Goal: Information Seeking & Learning: Learn about a topic

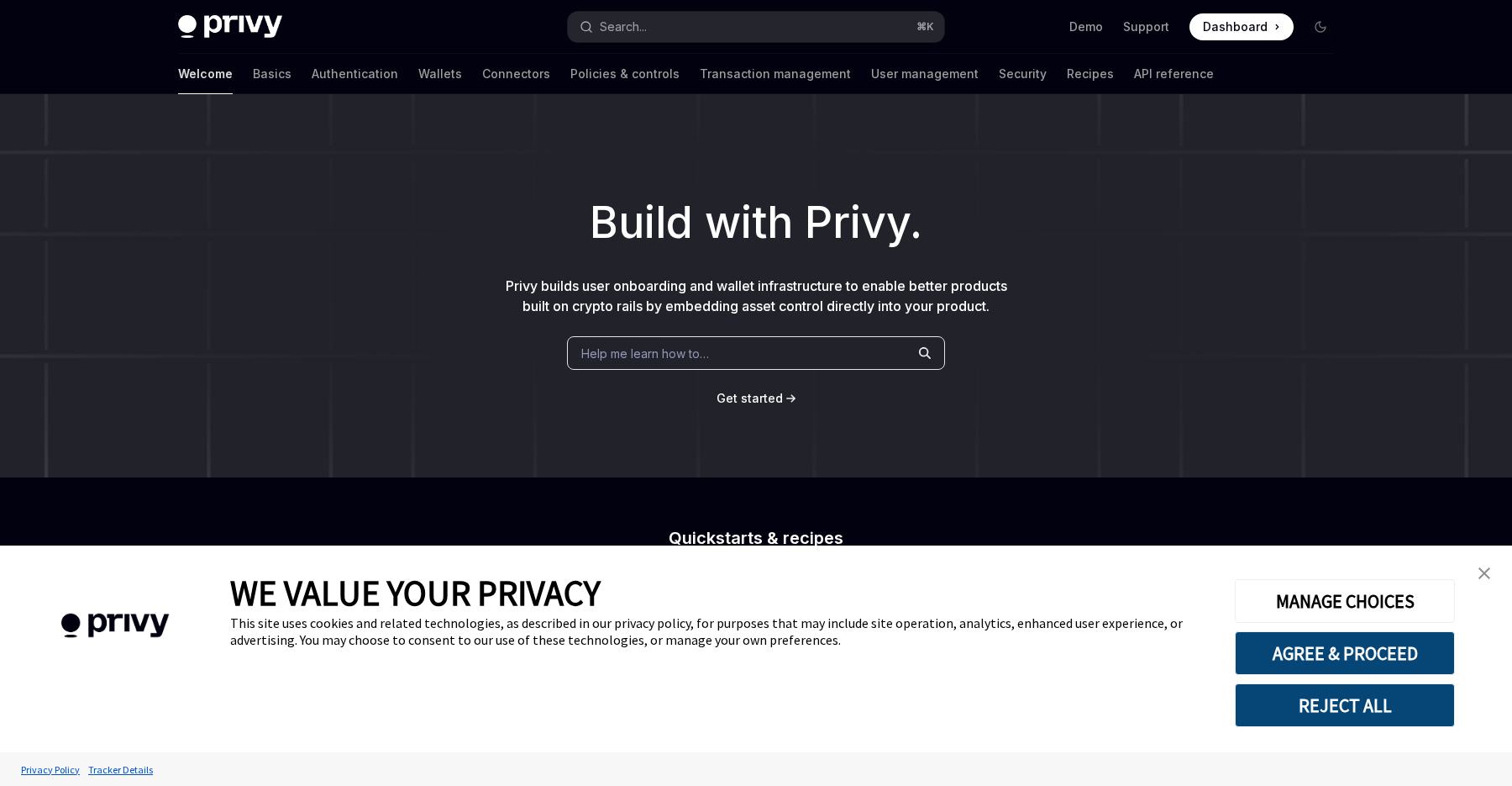
click at [1399, 691] on button "REJECT ALL" at bounding box center [1345, 704] width 220 height 44
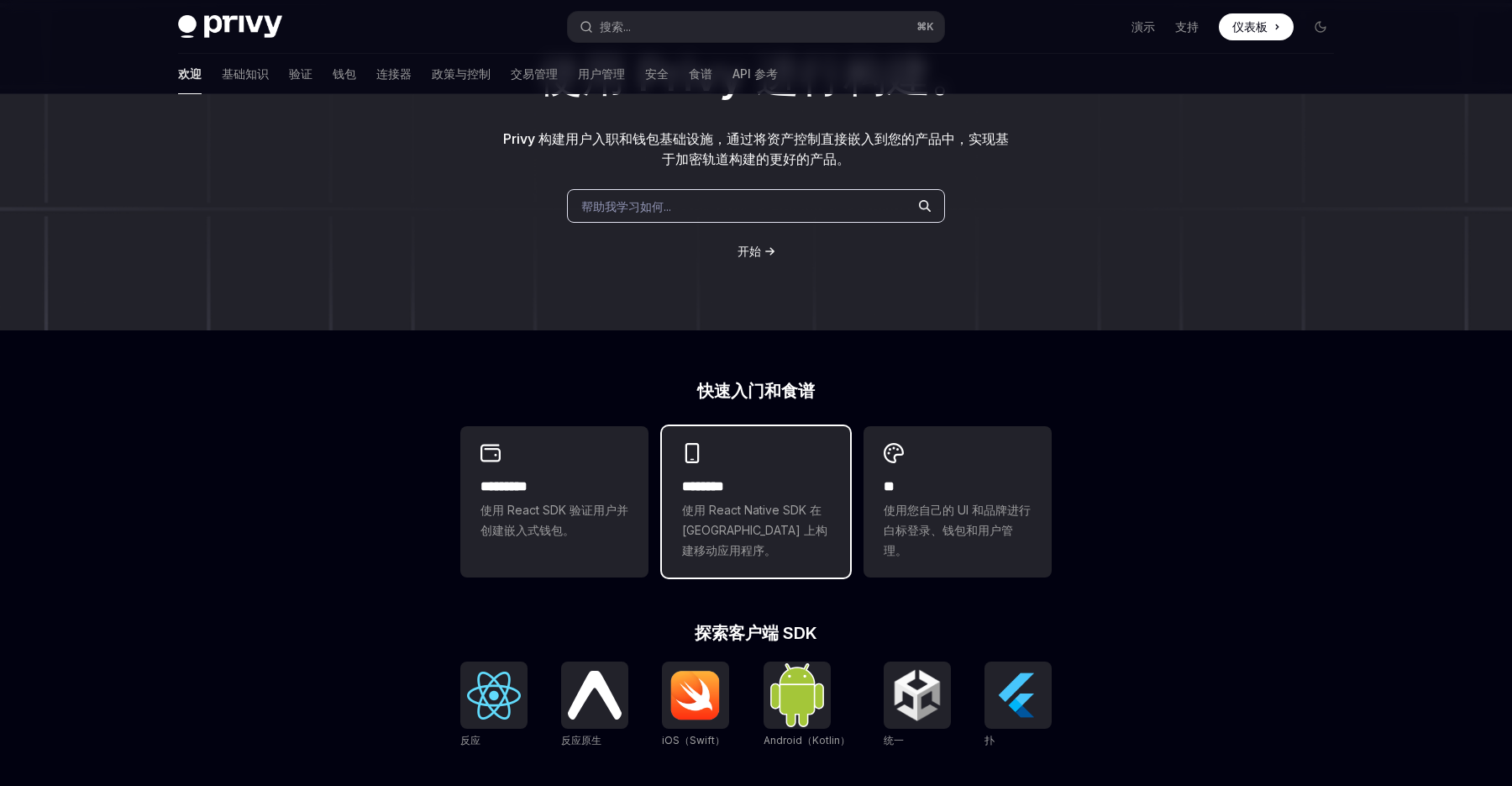
scroll to position [158, 0]
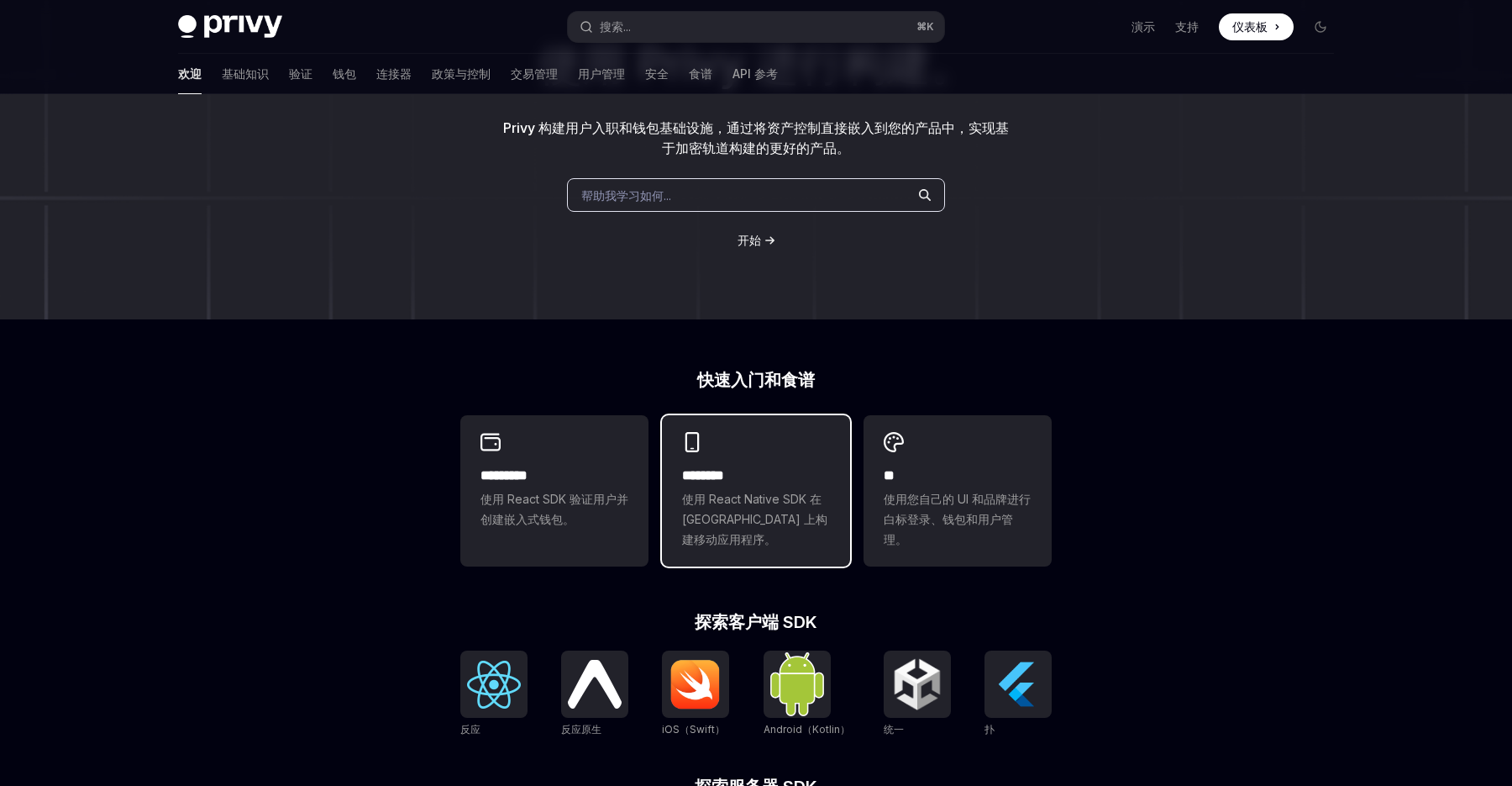
click at [750, 517] on font "使用 React Native SDK 在 Solana 上构建移动应用程序。" at bounding box center [754, 519] width 145 height 54
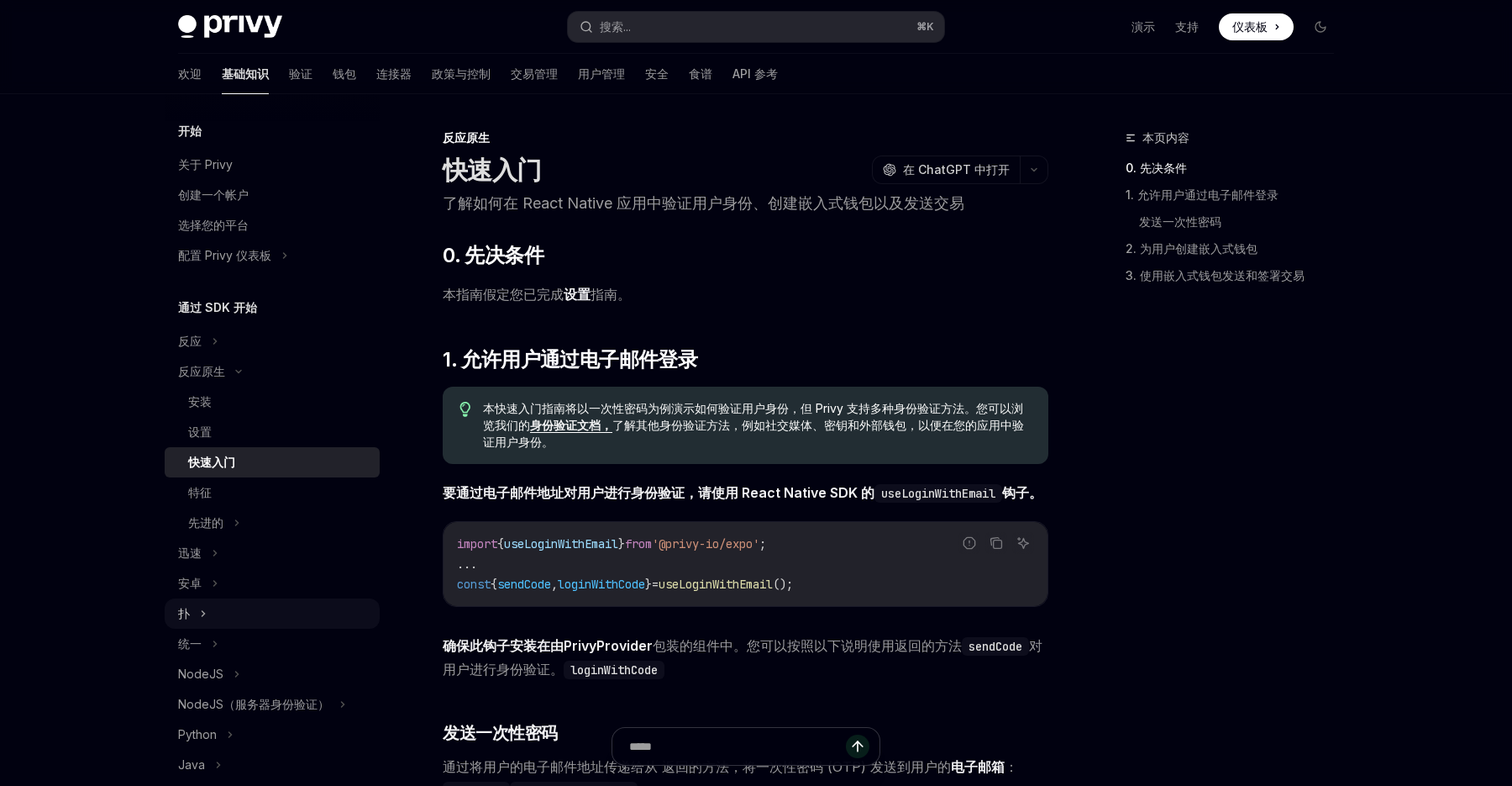
click at [214, 614] on button "扑" at bounding box center [272, 613] width 215 height 30
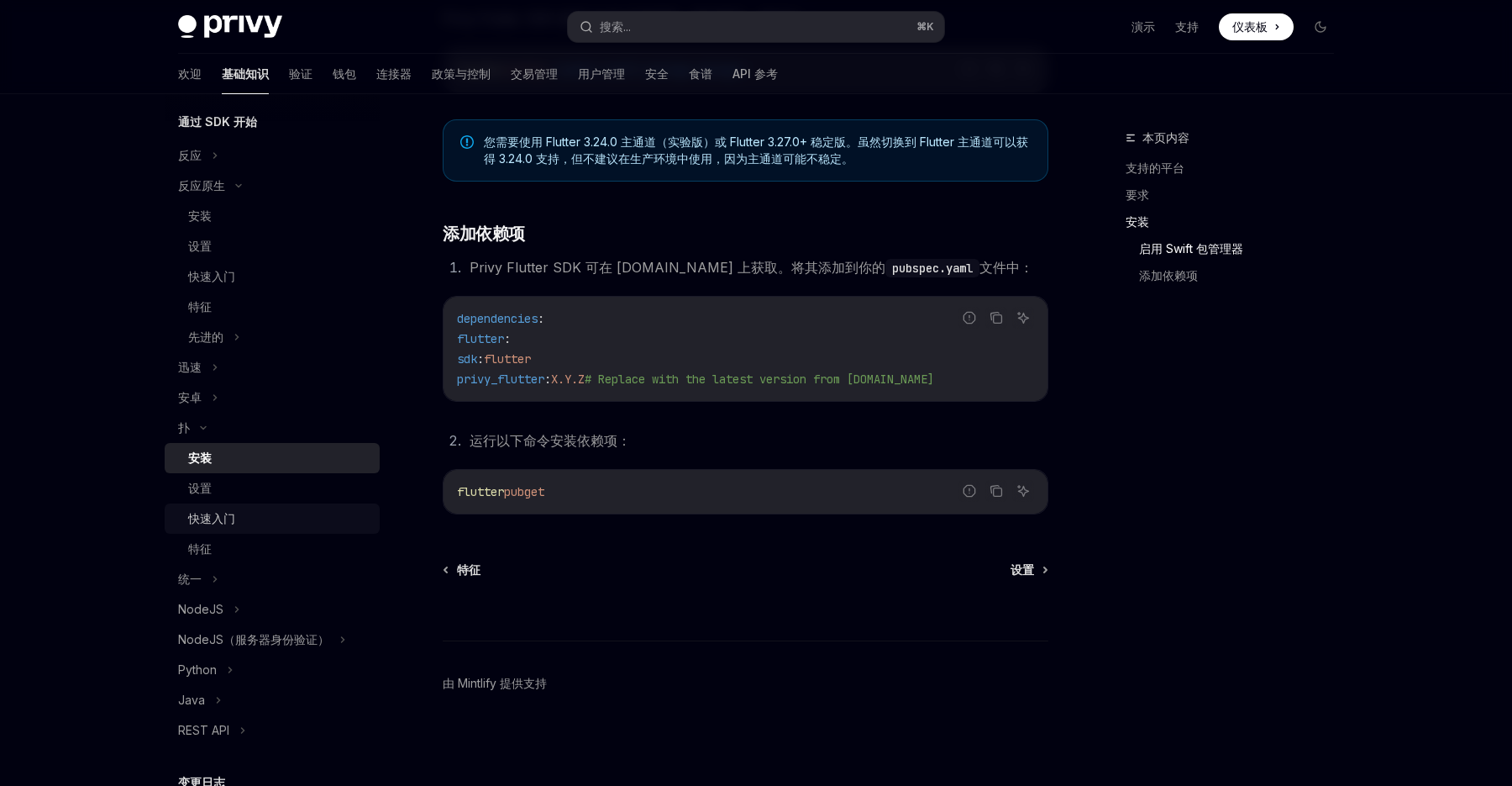
scroll to position [205, 0]
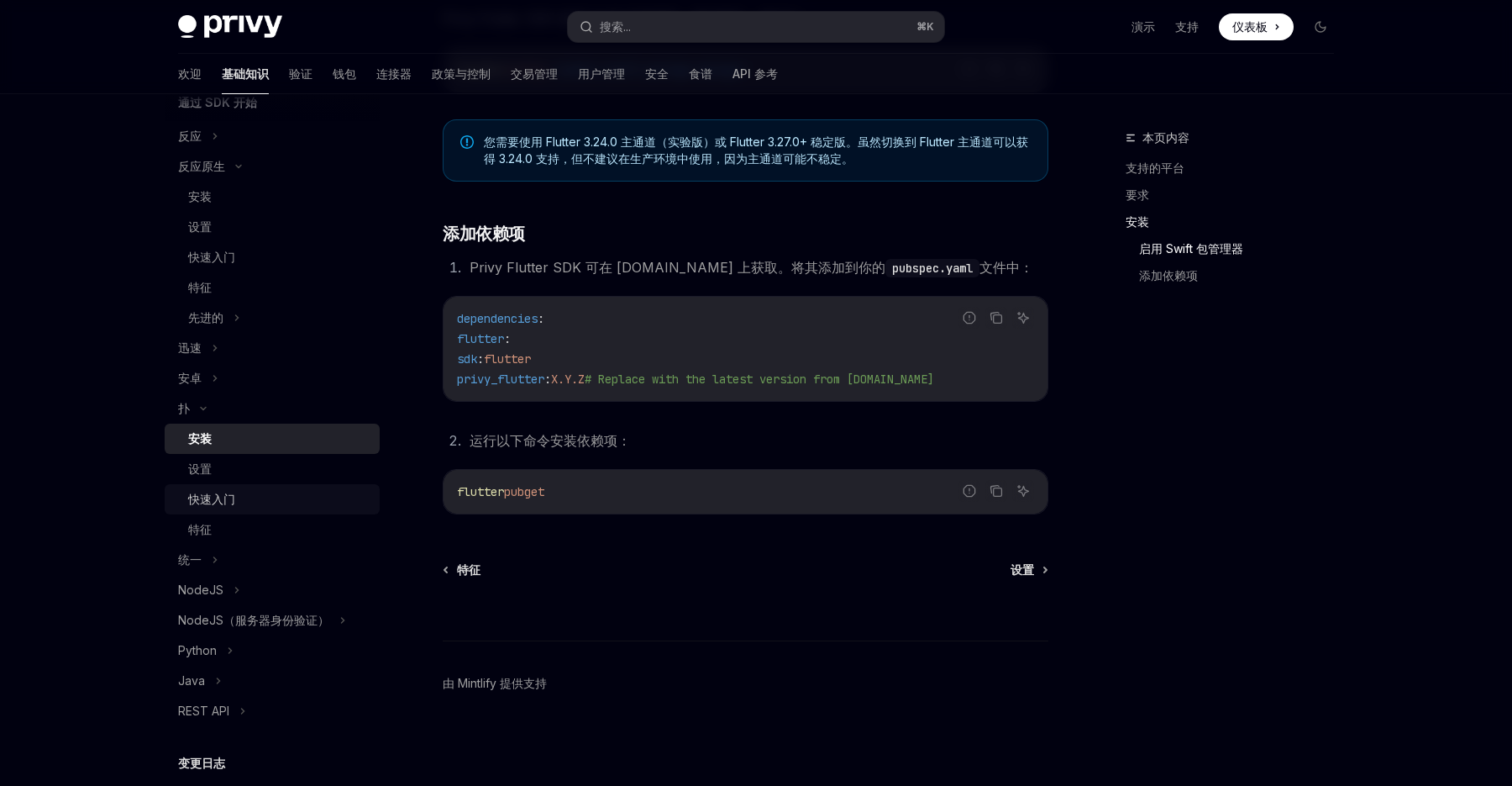
click at [232, 504] on font "快速入门" at bounding box center [212, 498] width 47 height 14
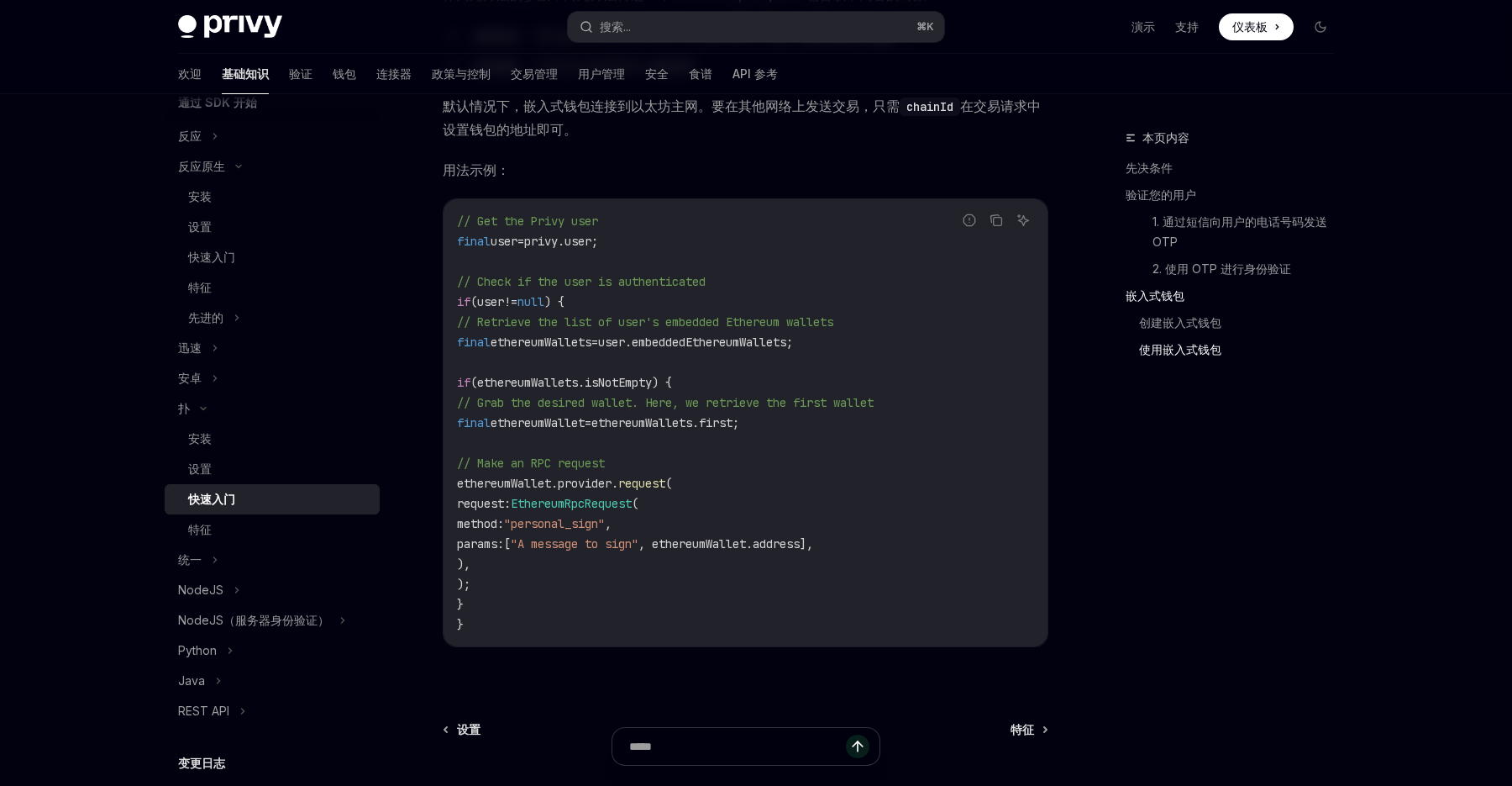
scroll to position [3031, 0]
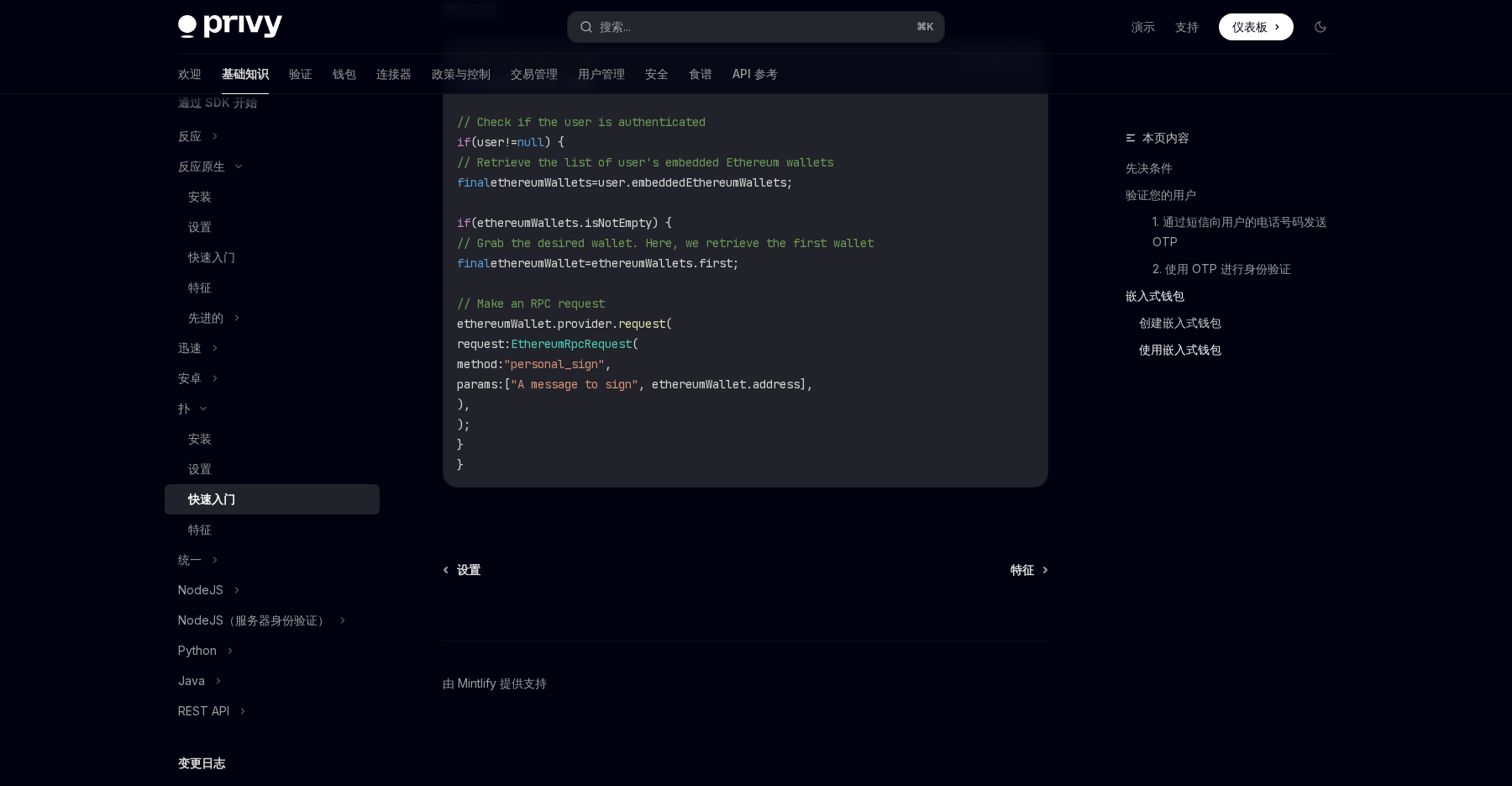
click at [1180, 316] on font "创建嵌入式钱包" at bounding box center [1181, 322] width 83 height 14
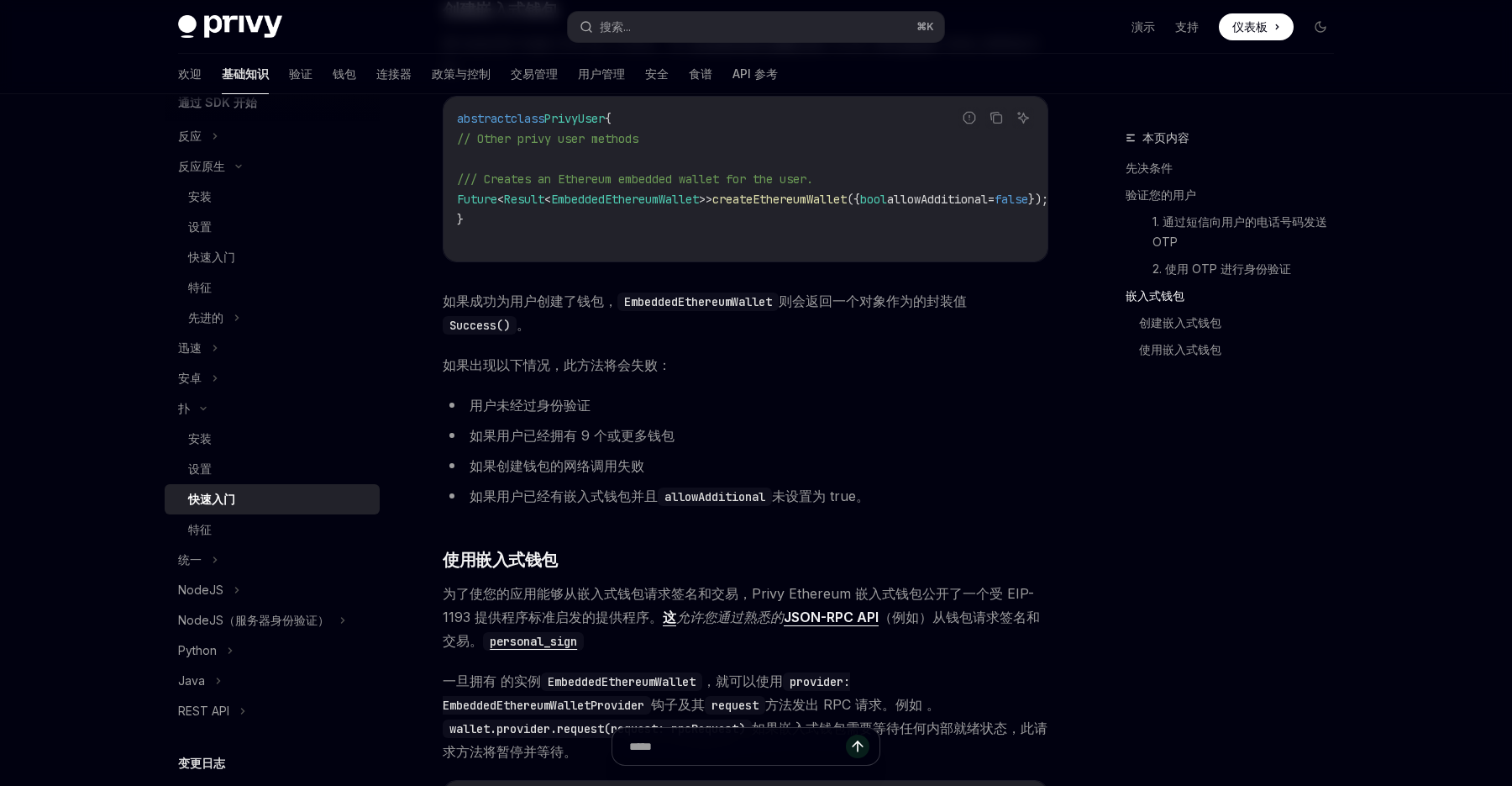
scroll to position [1813, 0]
click at [222, 228] on div "设置" at bounding box center [279, 226] width 181 height 20
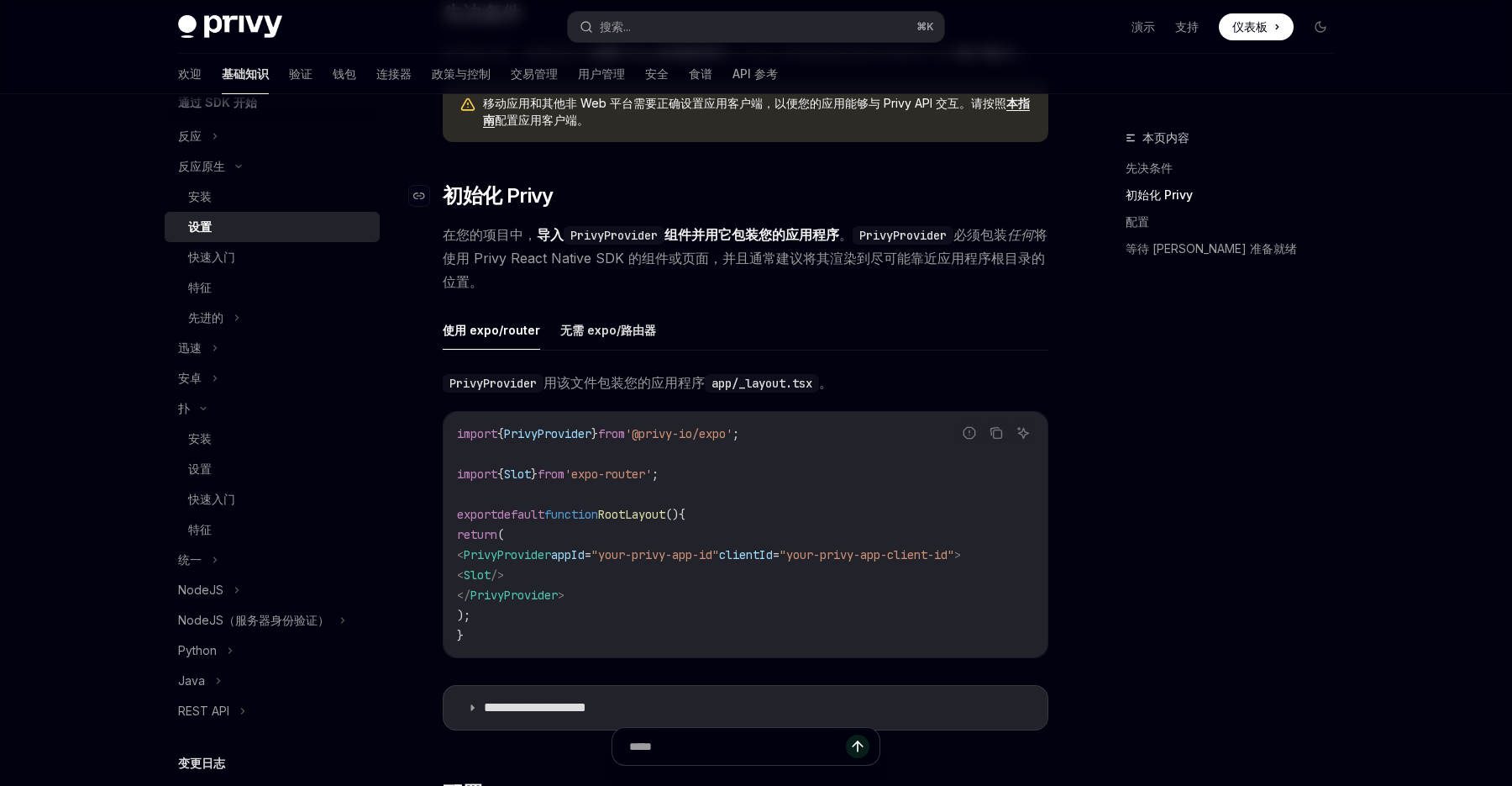
scroll to position [460, 0]
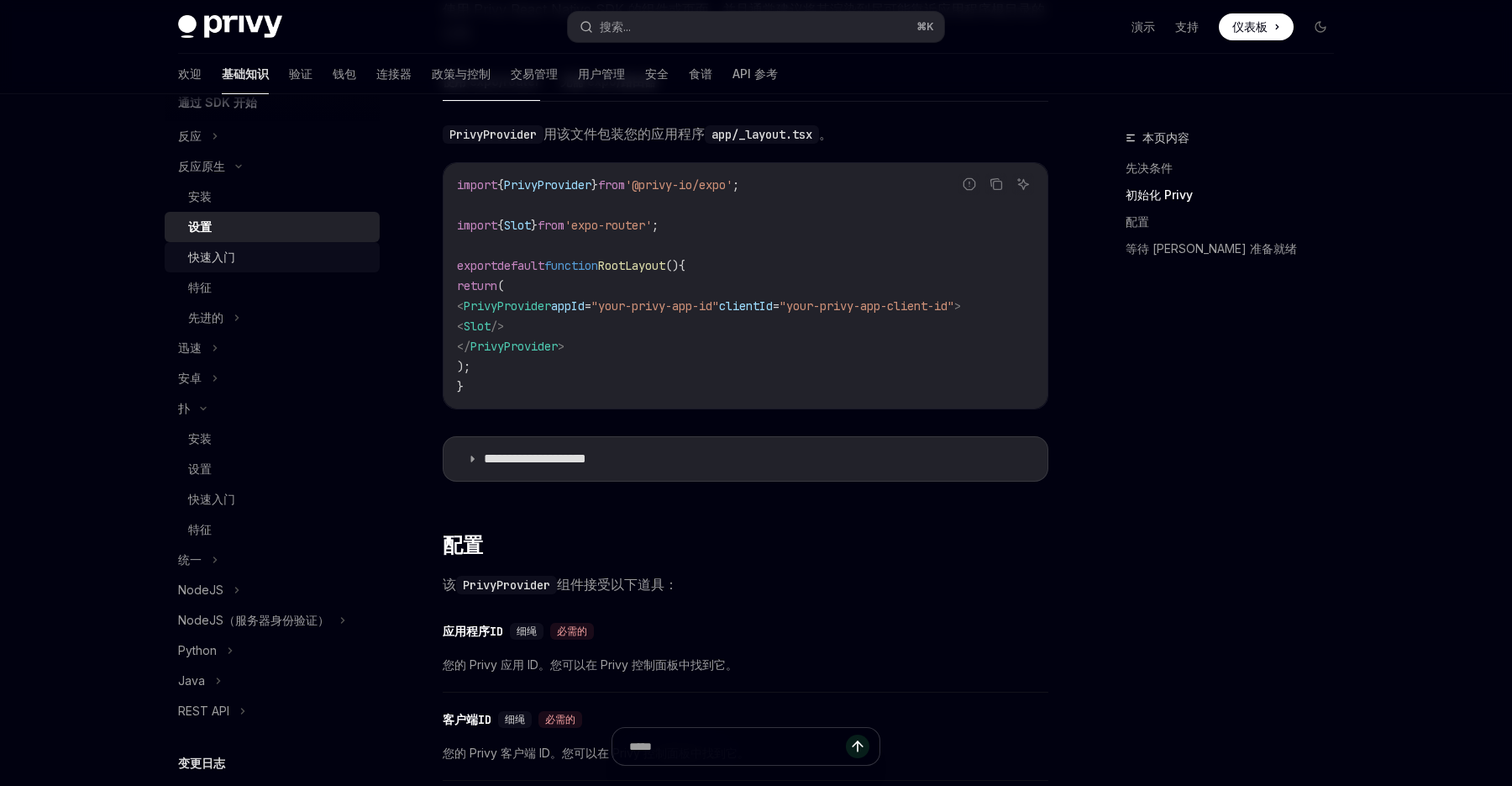
click at [240, 258] on div "快速入门" at bounding box center [279, 256] width 181 height 20
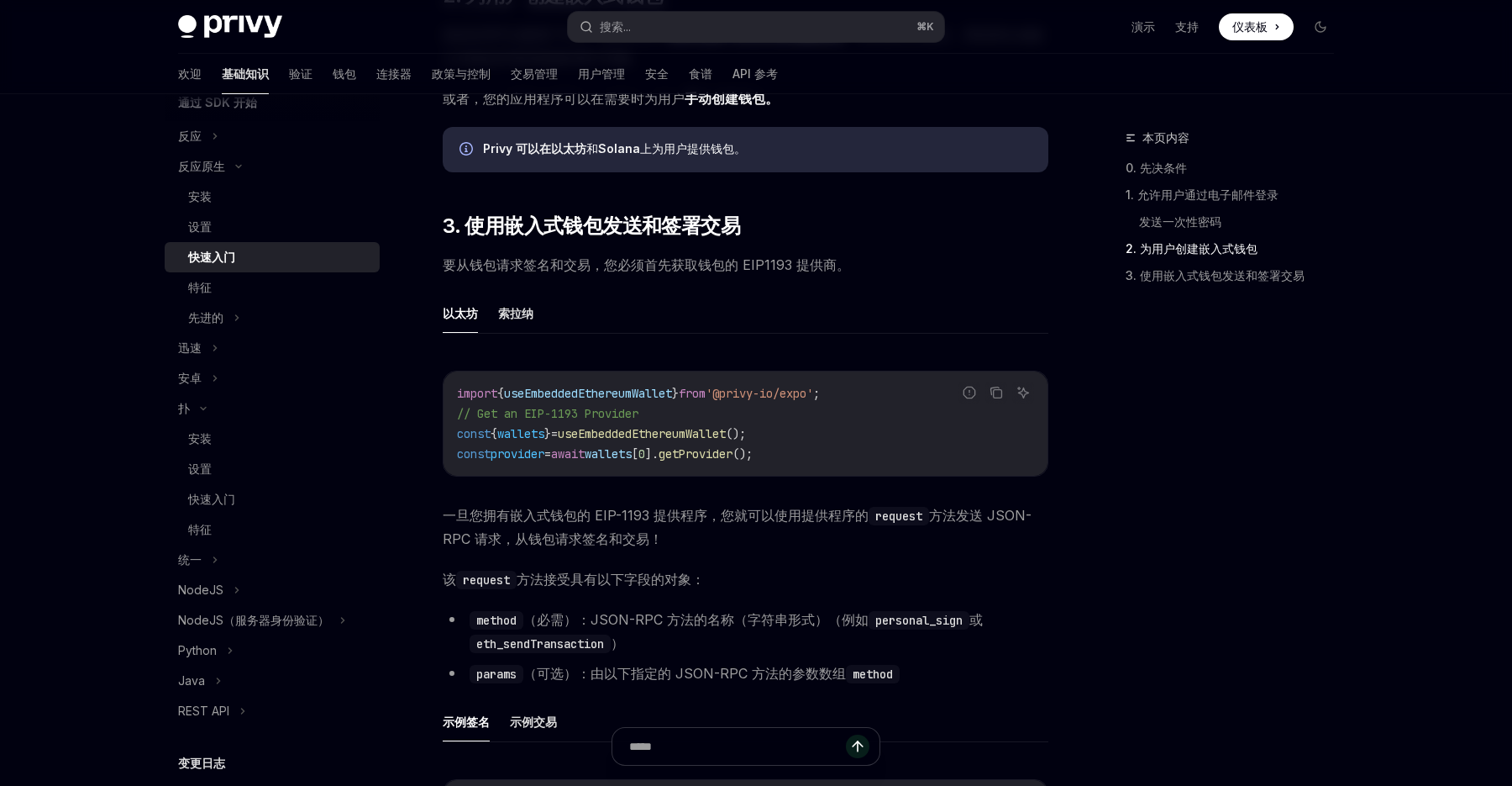
scroll to position [1808, 0]
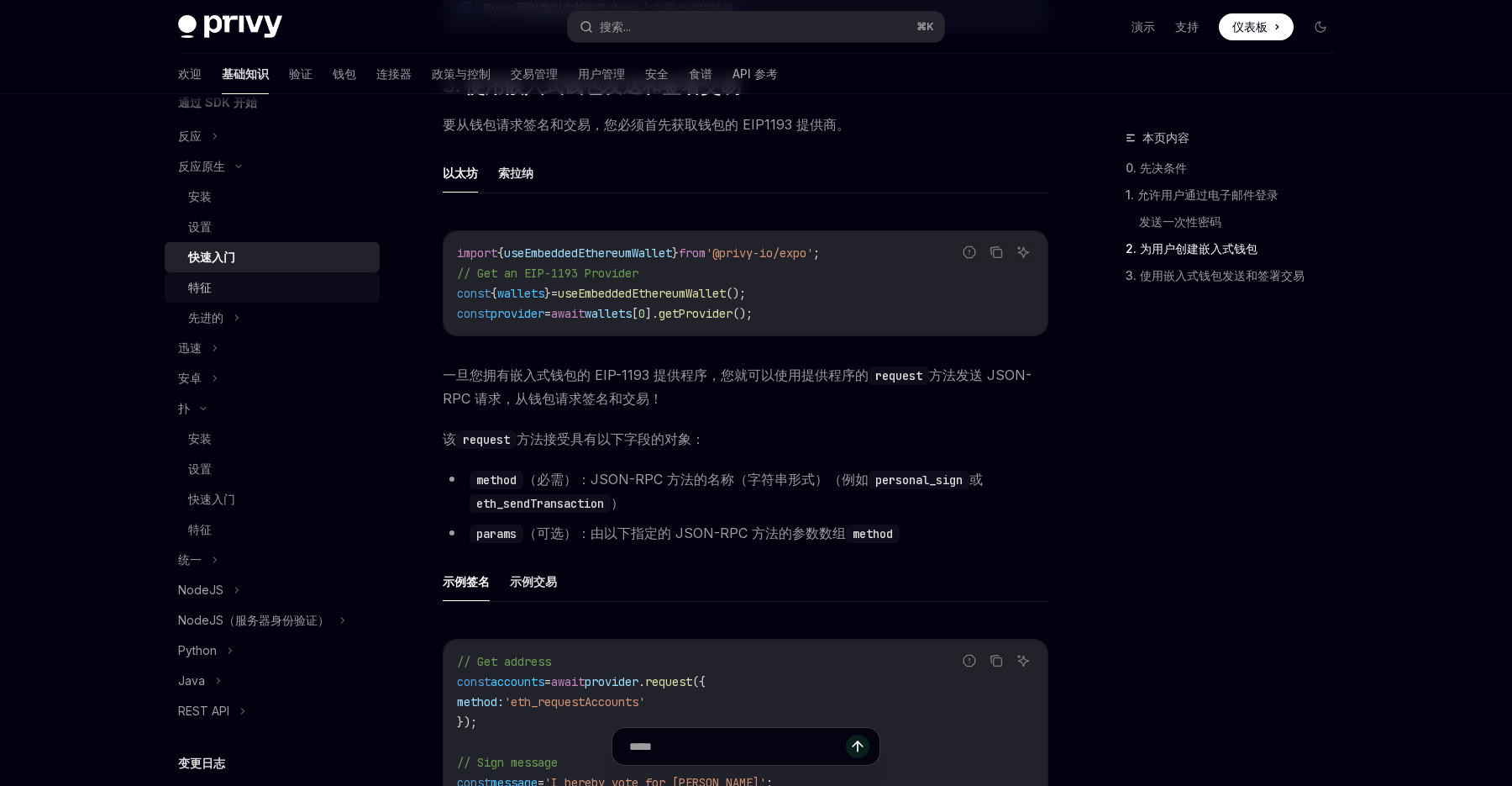
click at [231, 293] on div "特征" at bounding box center [279, 287] width 181 height 20
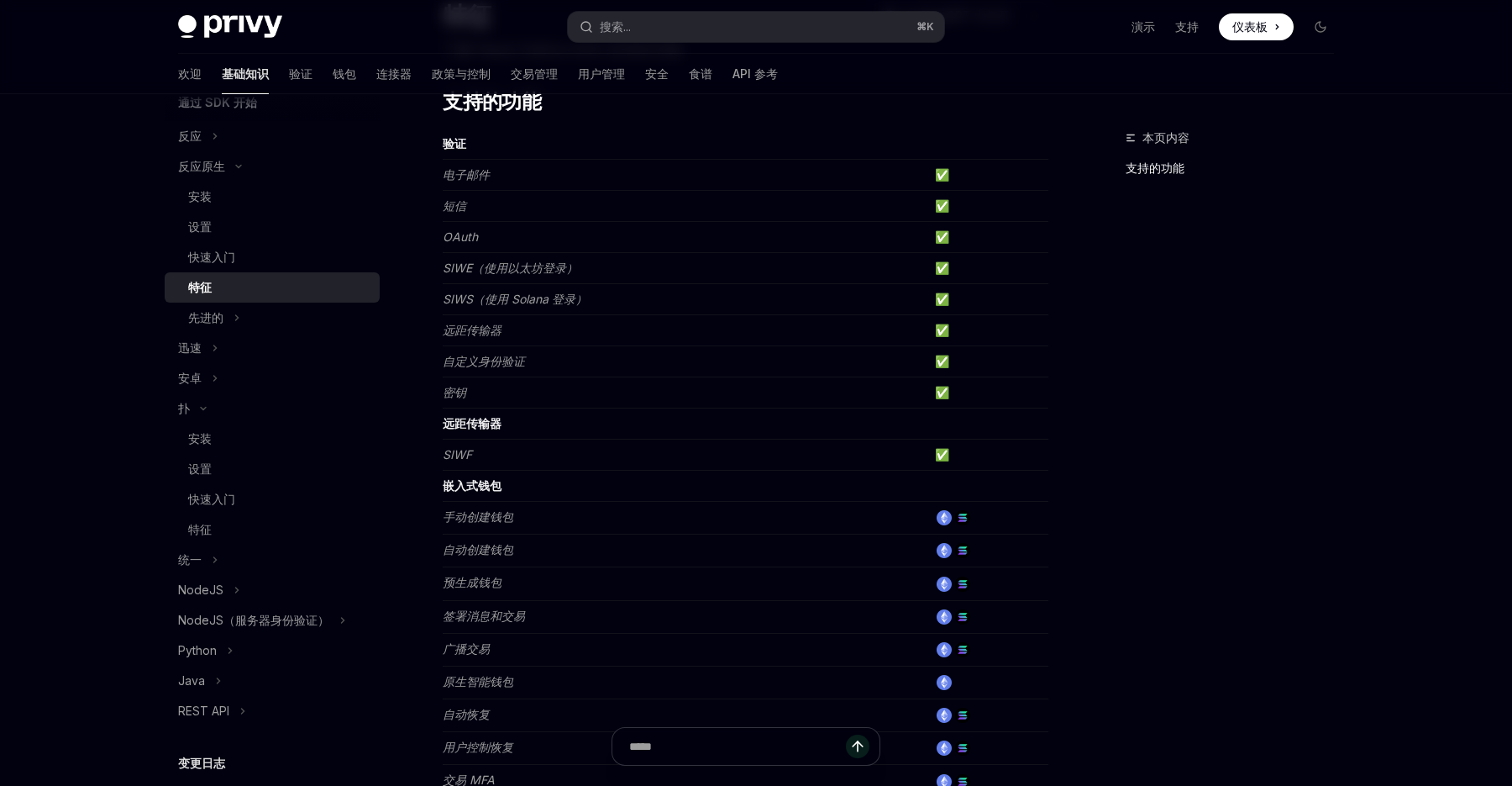
scroll to position [150, 0]
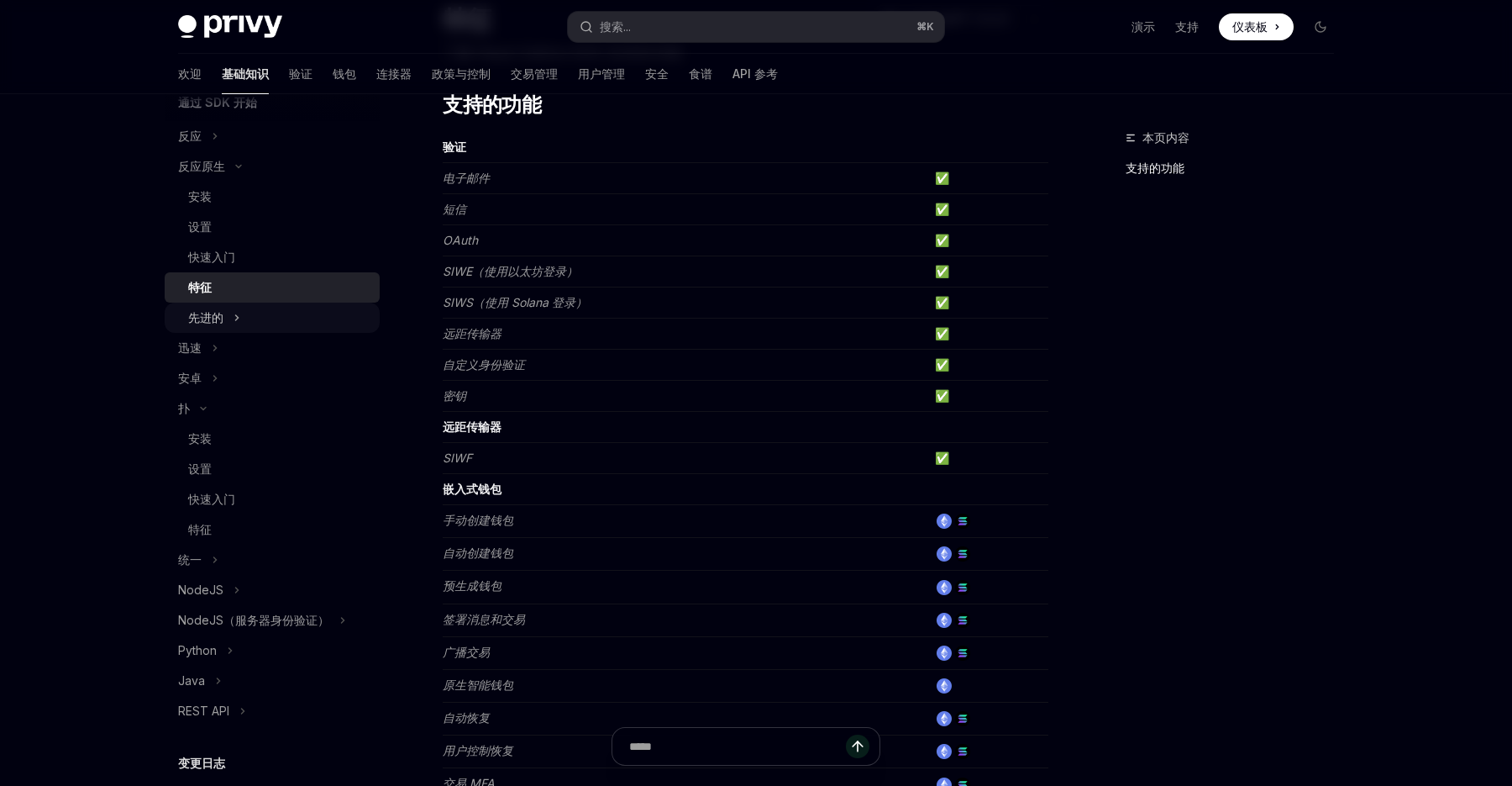
click at [223, 320] on button "先进的" at bounding box center [272, 317] width 215 height 30
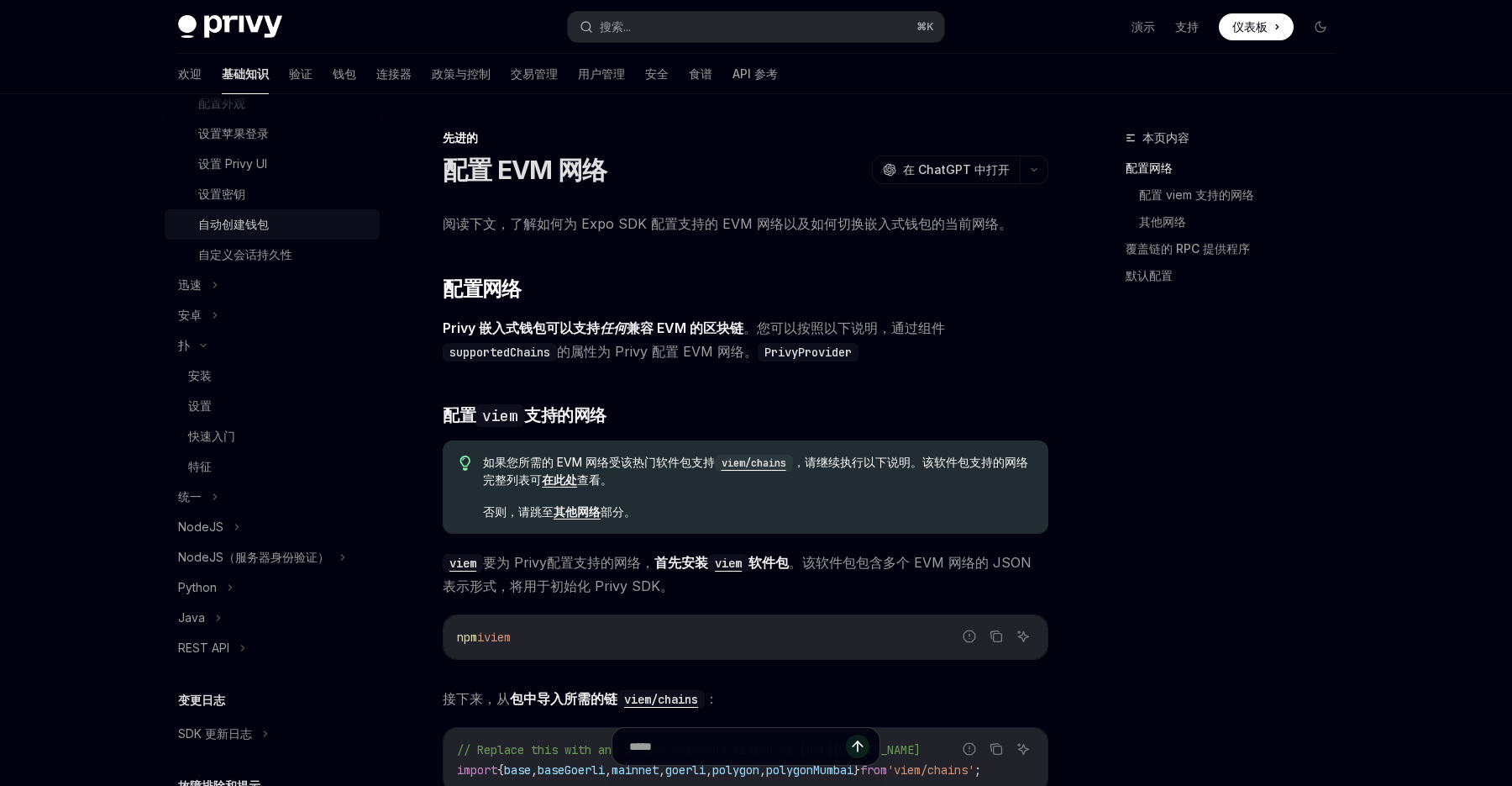
scroll to position [509, 0]
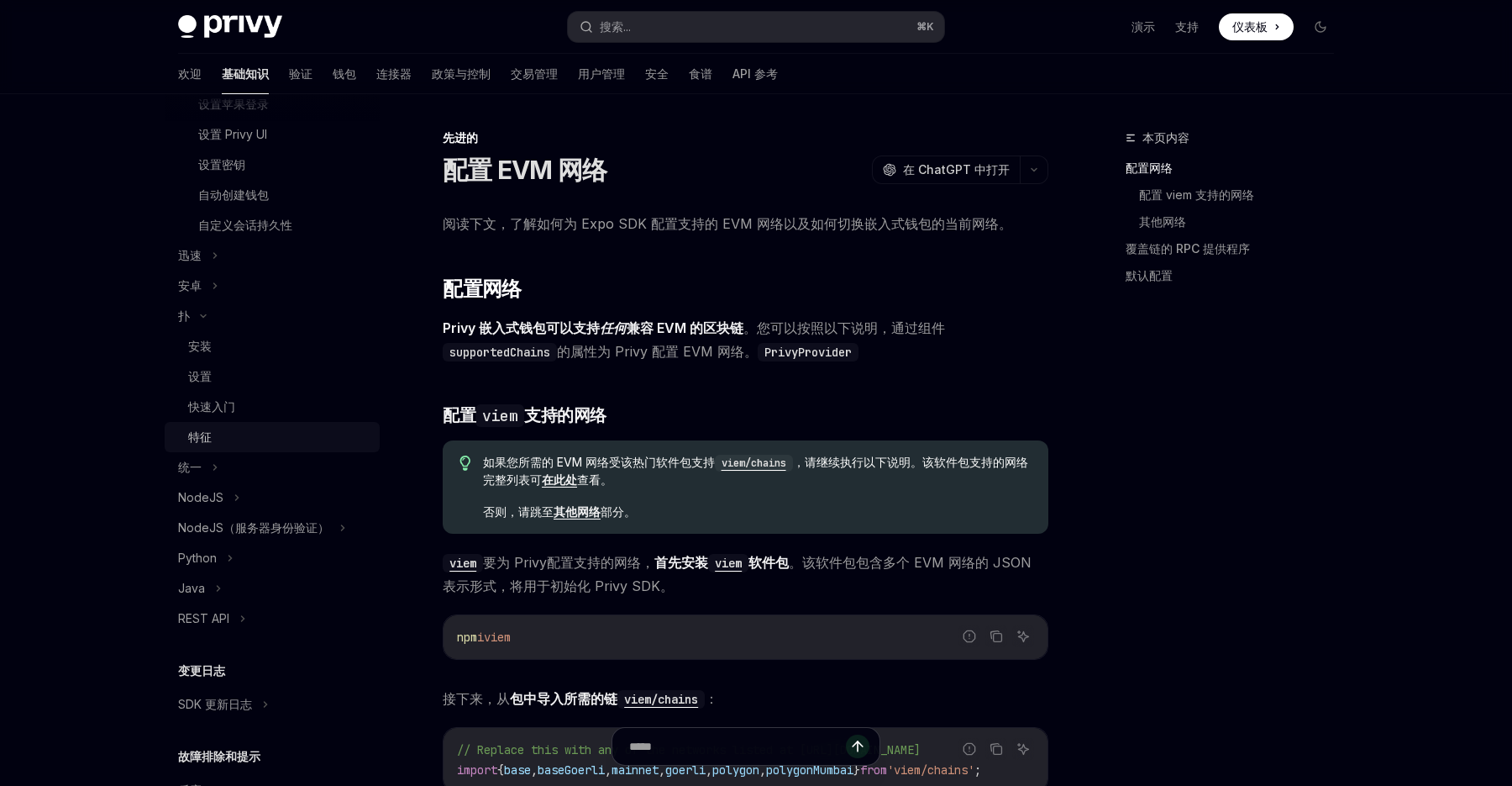
click at [250, 437] on div "特征" at bounding box center [279, 436] width 181 height 20
type textarea "*"
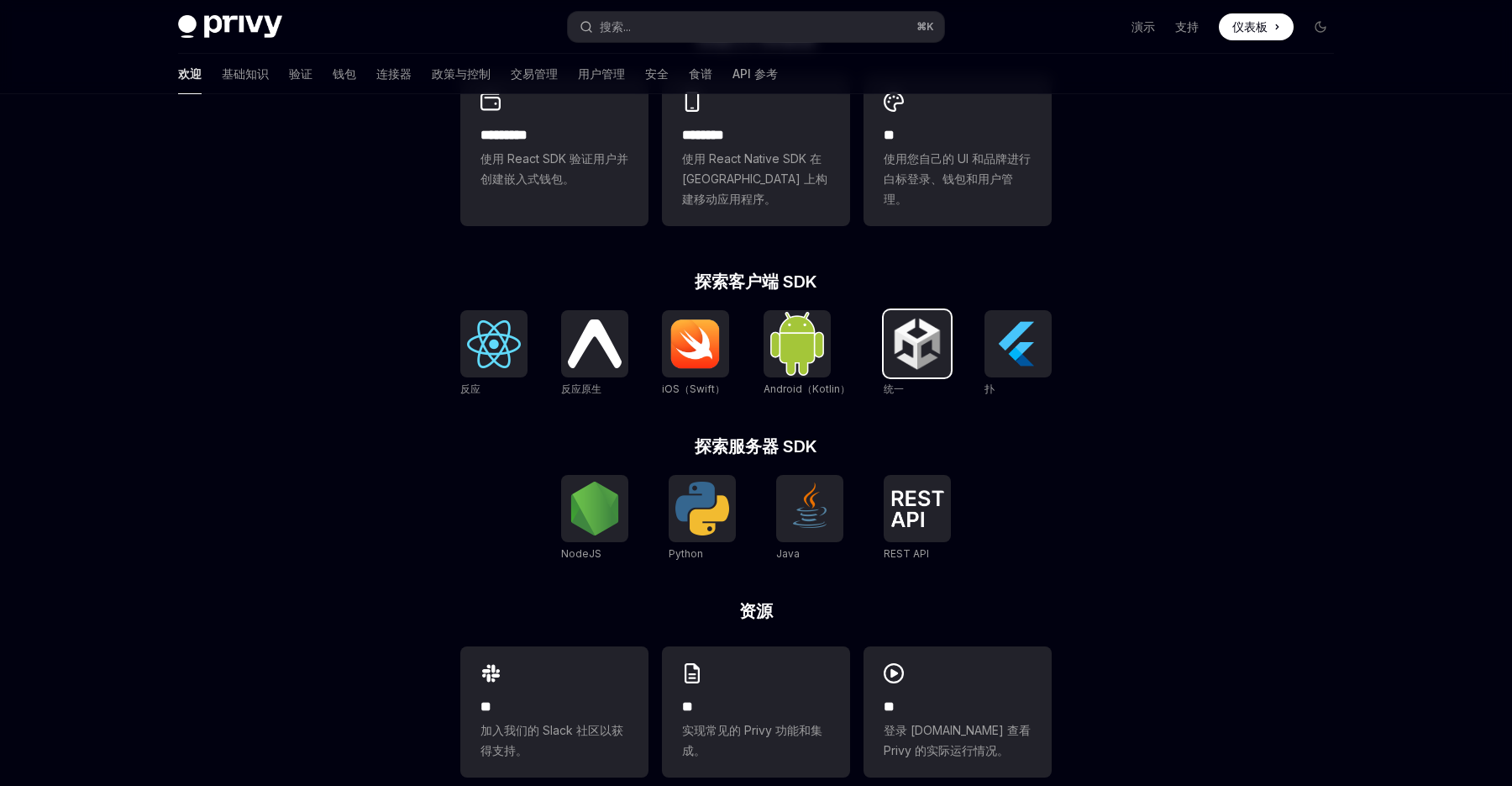
scroll to position [530, 0]
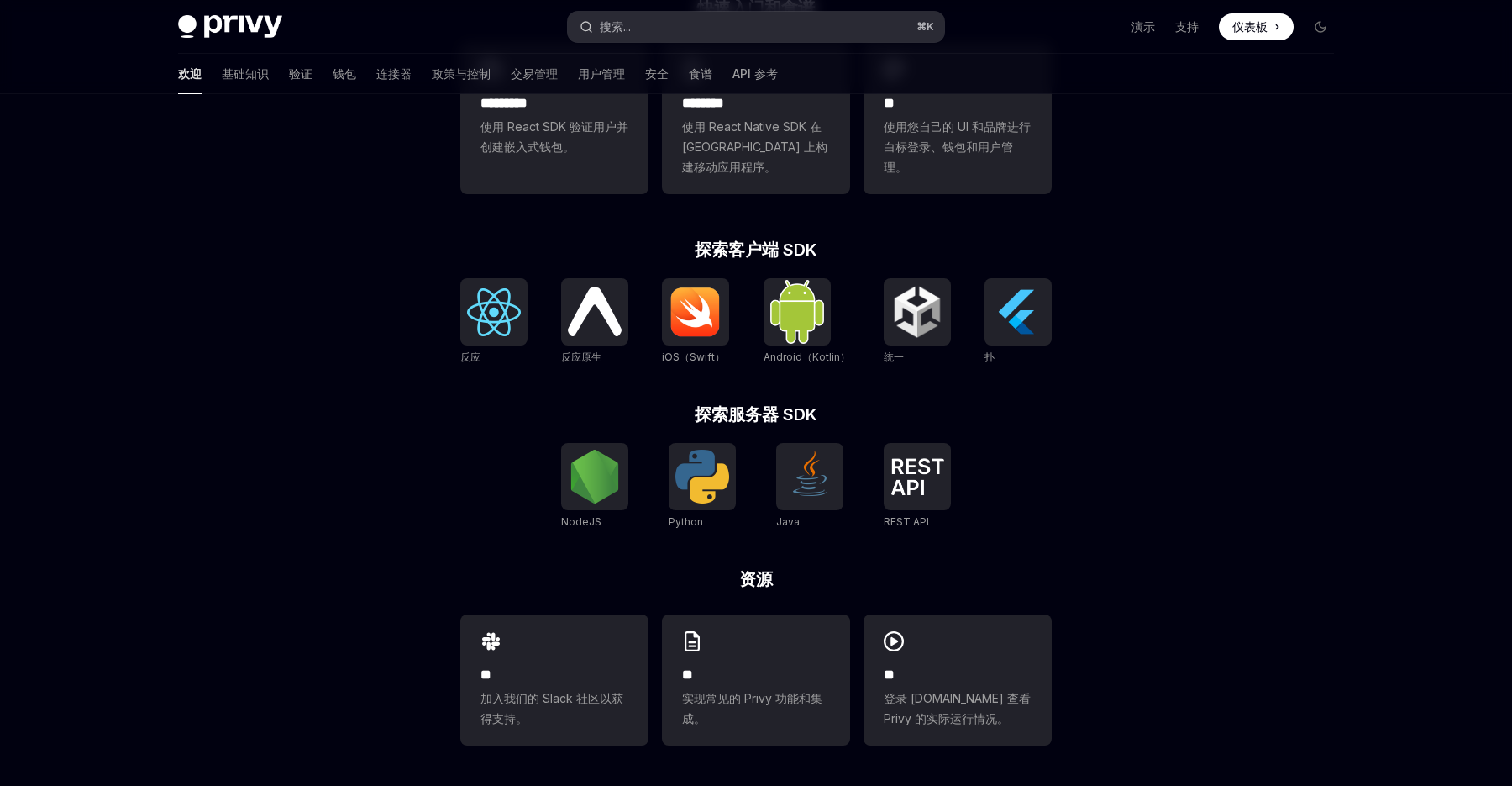
click at [824, 20] on button "搜索... ⌘ K" at bounding box center [756, 27] width 376 height 30
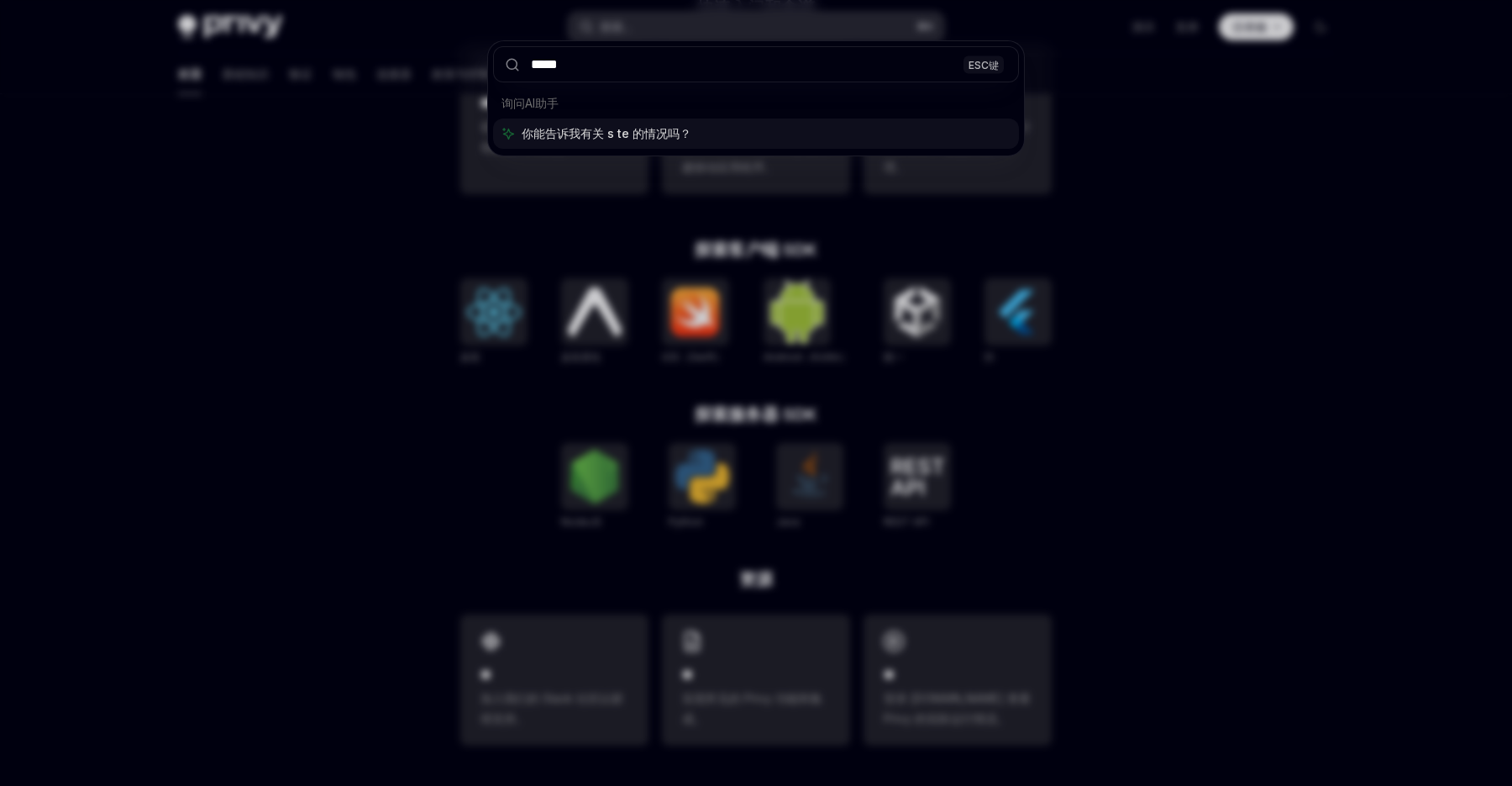
type input "******"
type textarea "*"
type input "*******"
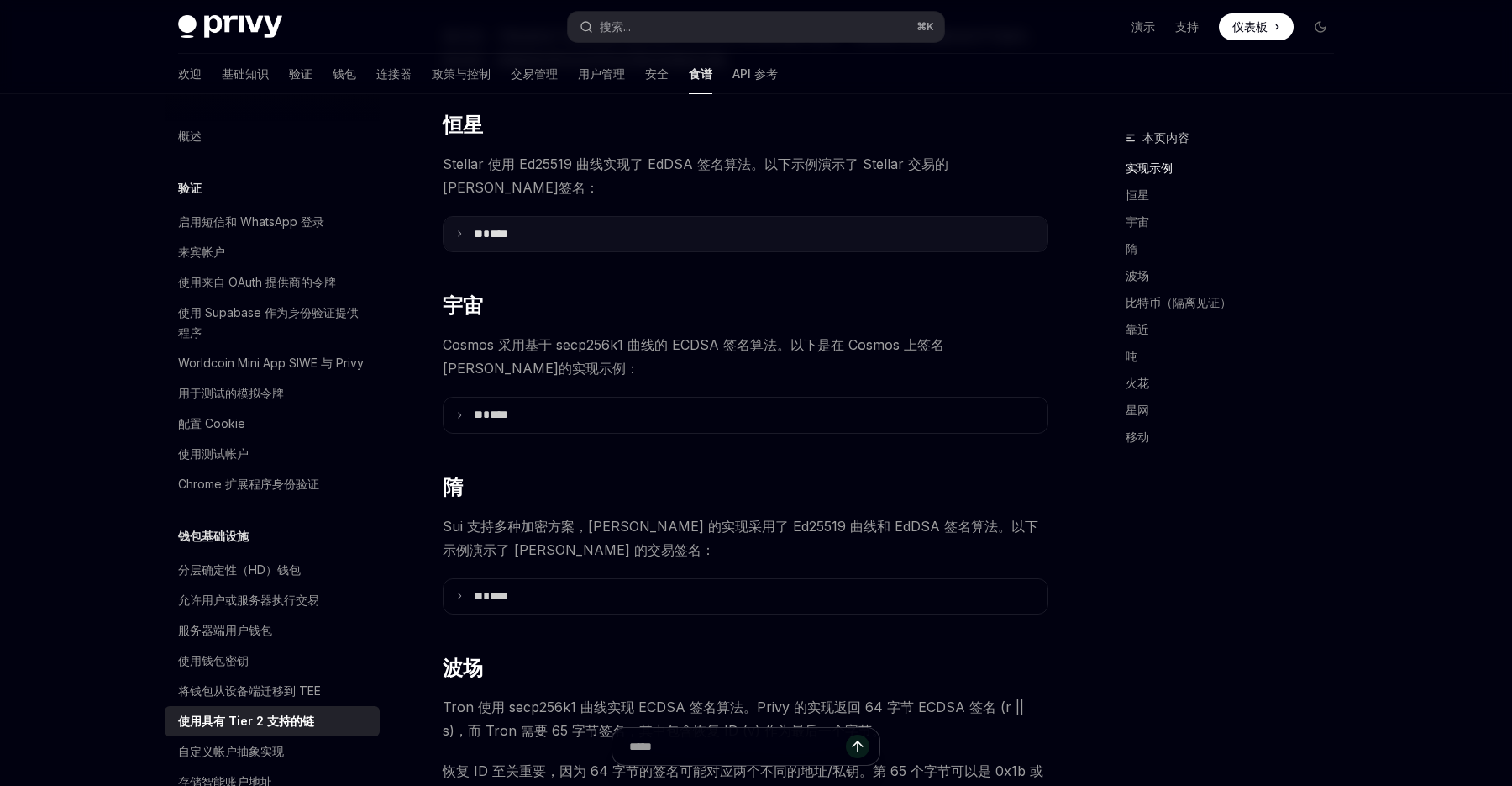
scroll to position [445, 0]
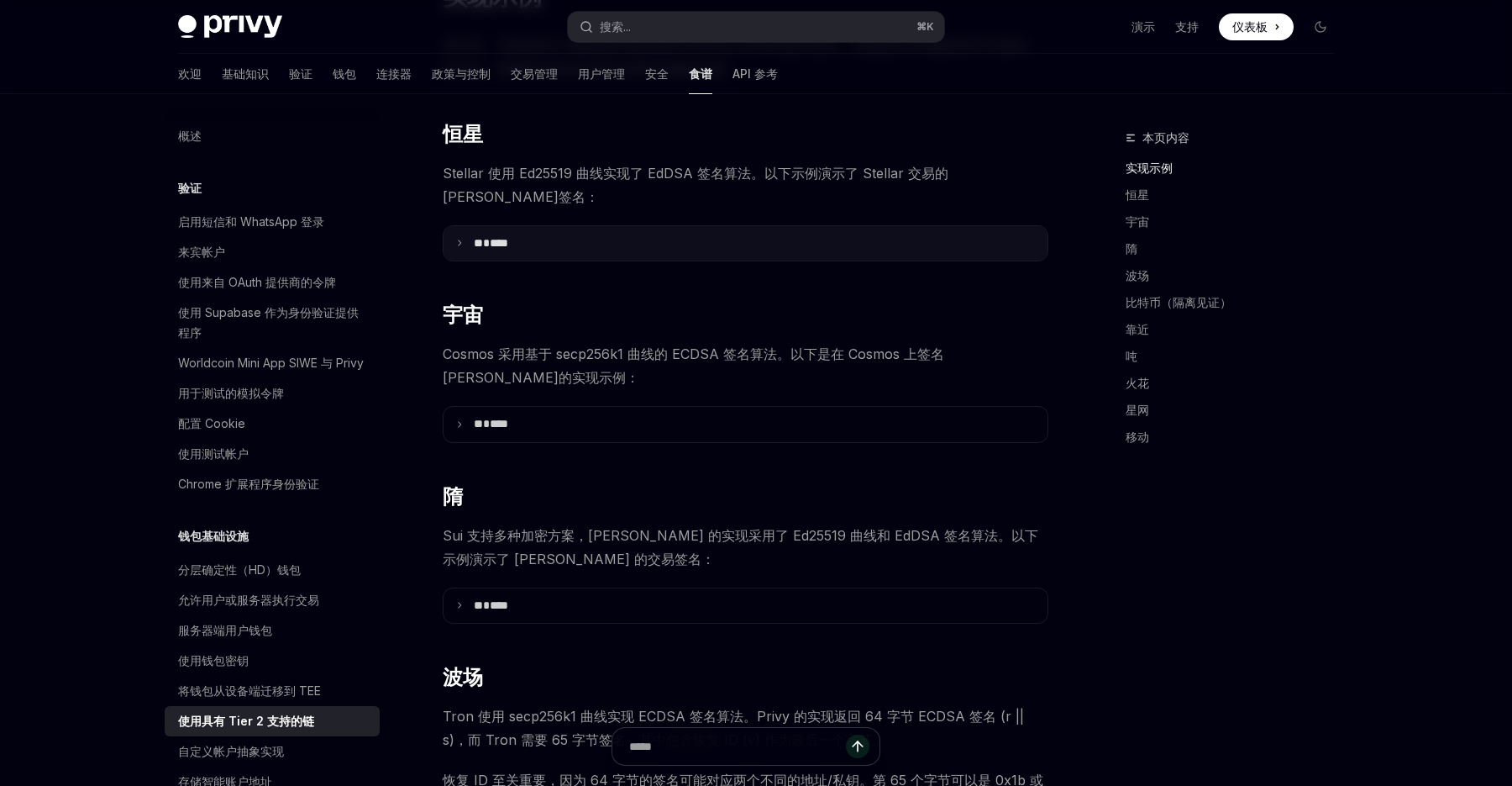
click at [508, 237] on font "****" at bounding box center [499, 243] width 19 height 12
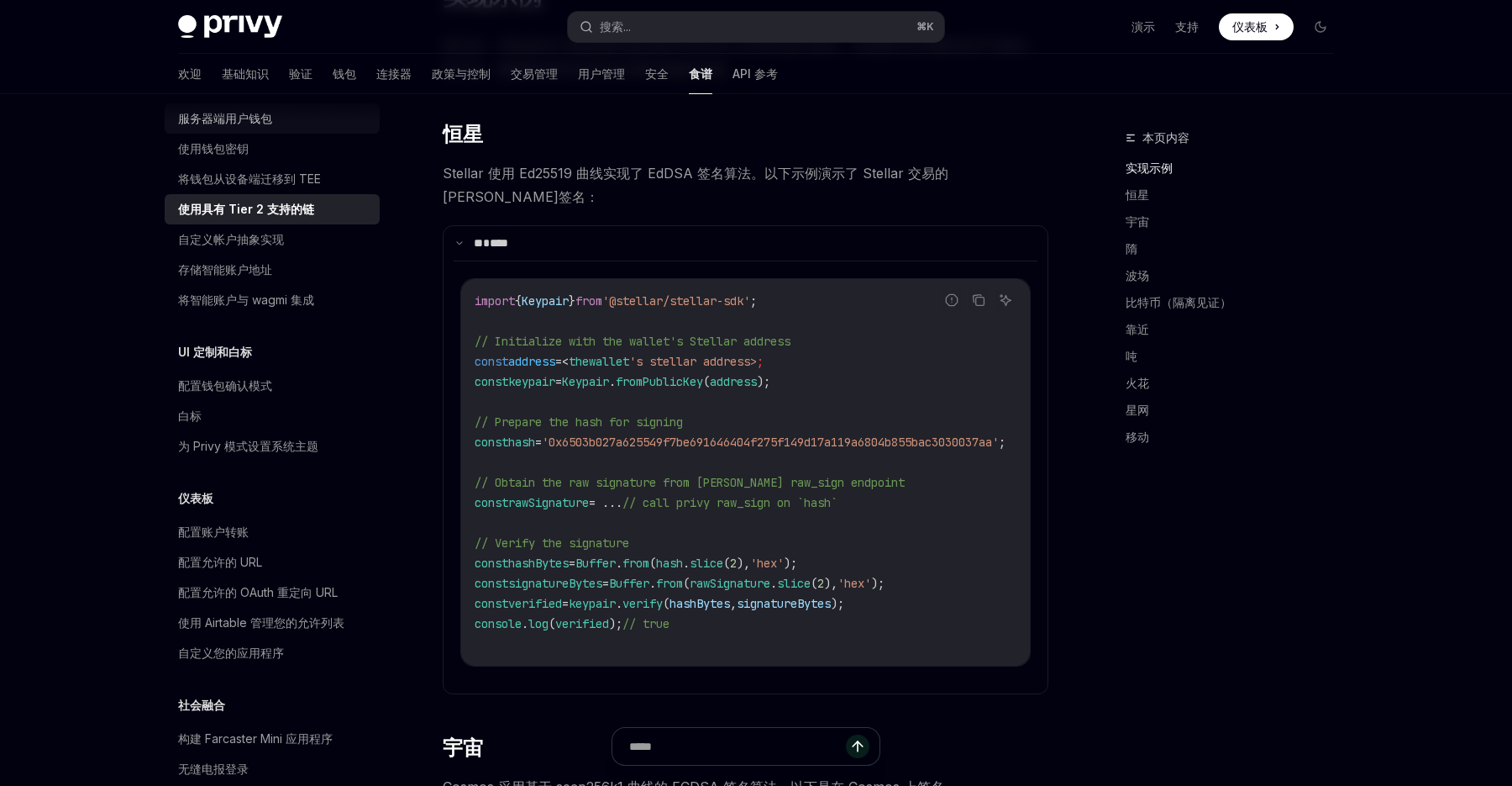
scroll to position [0, 0]
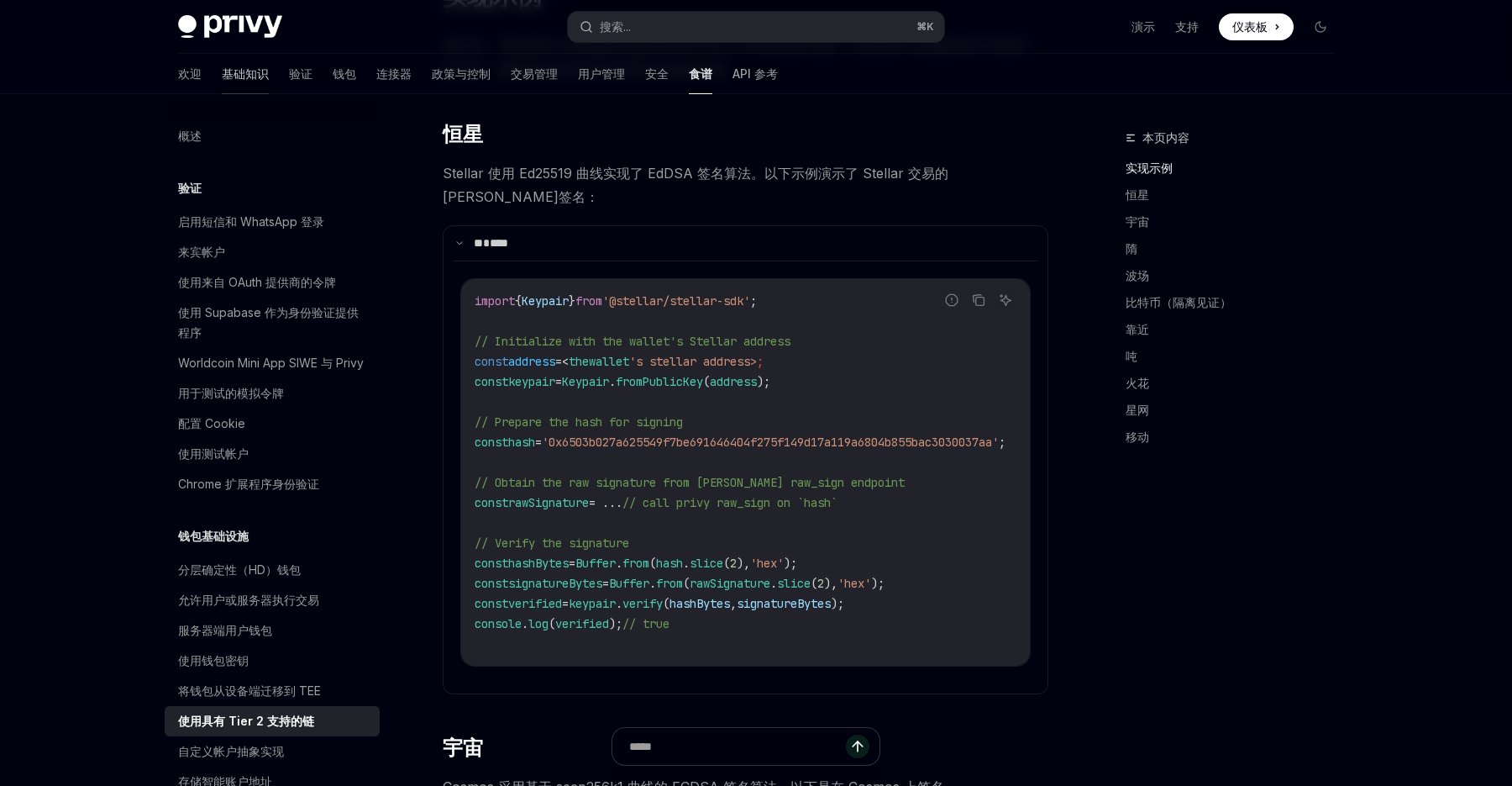
click at [221, 75] on font "基础知识" at bounding box center [245, 73] width 47 height 14
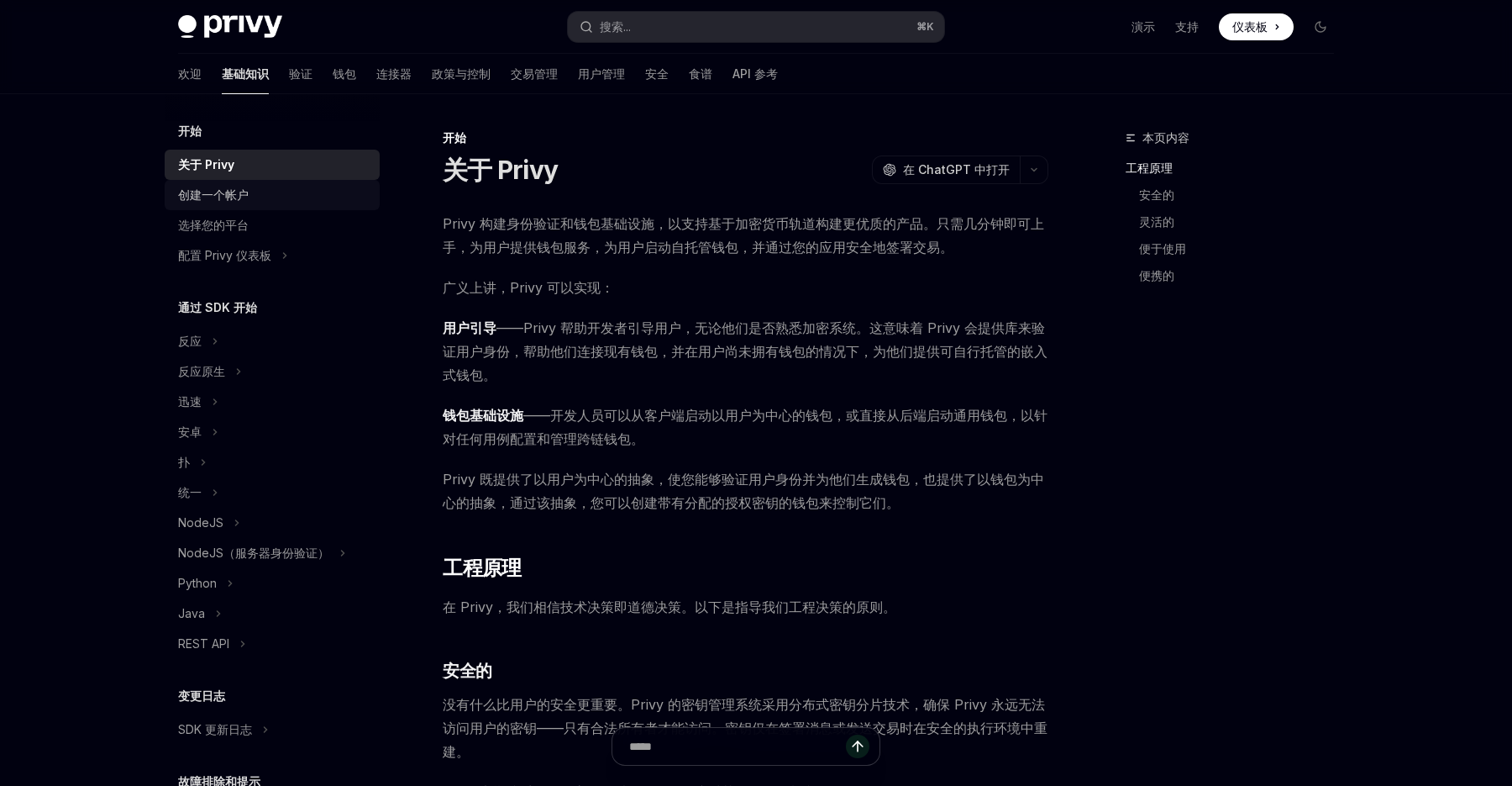
click at [247, 187] on div "创建一个帐户" at bounding box center [213, 194] width 70 height 20
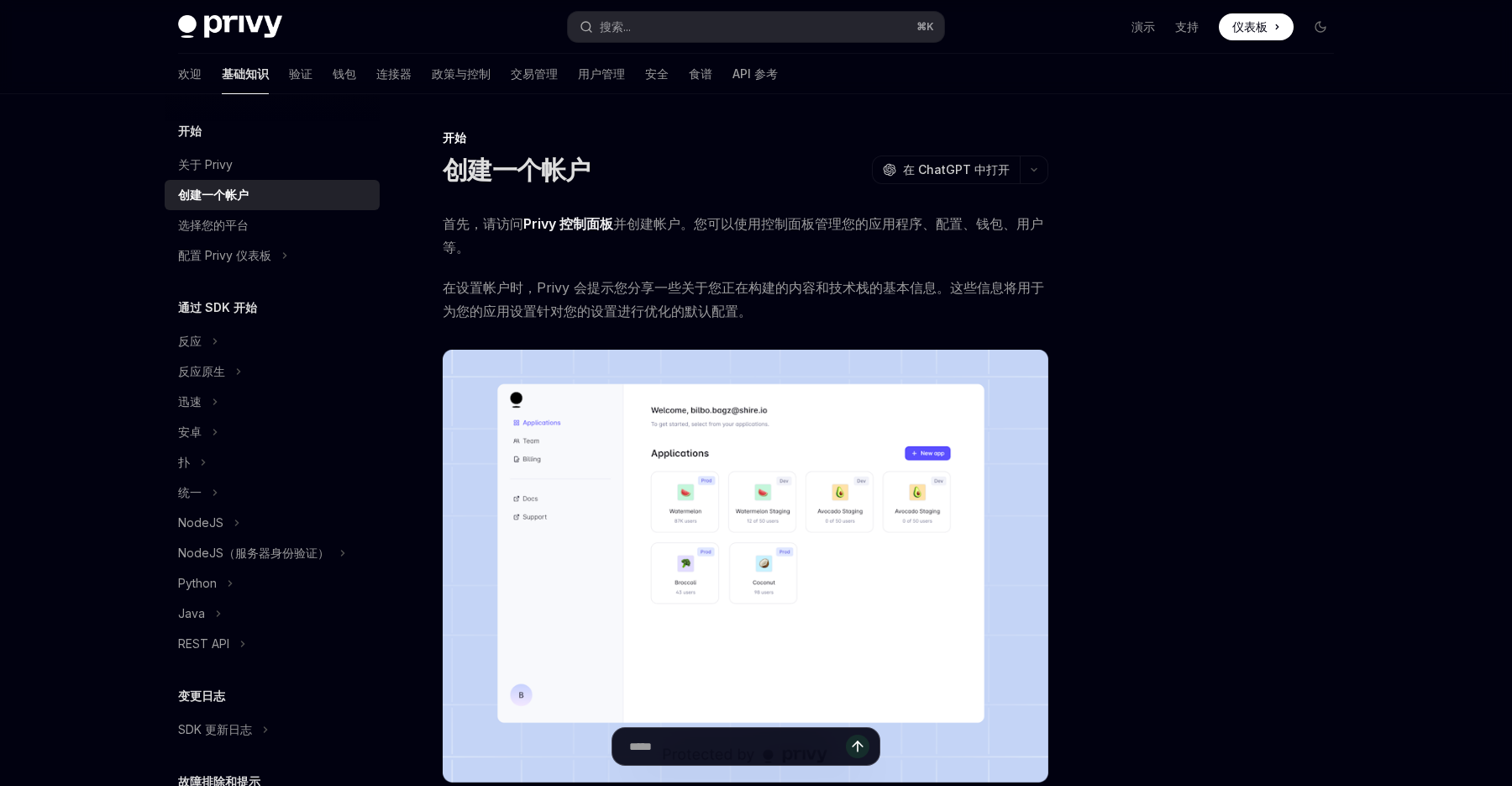
click at [590, 222] on font "Privy 控制面板" at bounding box center [568, 223] width 90 height 17
click at [258, 47] on div "Privy Docs 主页 搜索... ⌘ K 演示 支持 仪表板 仪表板 搜索..." at bounding box center [756, 26] width 1157 height 53
click at [258, 41] on div "Privy Docs 主页 搜索... ⌘ K 演示 支持 仪表板 仪表板 搜索..." at bounding box center [756, 26] width 1157 height 53
click at [257, 32] on img at bounding box center [230, 26] width 104 height 23
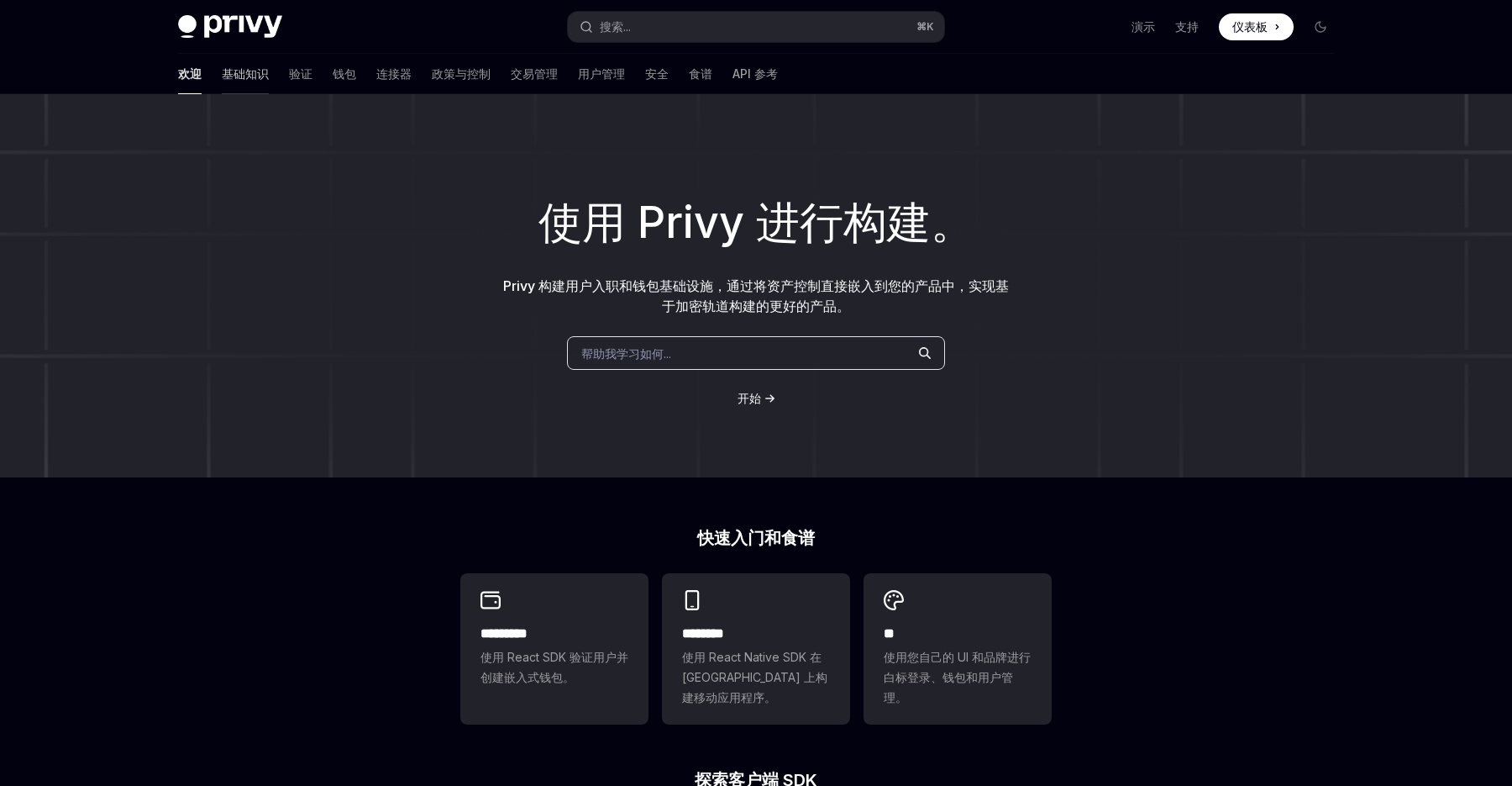
click at [221, 81] on font "基础知识" at bounding box center [245, 74] width 47 height 17
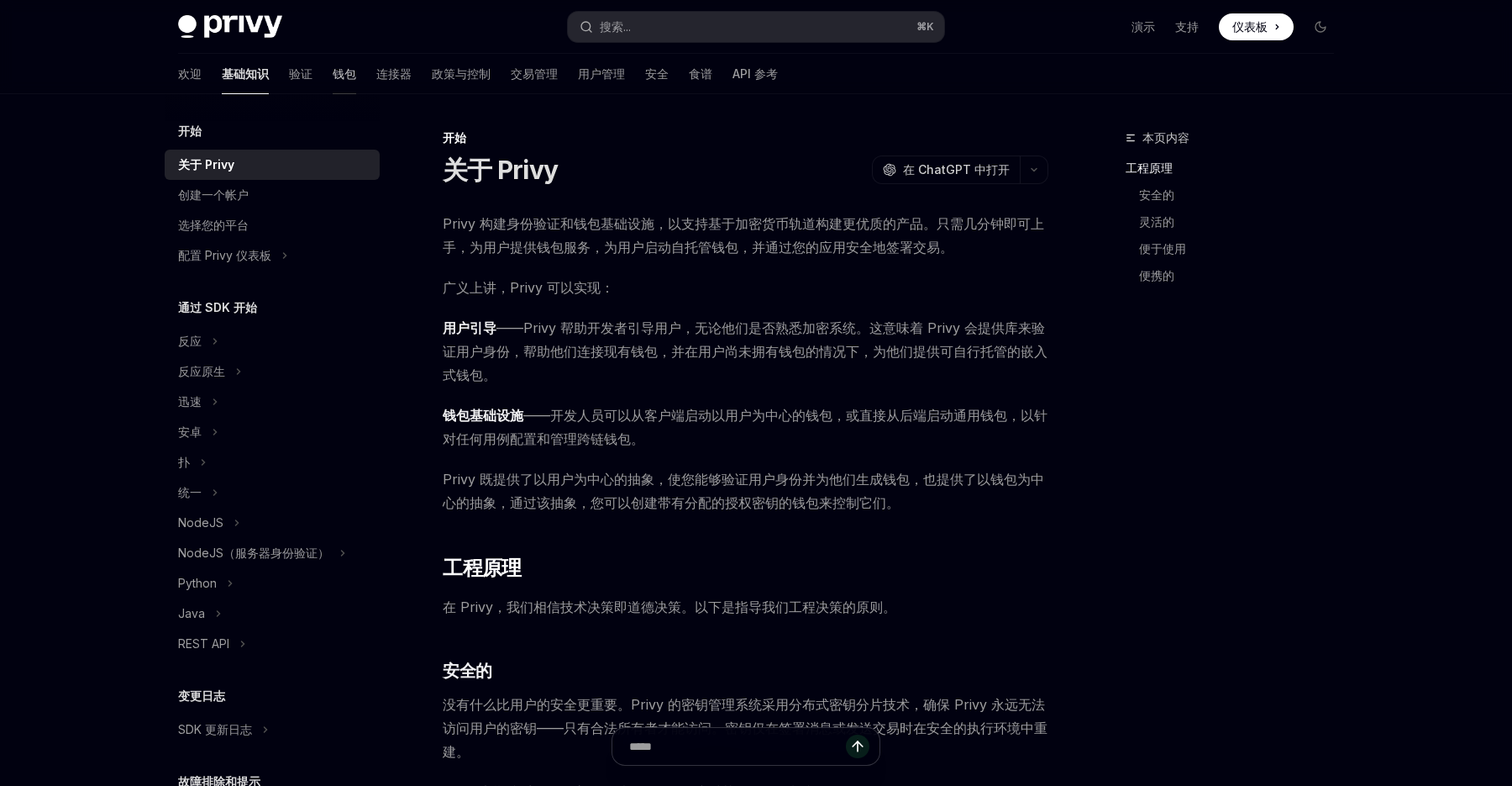
click at [333, 77] on font "钱包" at bounding box center [344, 73] width 23 height 14
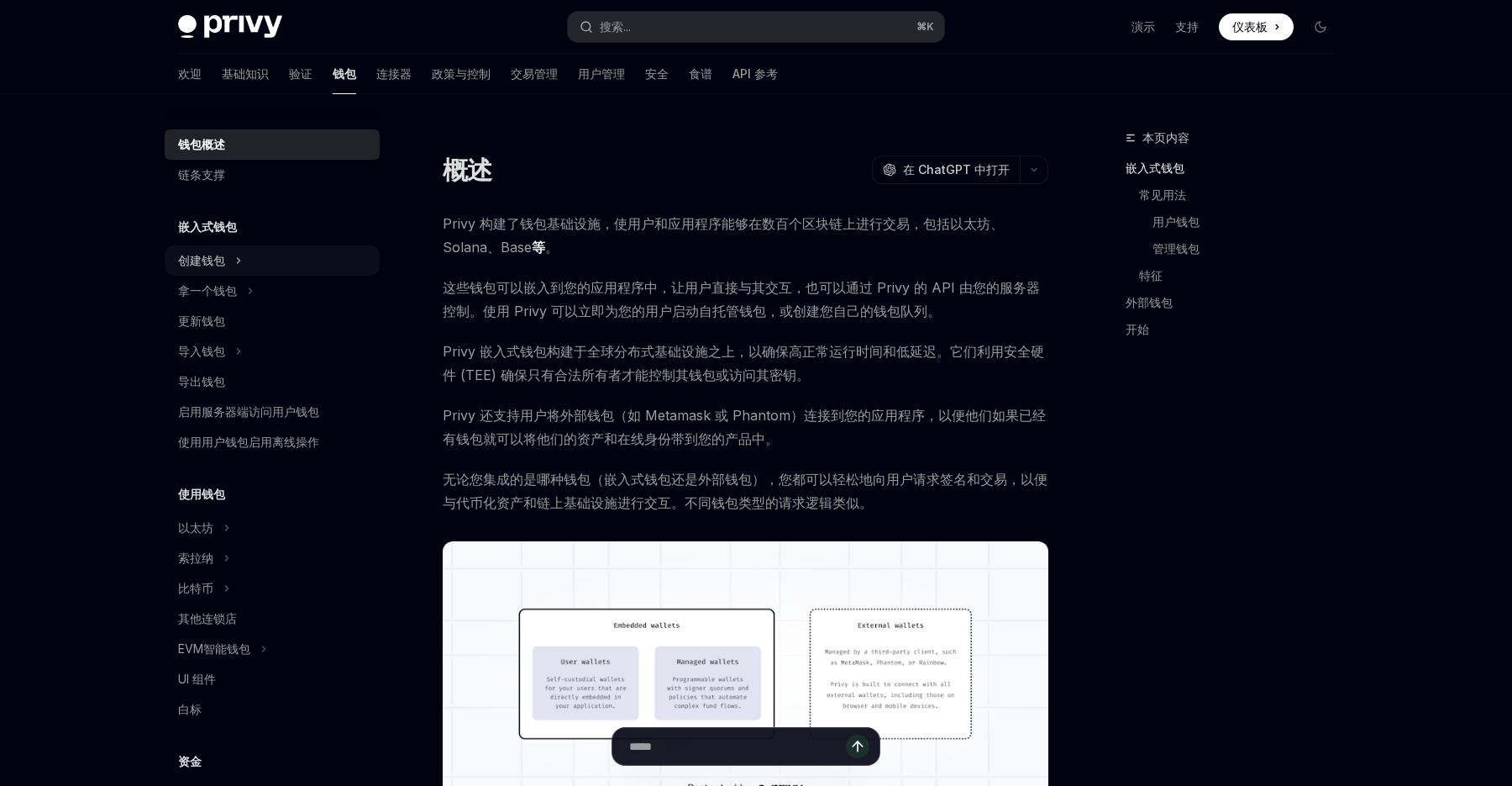
click at [211, 257] on font "创建钱包" at bounding box center [202, 260] width 47 height 14
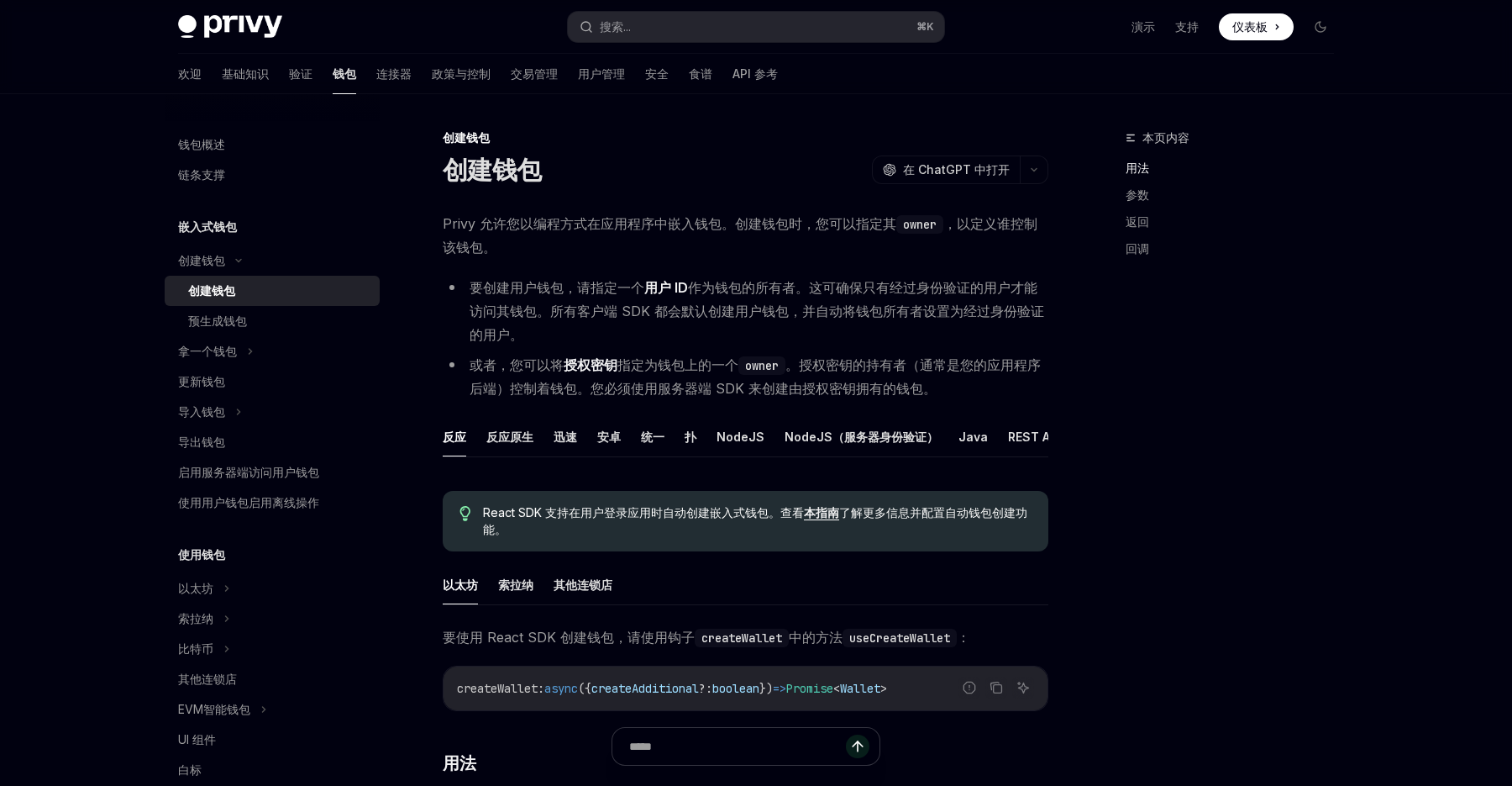
click at [698, 444] on ul "反应 反应原生 迅速 安卓 统一 扑 NodeJS NodeJS（服务器身份验证） Java REST API" at bounding box center [746, 436] width 606 height 40
click at [688, 438] on font "扑" at bounding box center [690, 436] width 12 height 14
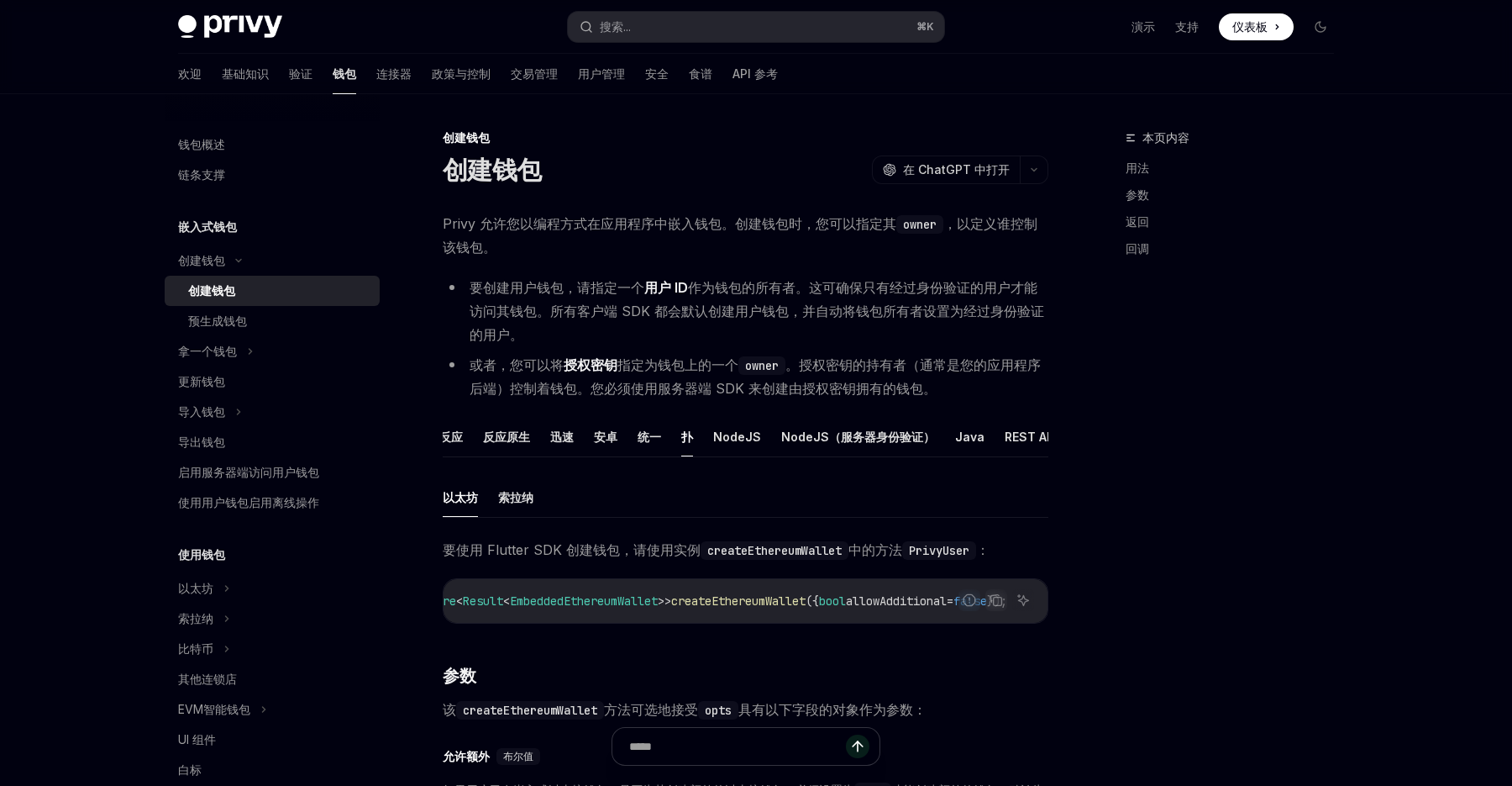
scroll to position [4, 0]
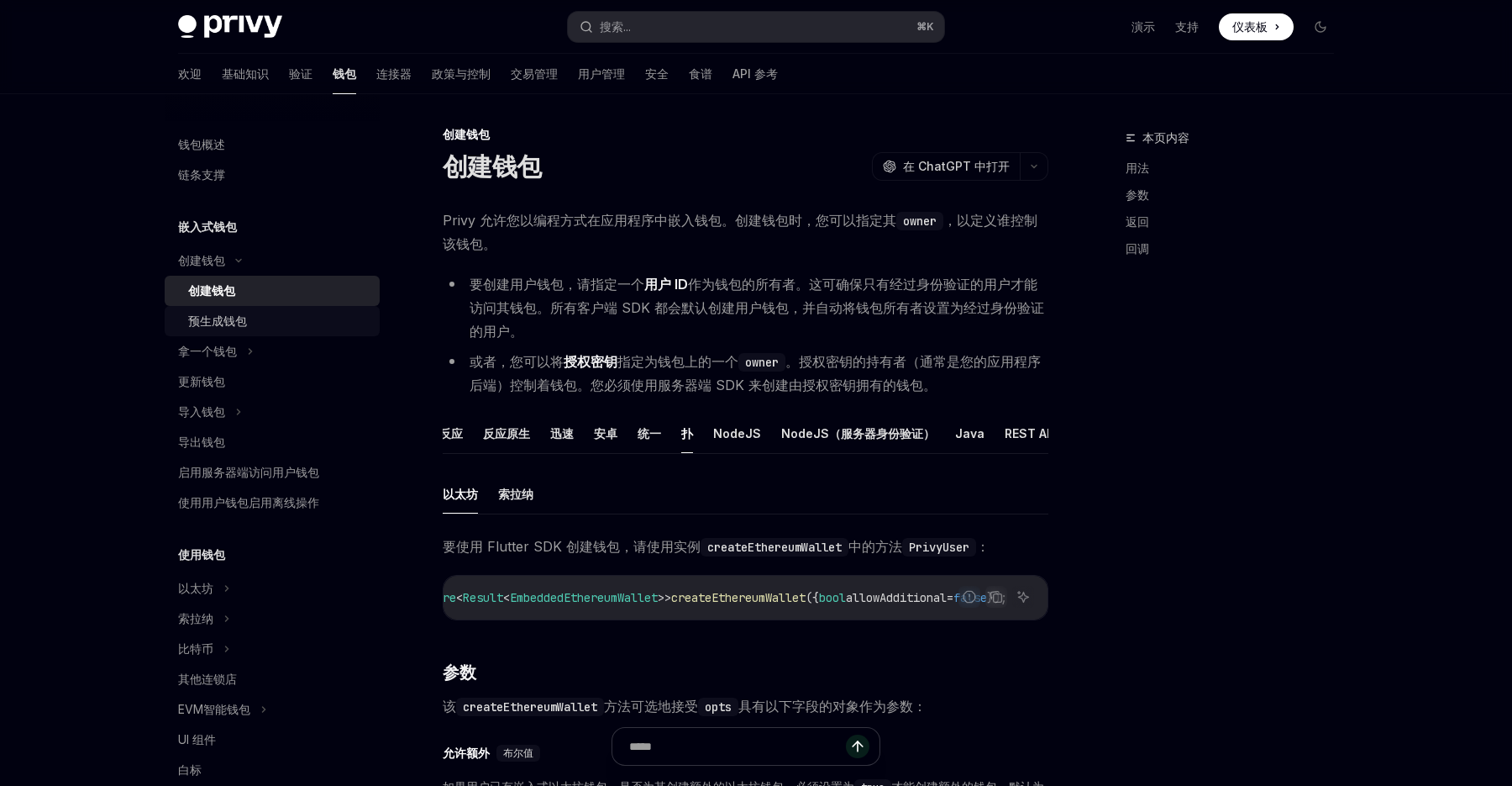
click at [243, 325] on font "预生成钱包" at bounding box center [218, 320] width 59 height 14
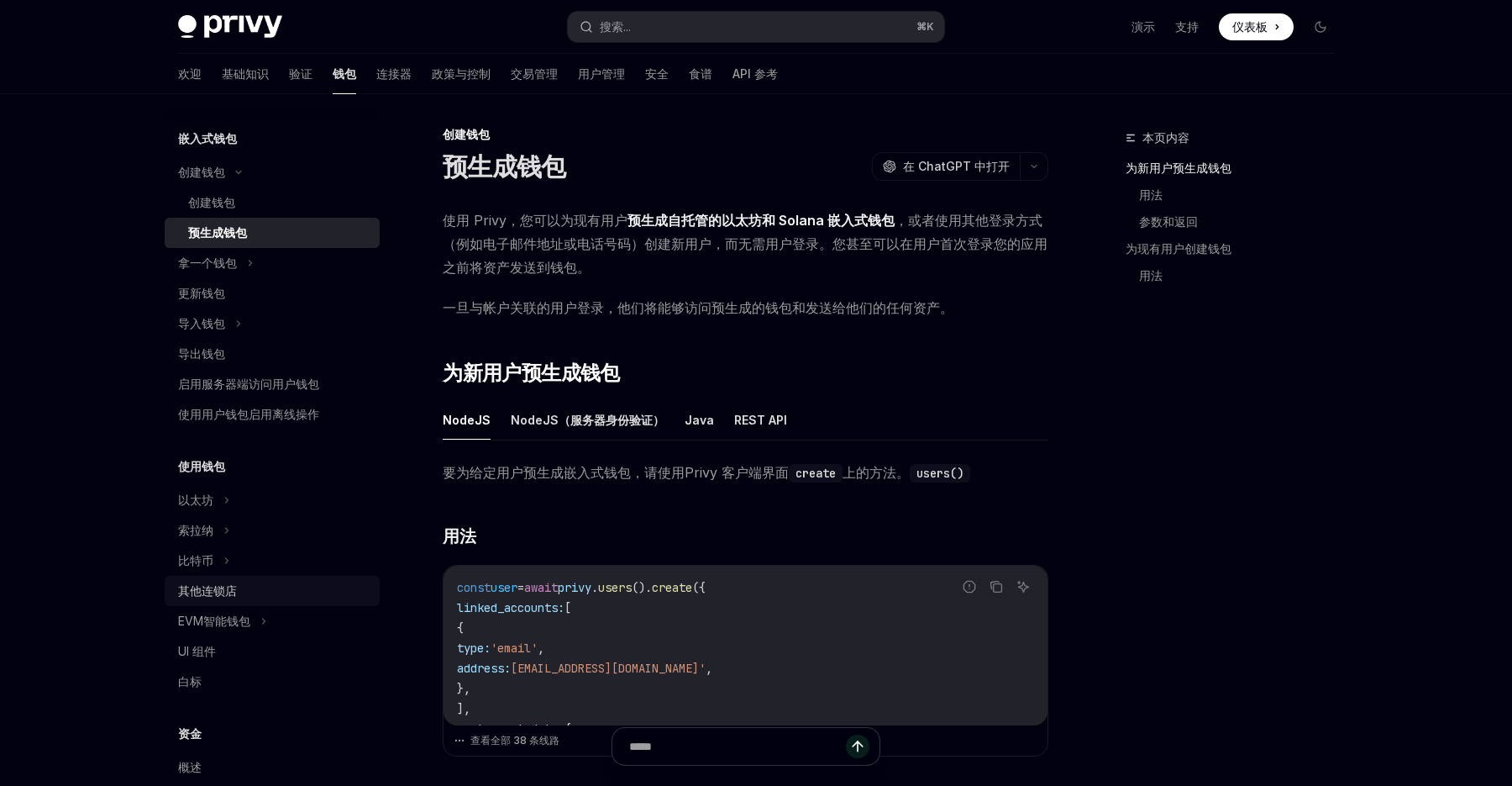
scroll to position [55, 0]
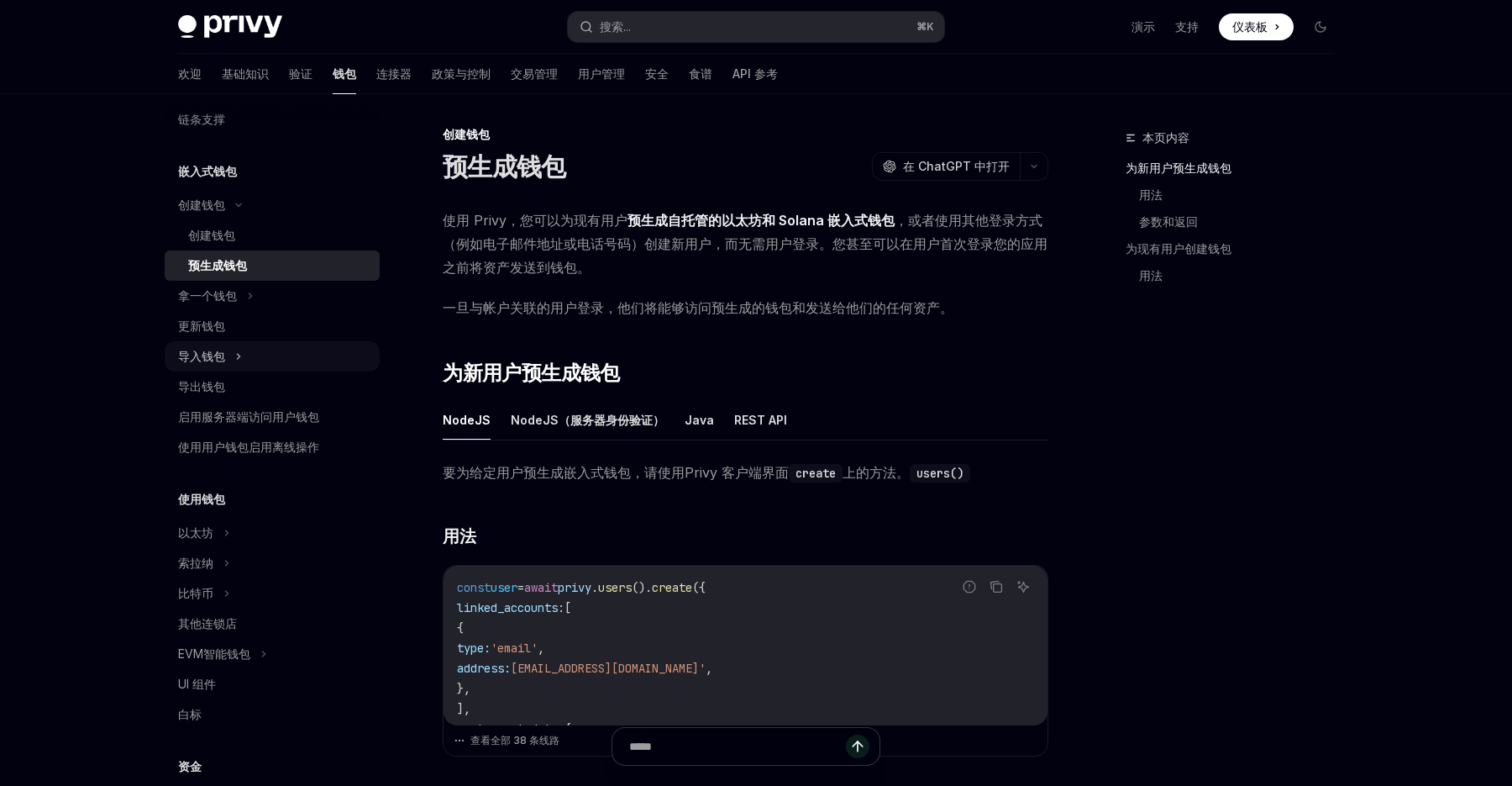
click at [239, 361] on icon at bounding box center [238, 355] width 7 height 20
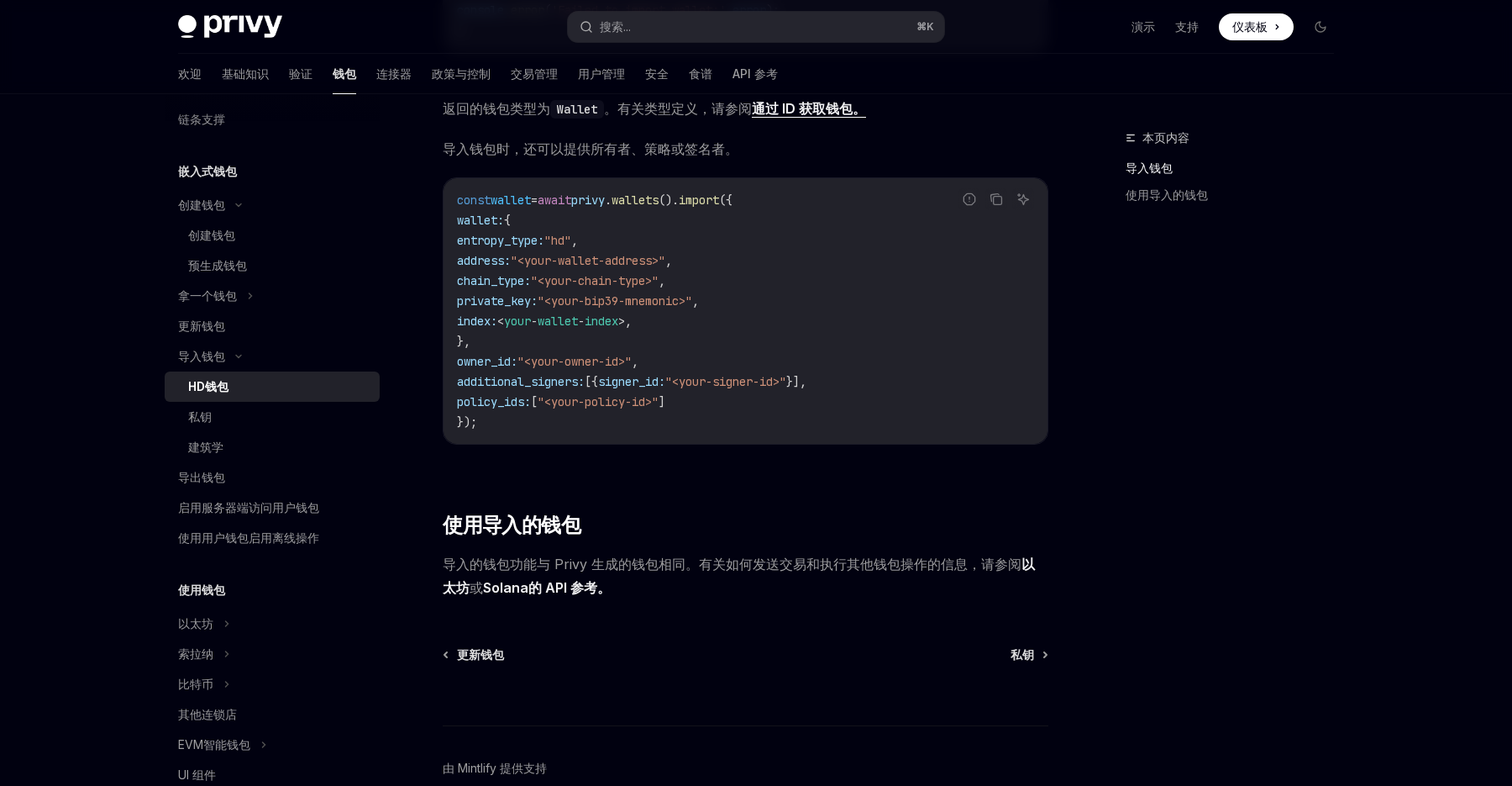
scroll to position [1156, 0]
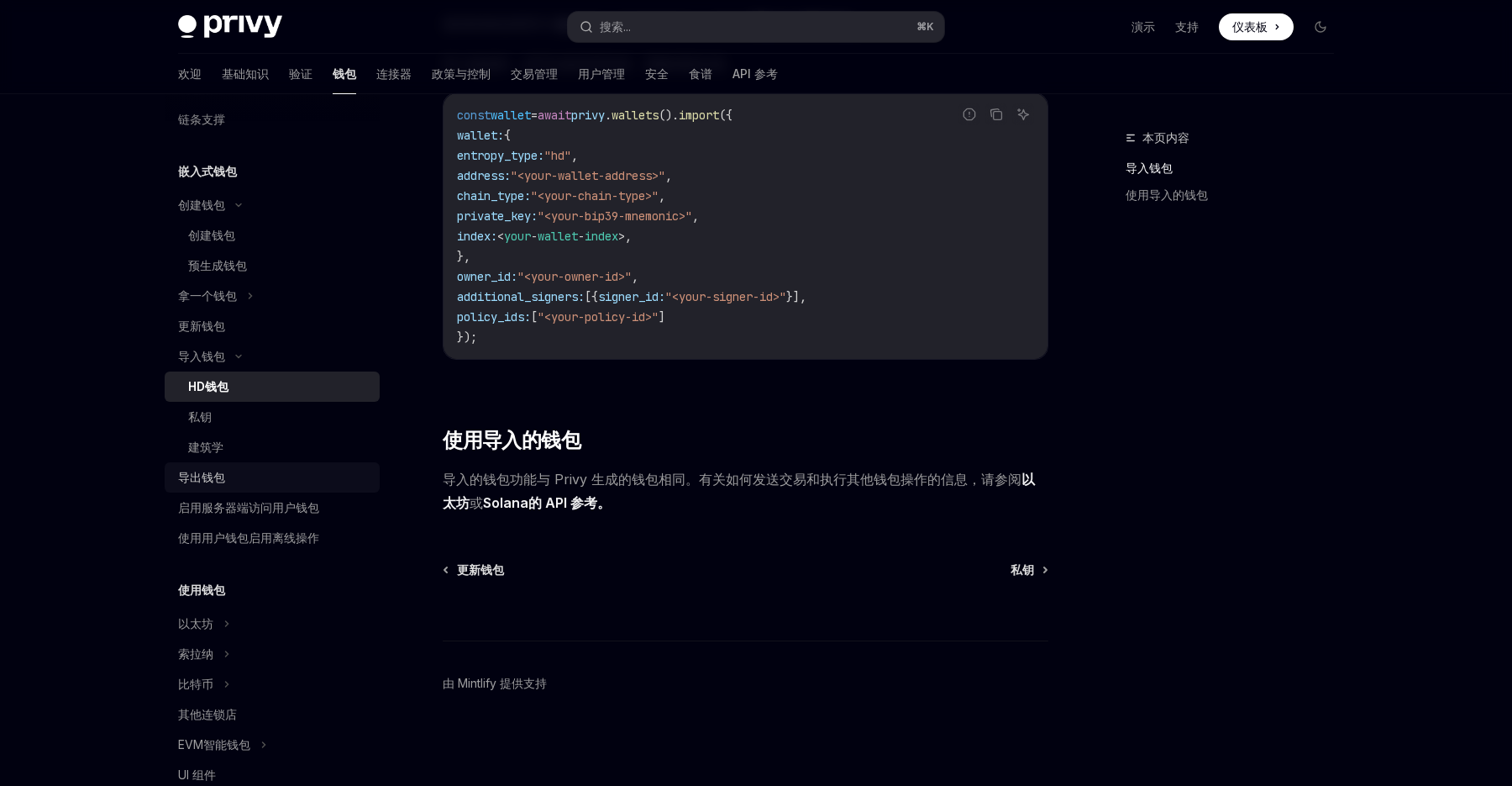
click at [231, 477] on div "导出钱包" at bounding box center [274, 476] width 191 height 20
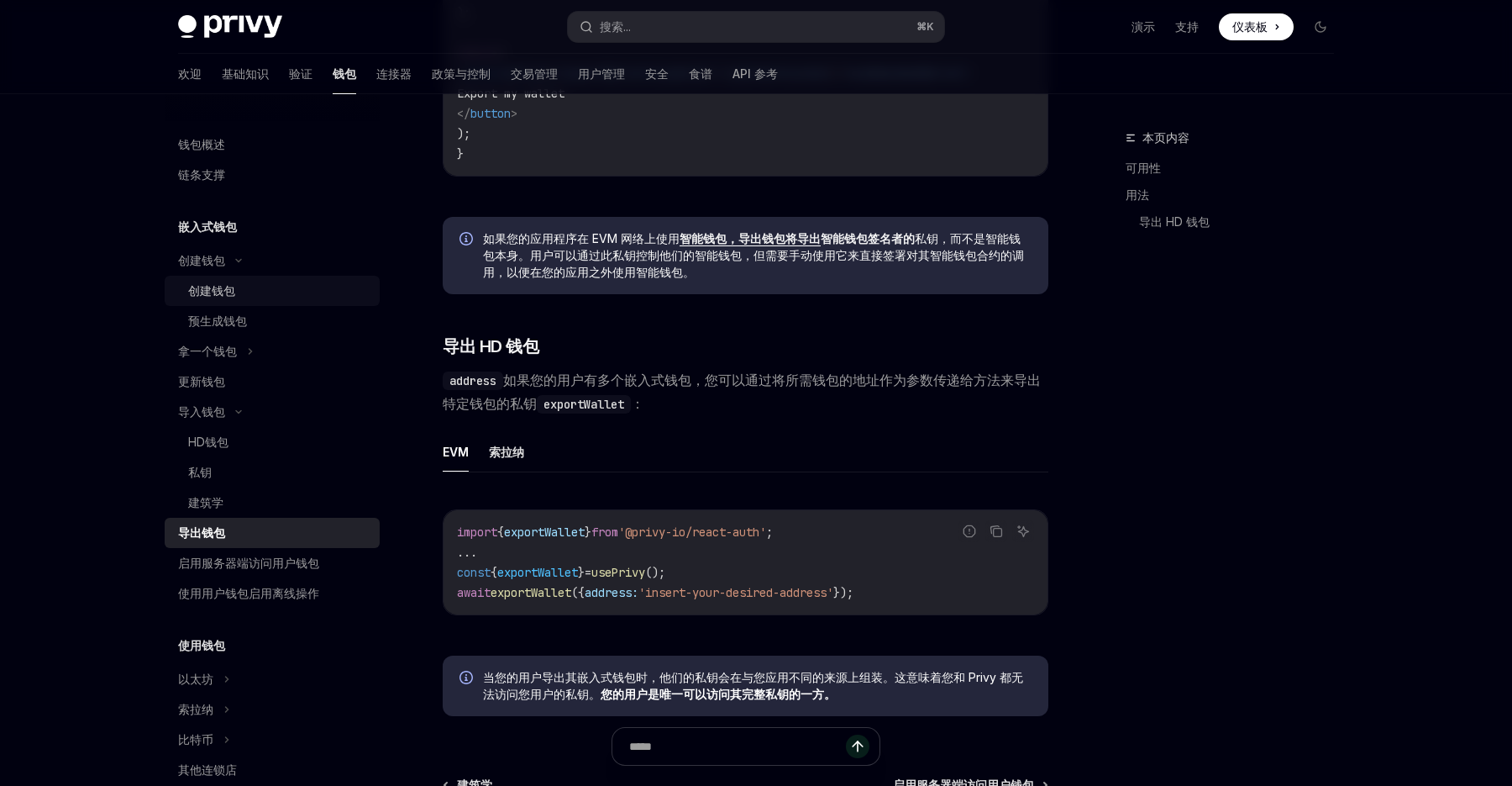
click at [262, 288] on div "创建钱包" at bounding box center [279, 290] width 181 height 20
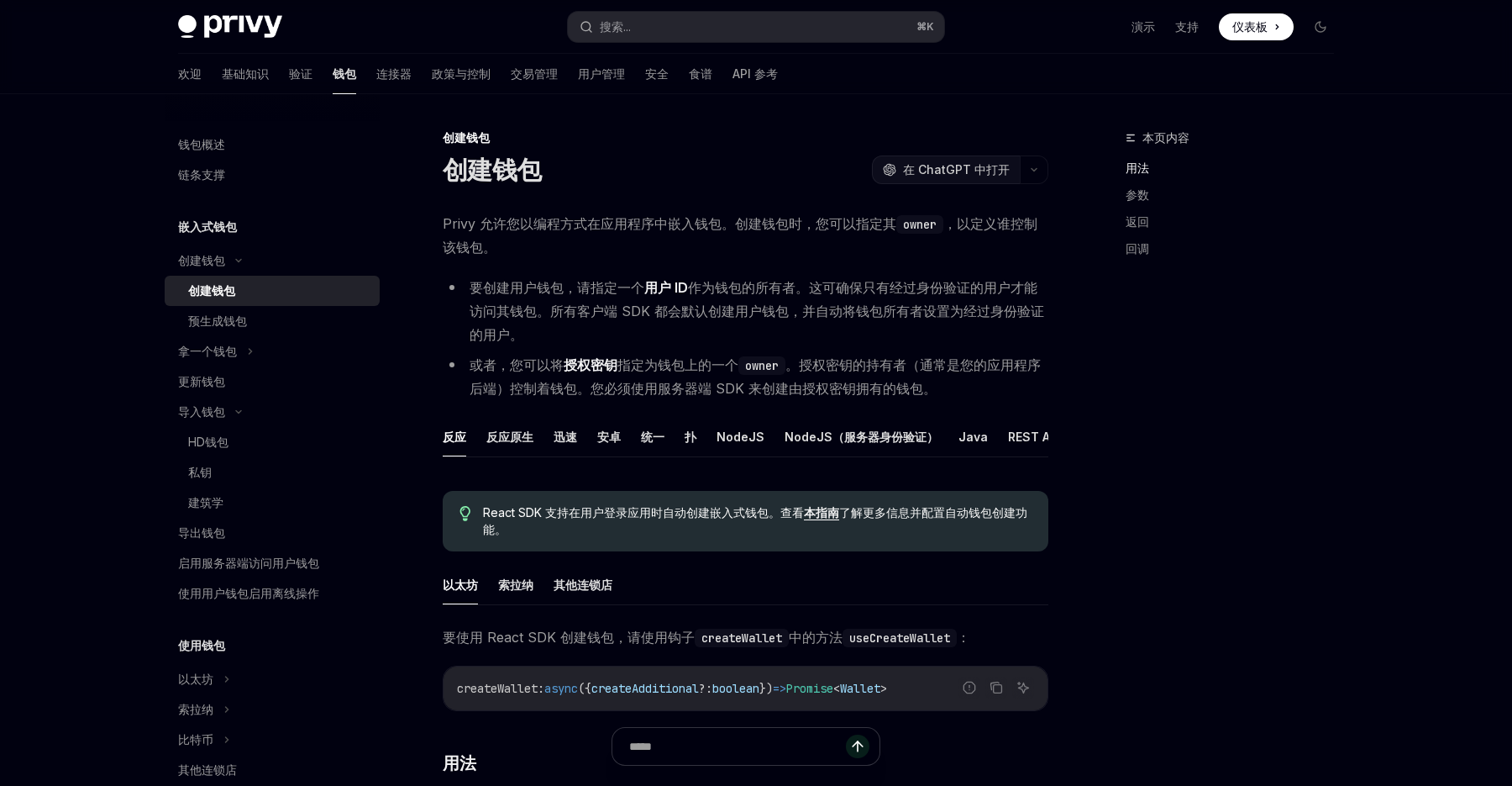
click at [932, 174] on font "在 ChatGPT 中打开" at bounding box center [957, 169] width 107 height 14
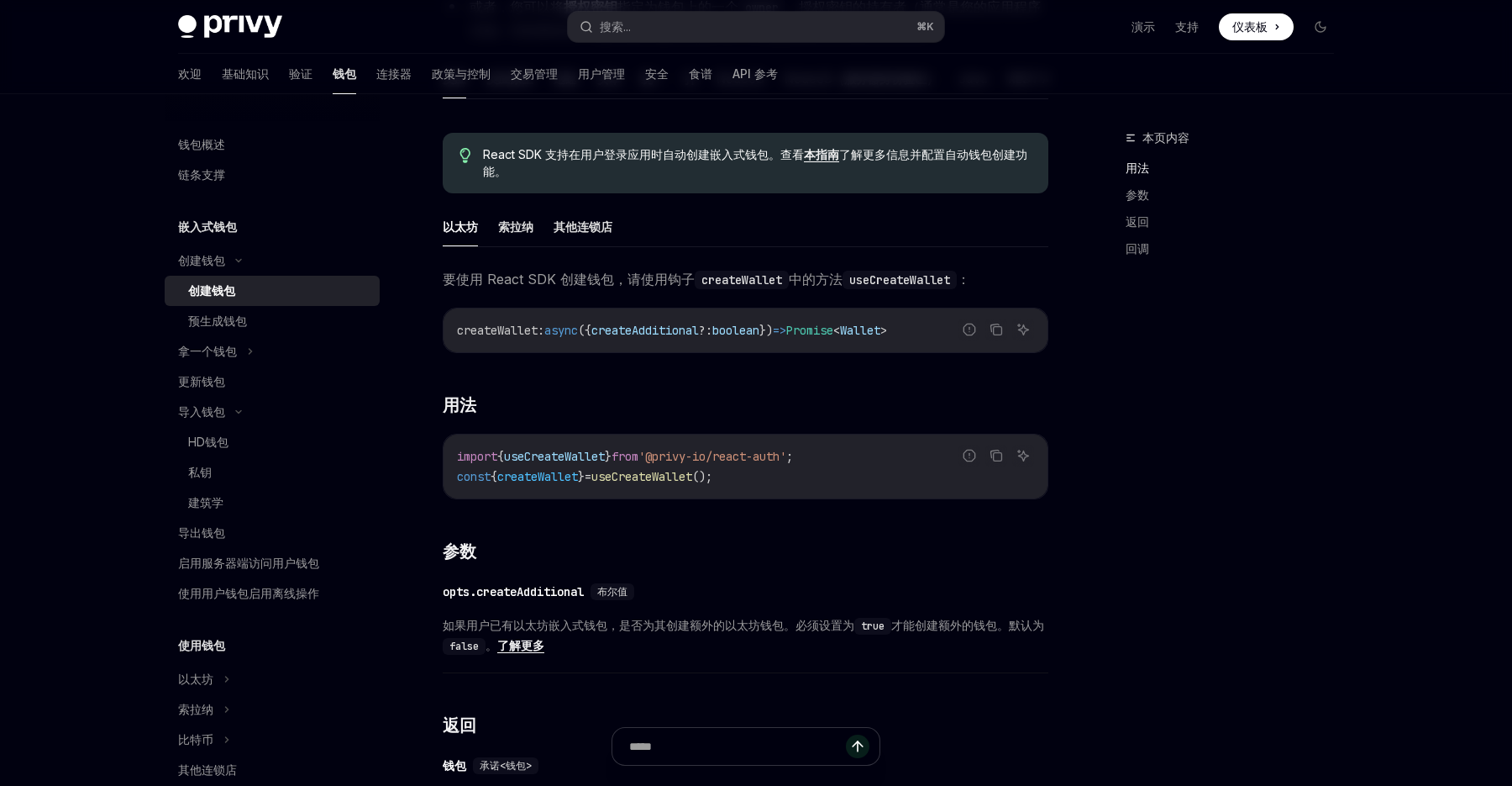
scroll to position [390, 0]
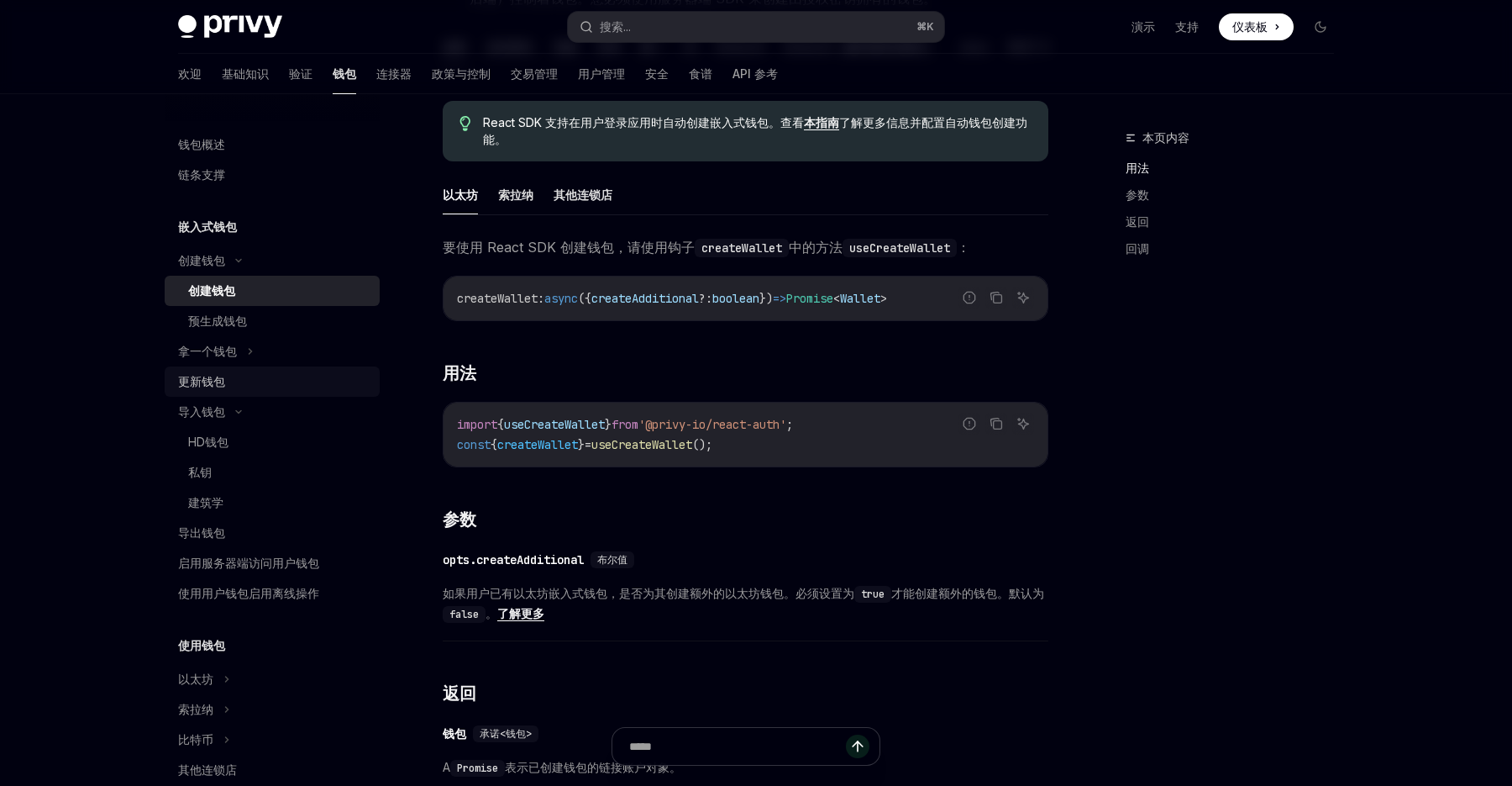
click at [246, 380] on div "更新钱包" at bounding box center [274, 381] width 191 height 20
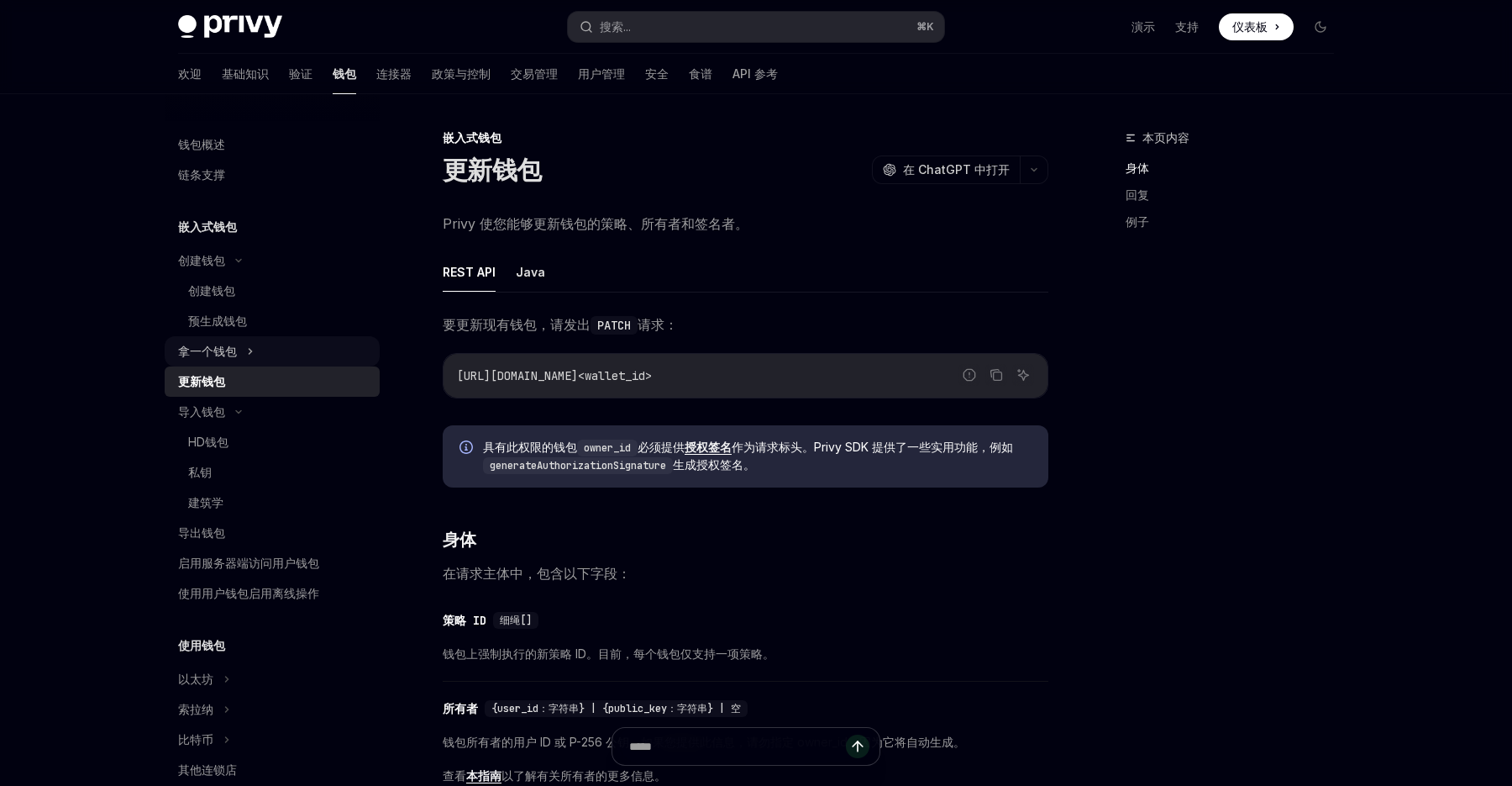
click at [255, 351] on button "拿一个钱包" at bounding box center [272, 351] width 215 height 30
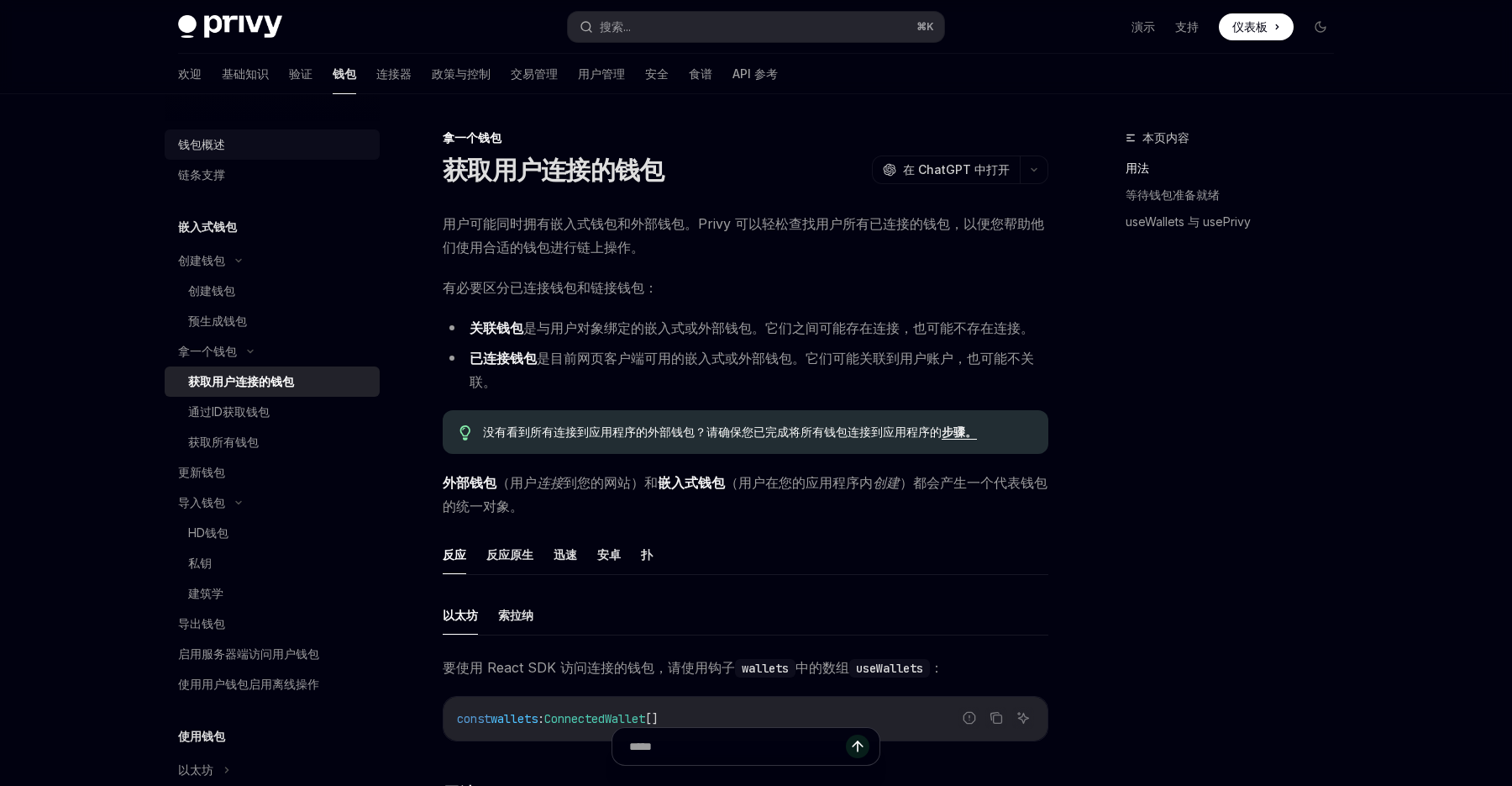
click at [214, 141] on font "钱包概述" at bounding box center [202, 144] width 47 height 14
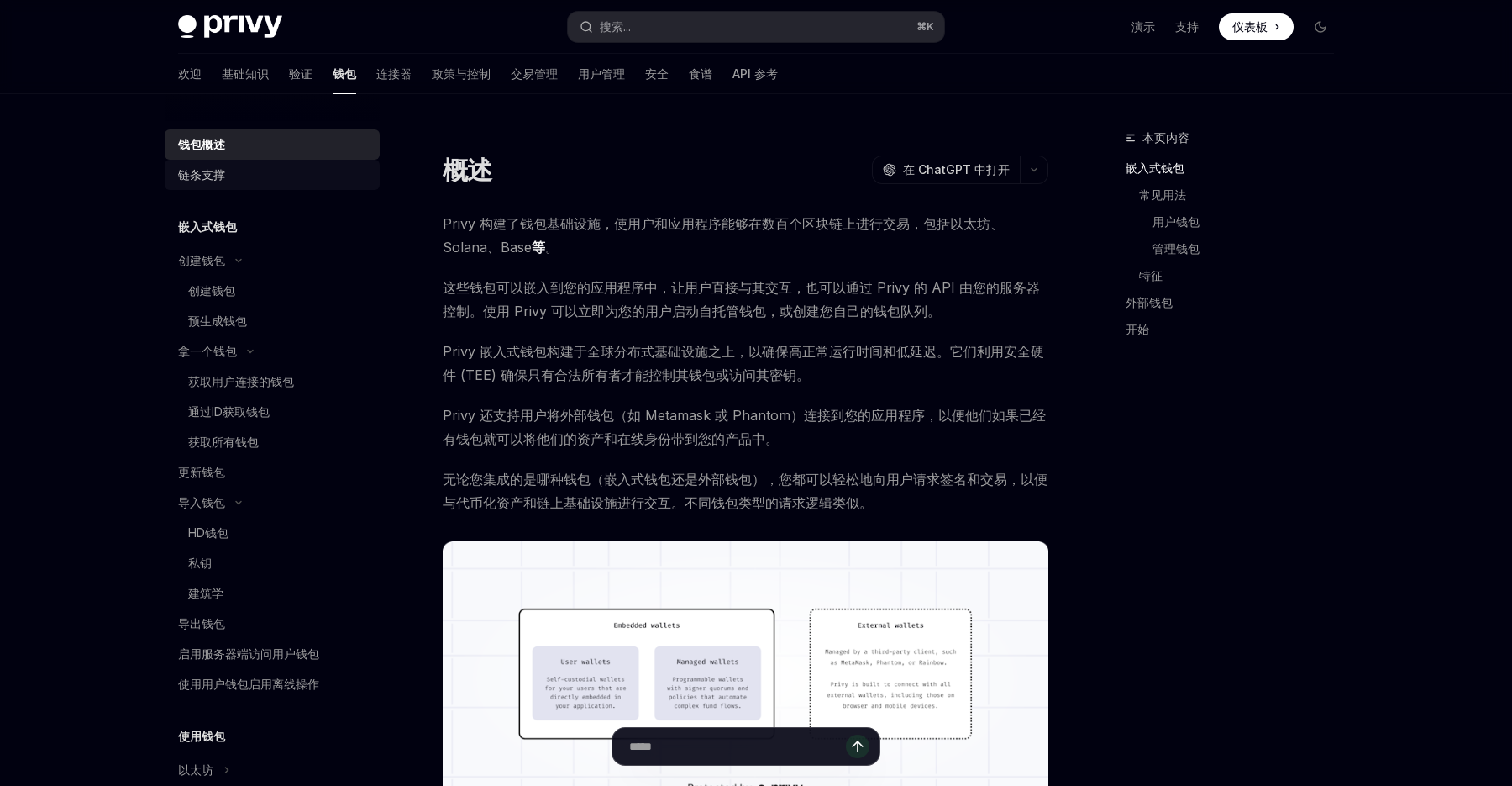
click at [214, 181] on font "链条支撑" at bounding box center [202, 174] width 47 height 14
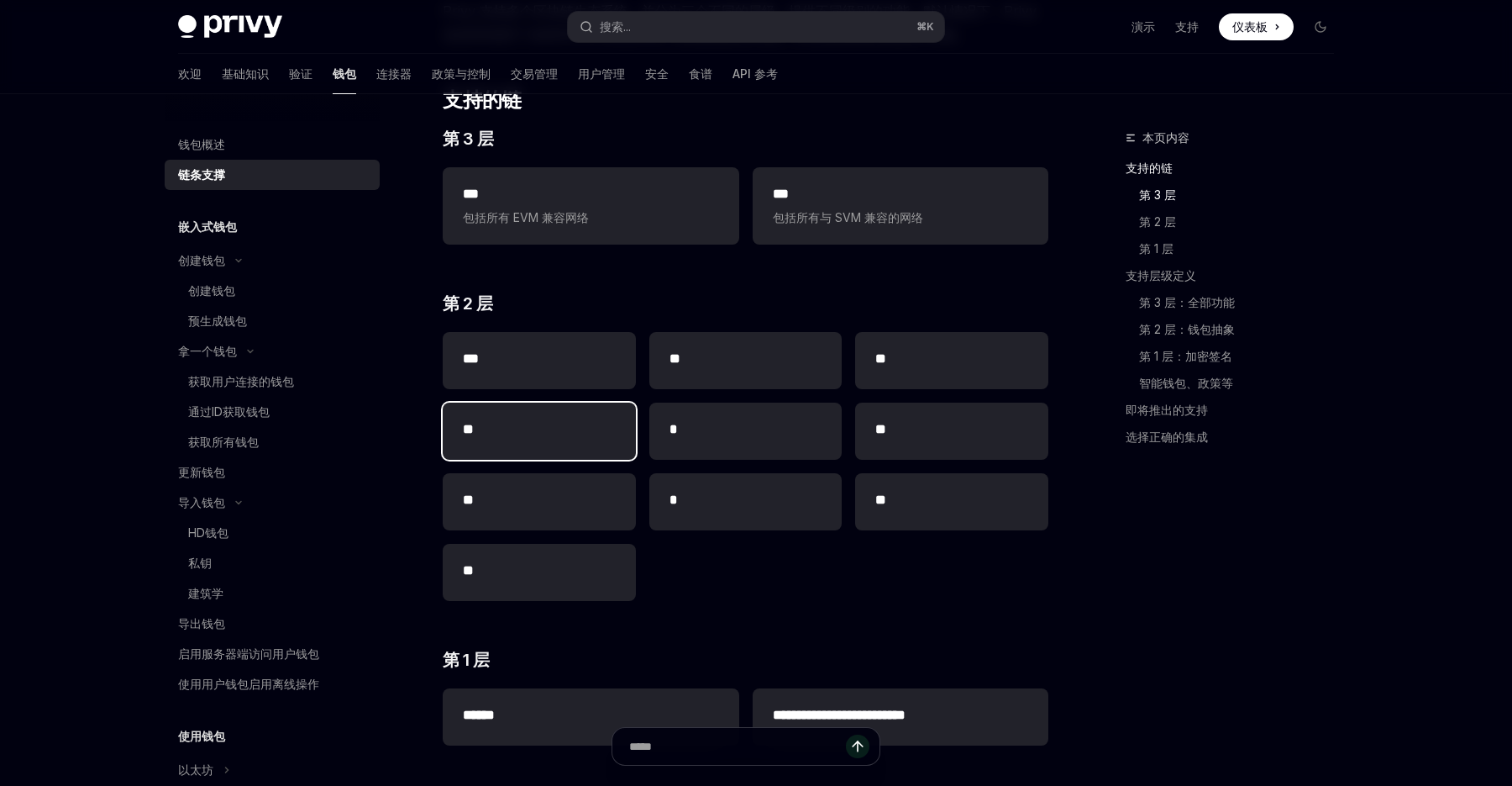
scroll to position [68, 0]
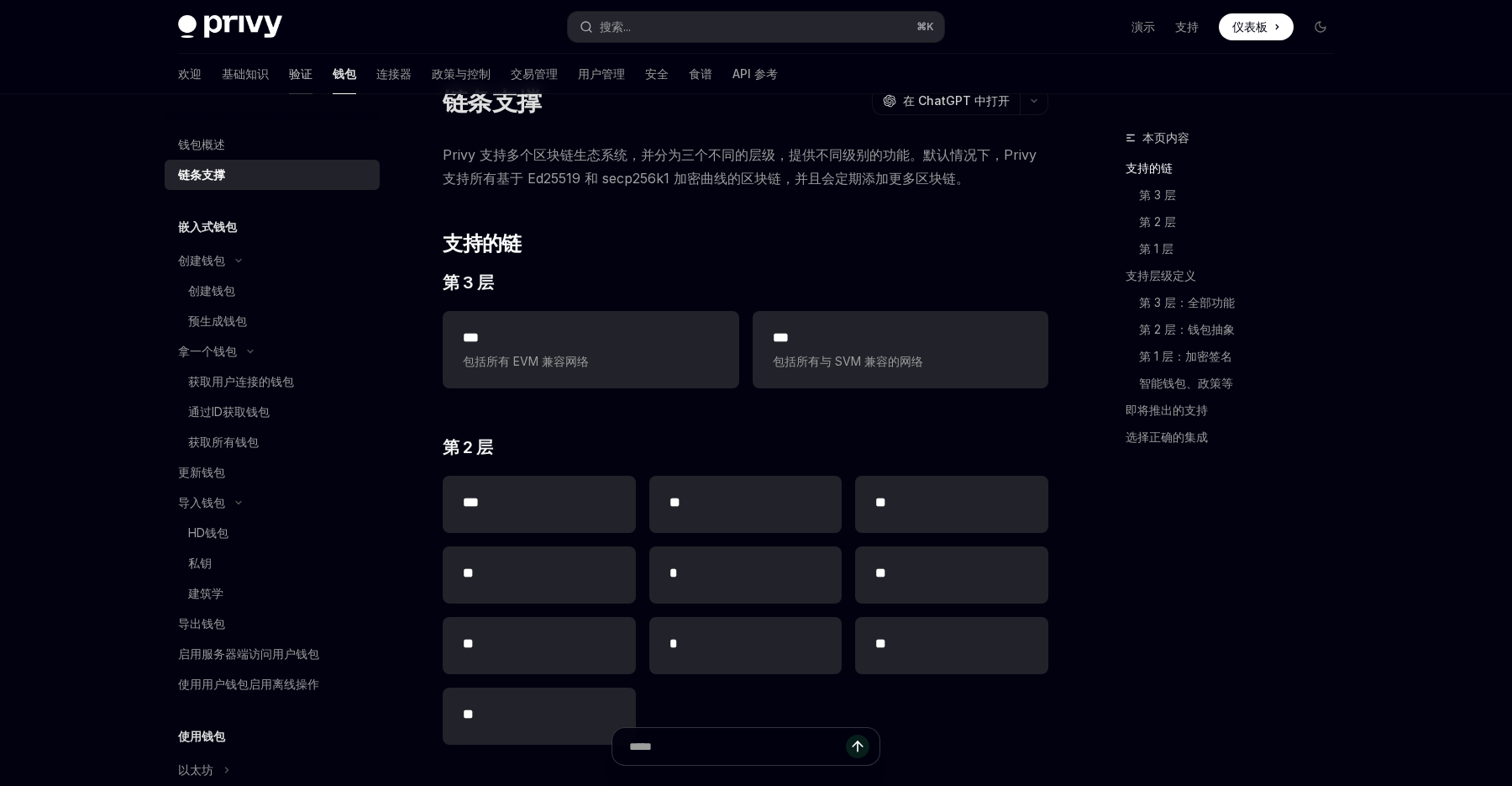
click at [289, 77] on font "验证" at bounding box center [300, 73] width 23 height 14
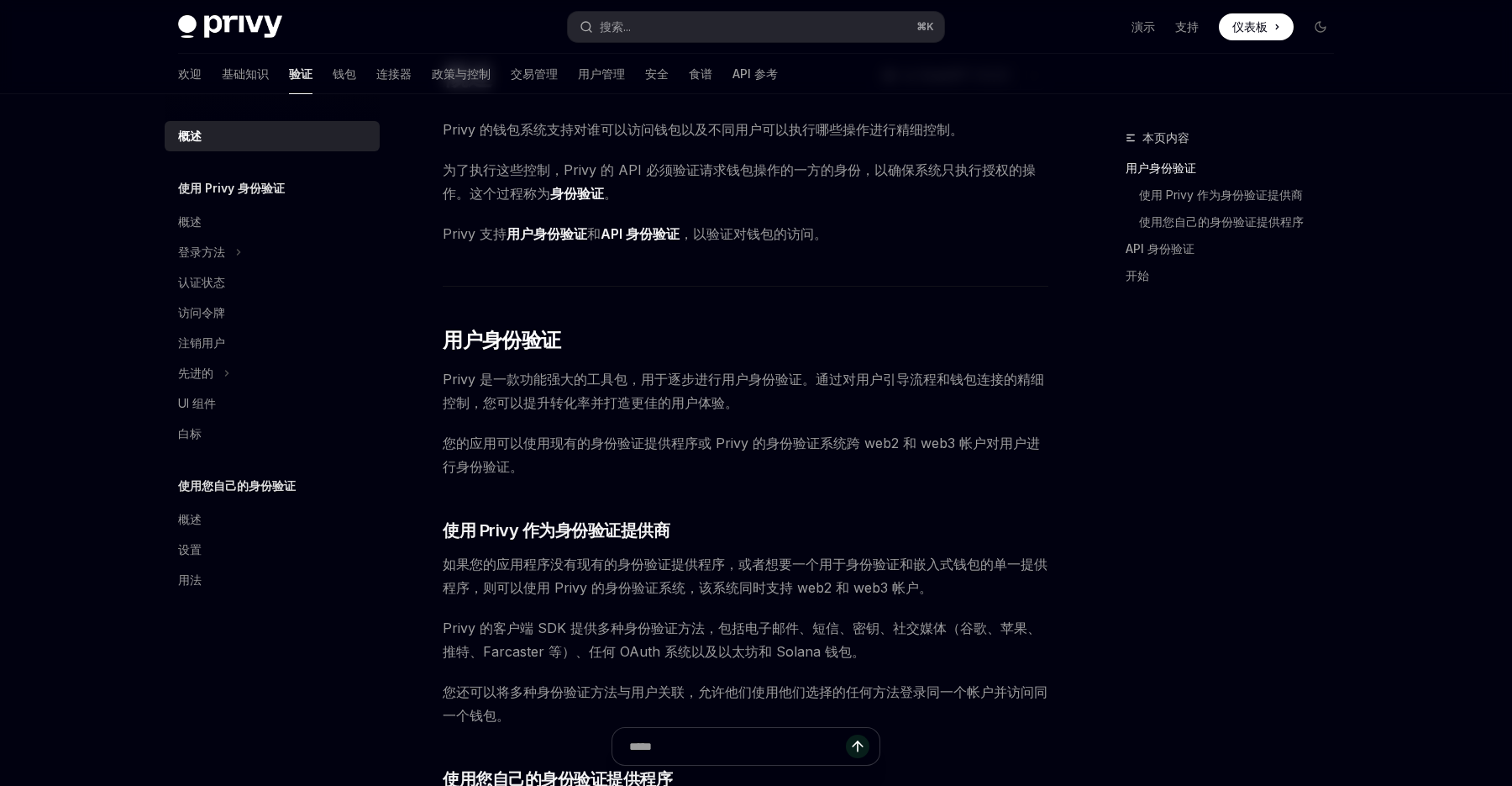
click at [239, 188] on font "使用 Privy 身份验证" at bounding box center [232, 188] width 107 height 14
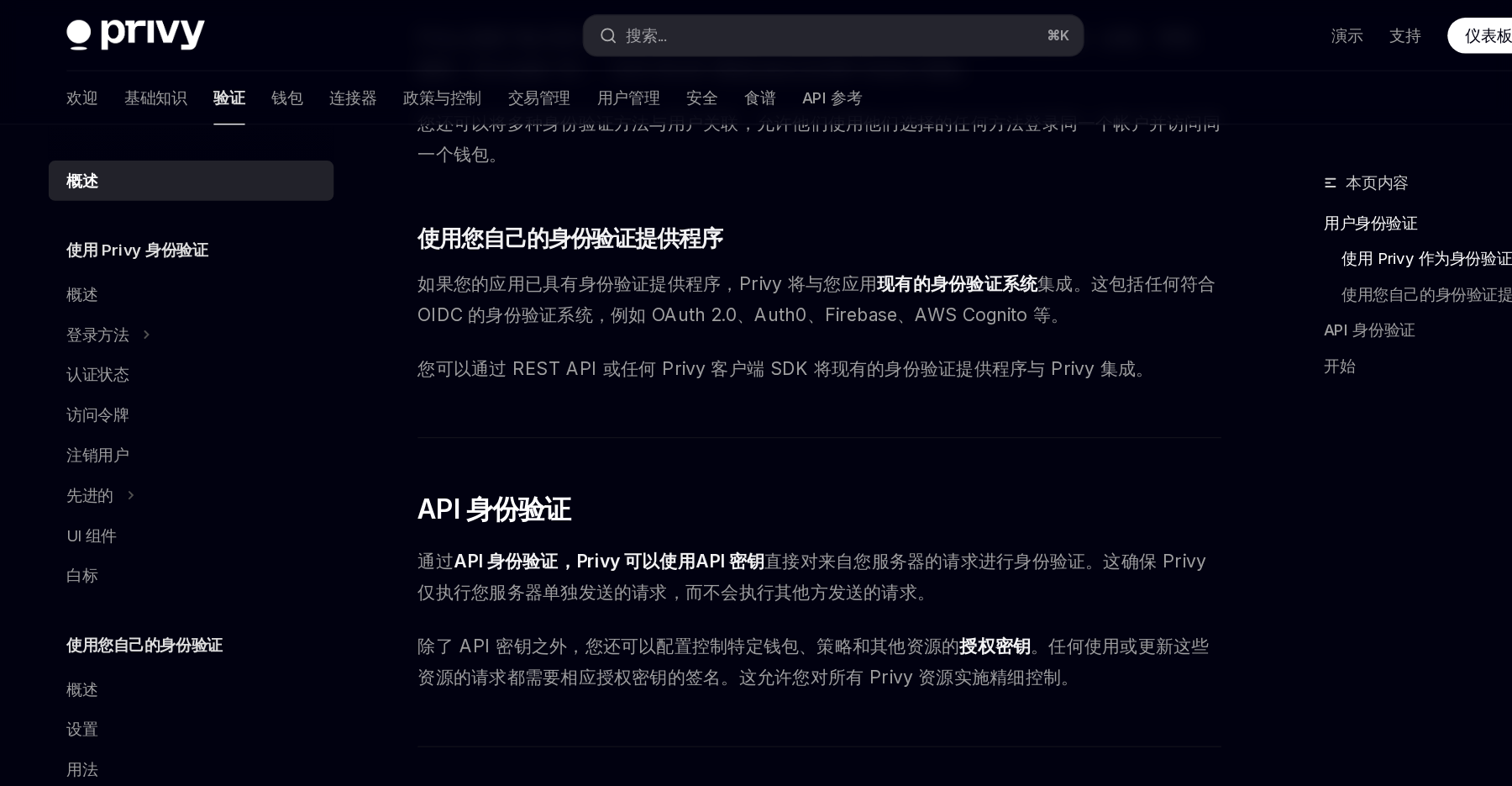
scroll to position [650, 0]
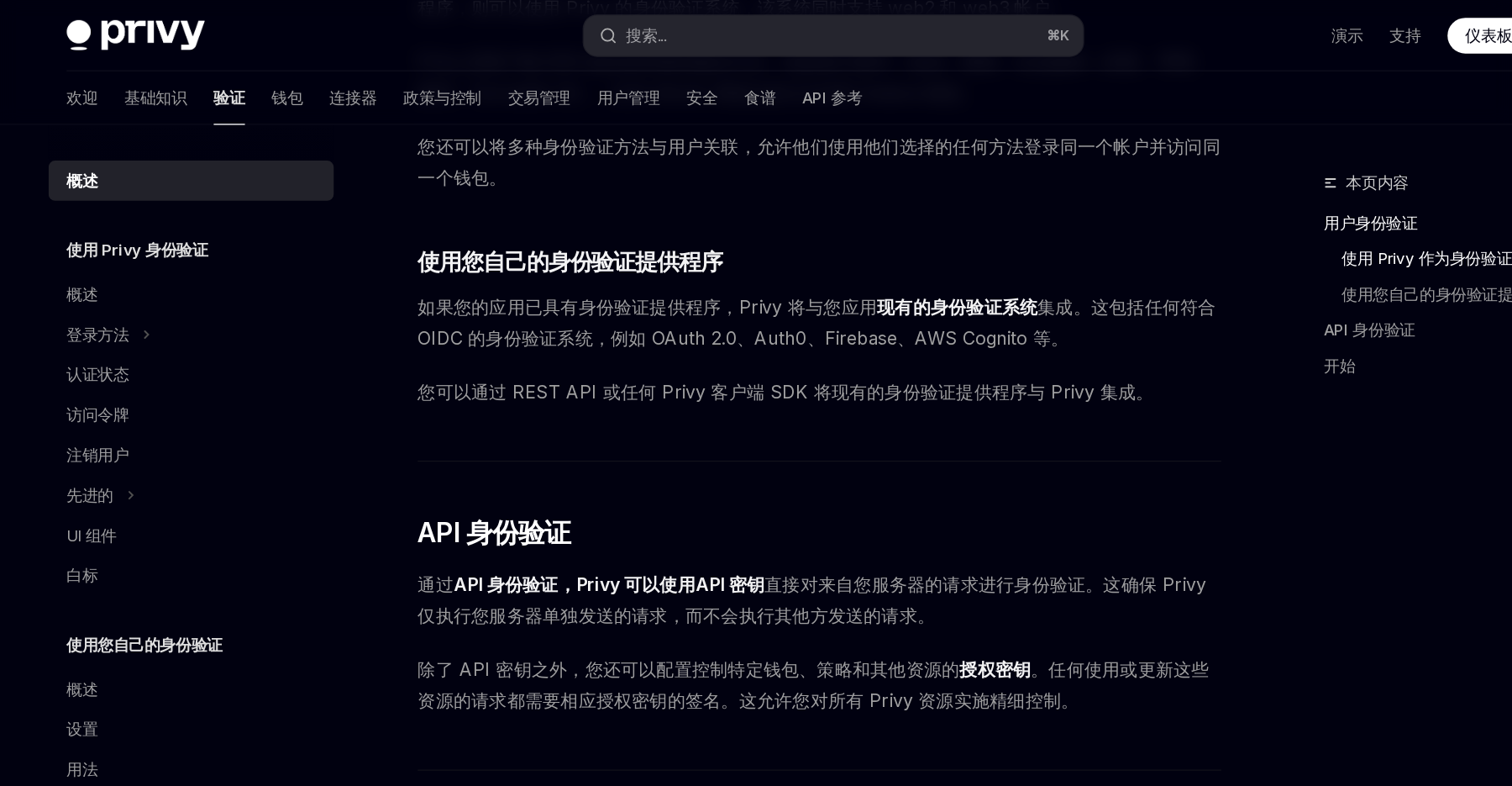
click at [836, 226] on font "现有的身份验证系统" at bounding box center [849, 231] width 121 height 17
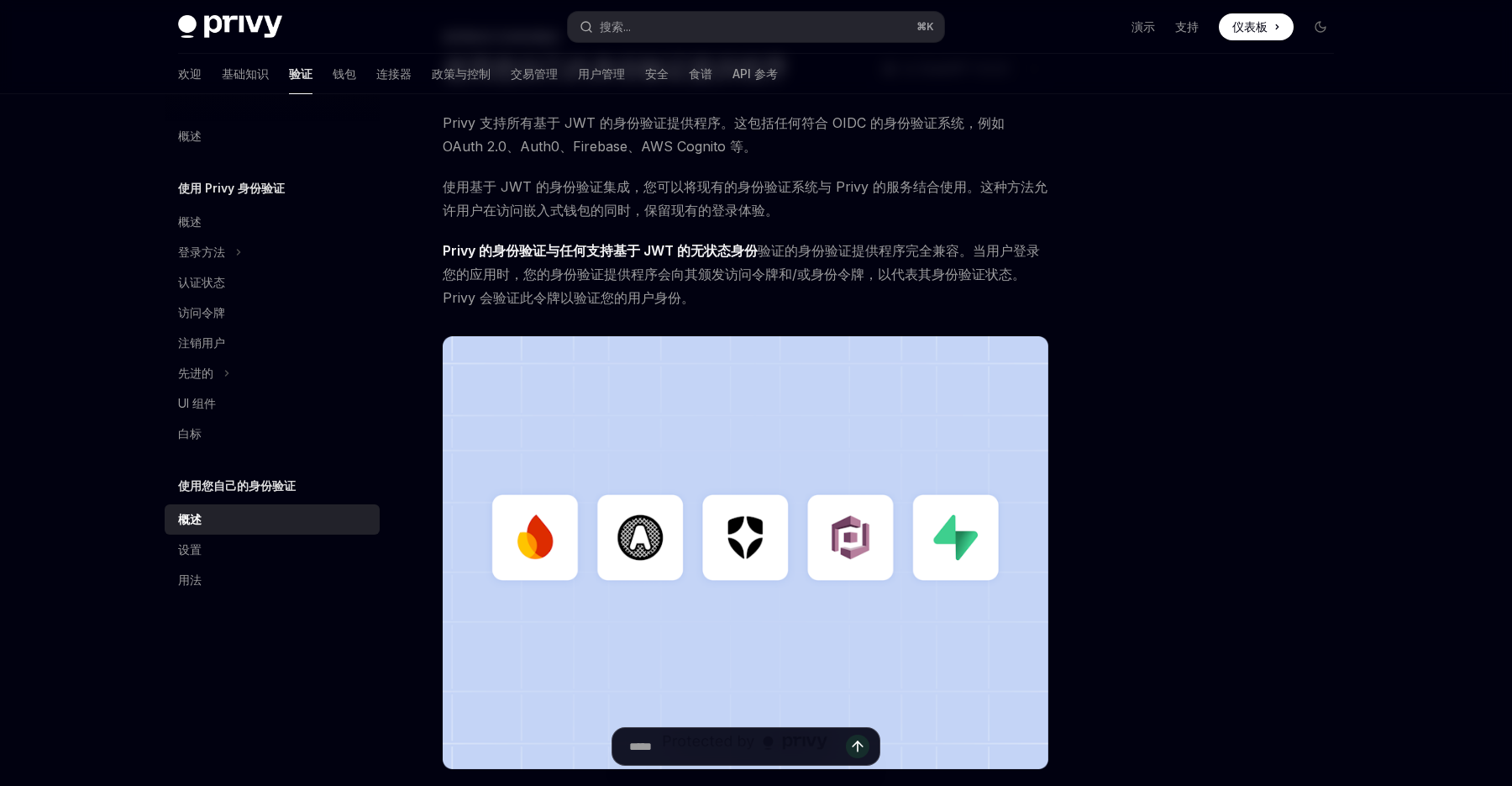
scroll to position [86, 0]
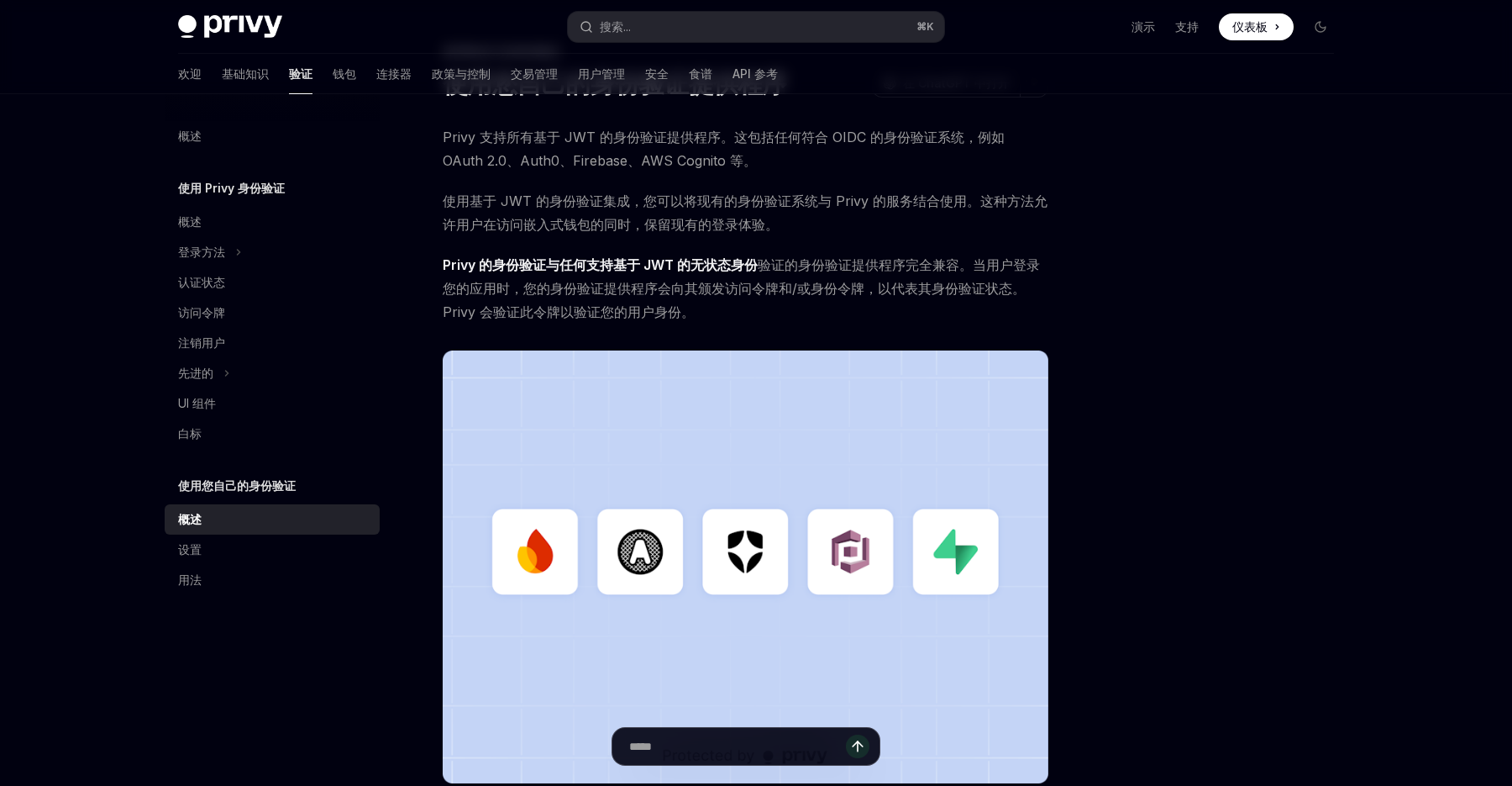
click at [960, 575] on img at bounding box center [746, 567] width 606 height 432
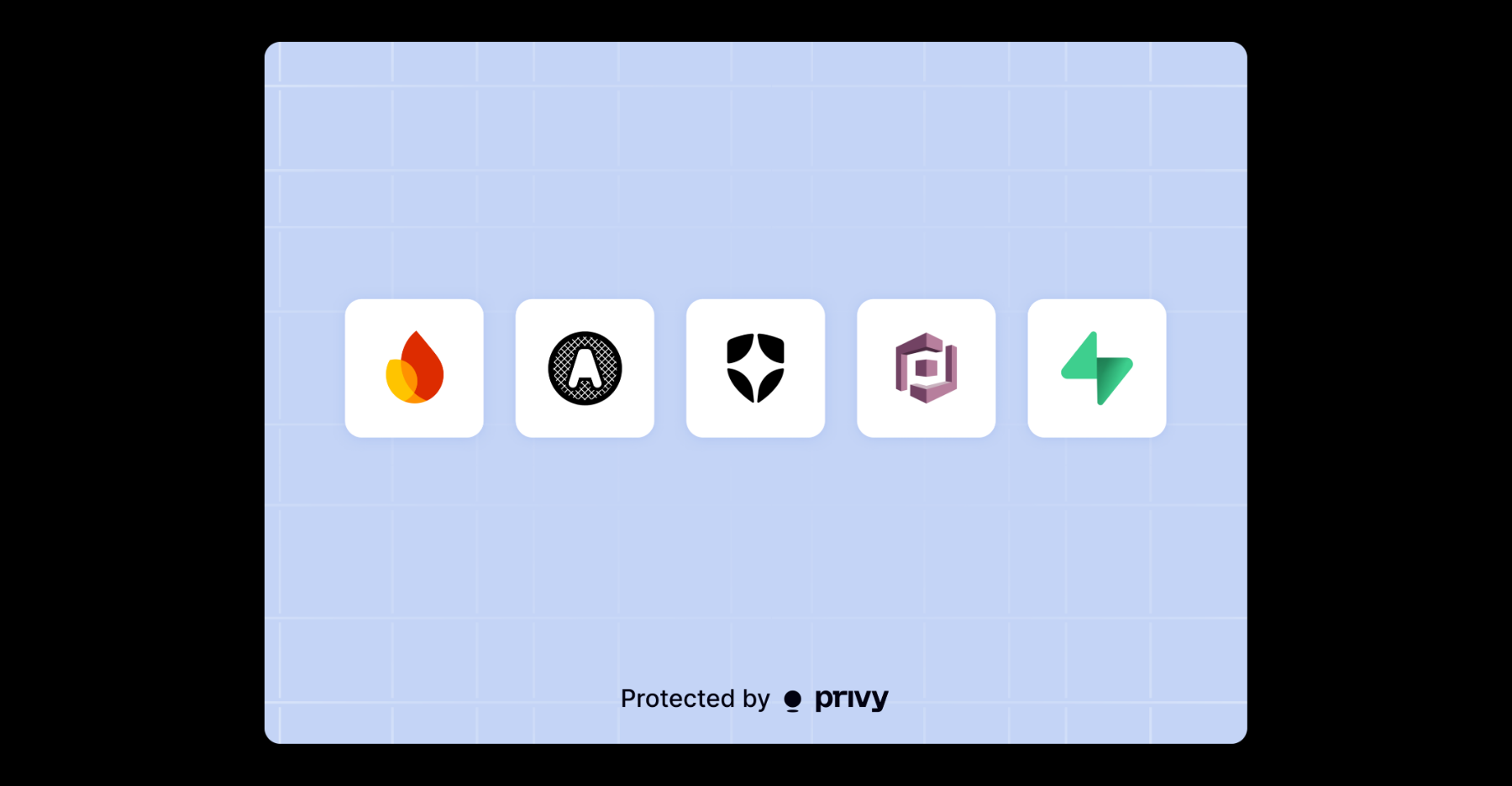
click at [1331, 359] on div at bounding box center [756, 393] width 1512 height 786
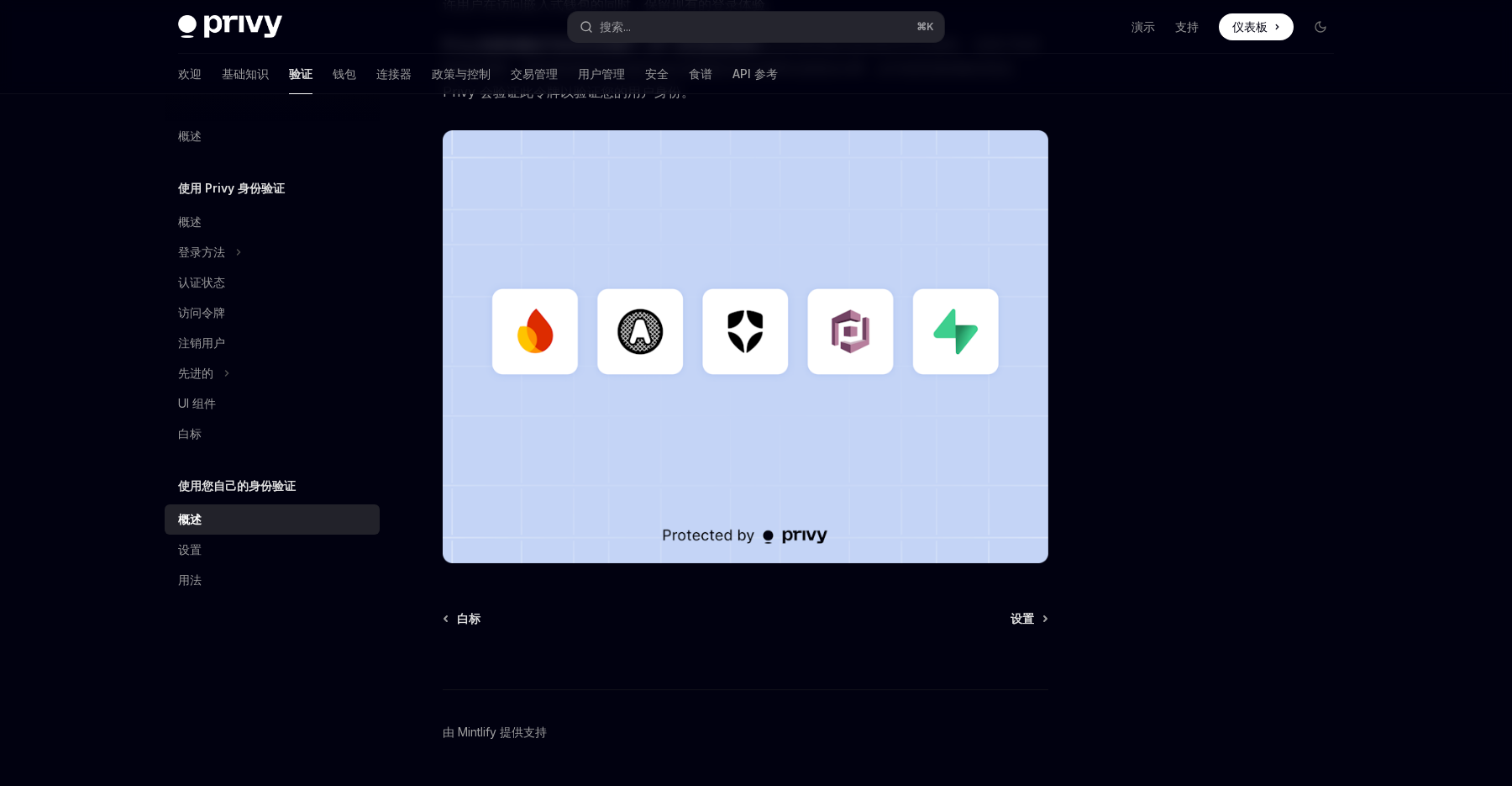
scroll to position [355, 0]
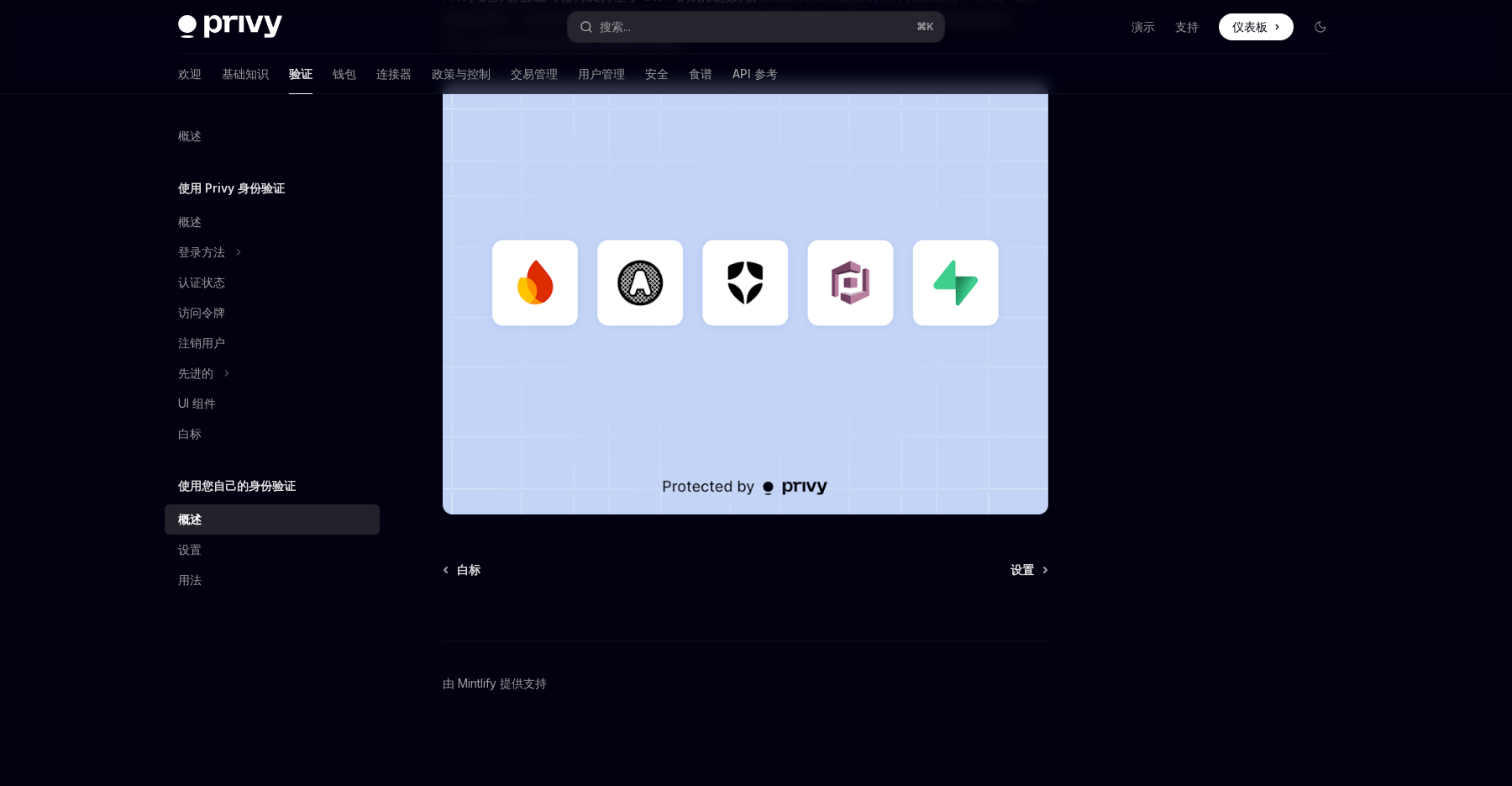
click at [1038, 580] on div at bounding box center [746, 609] width 606 height 62
click at [1030, 570] on font "设置" at bounding box center [1022, 568] width 23 height 14
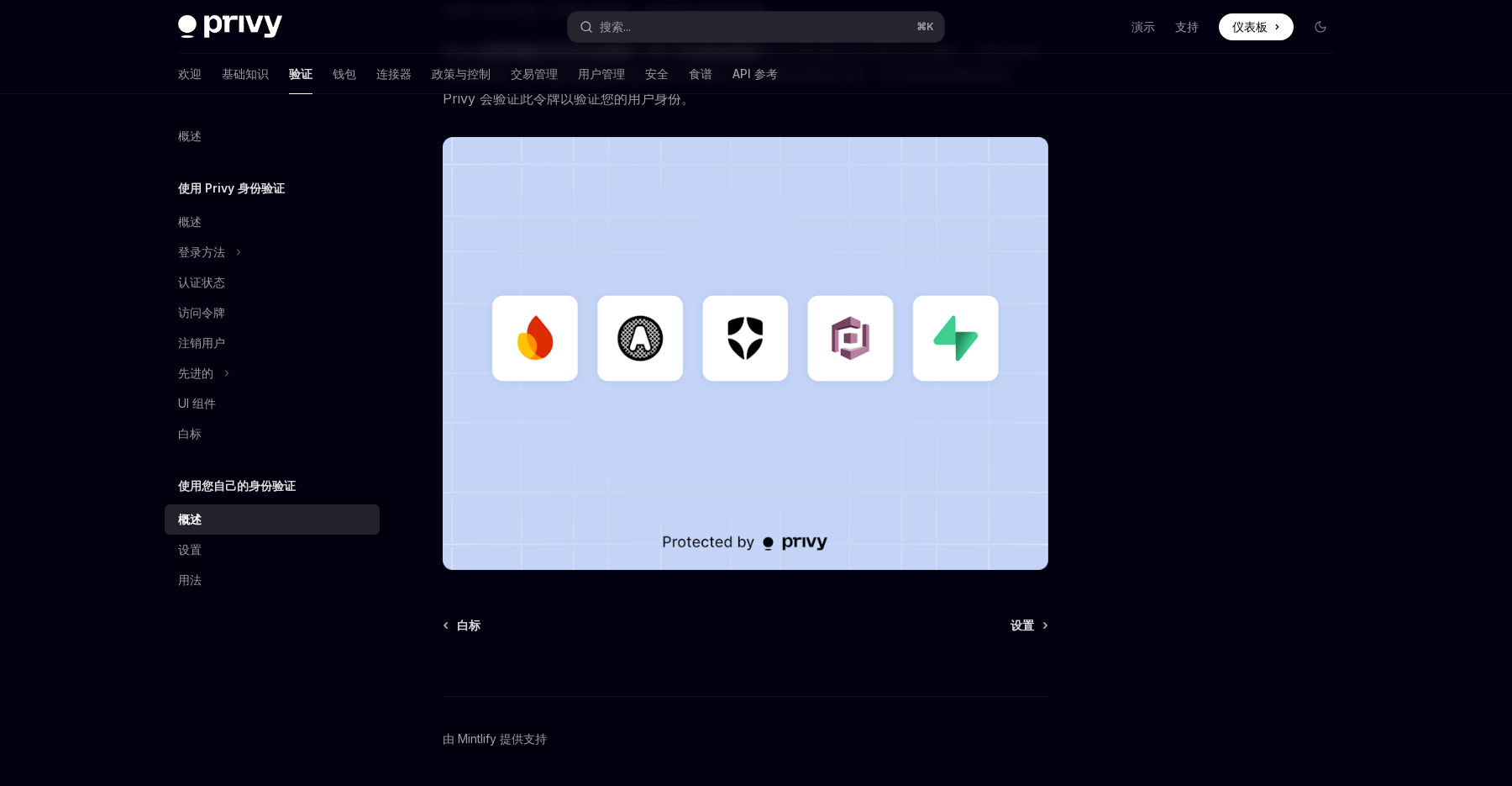
scroll to position [79, 0]
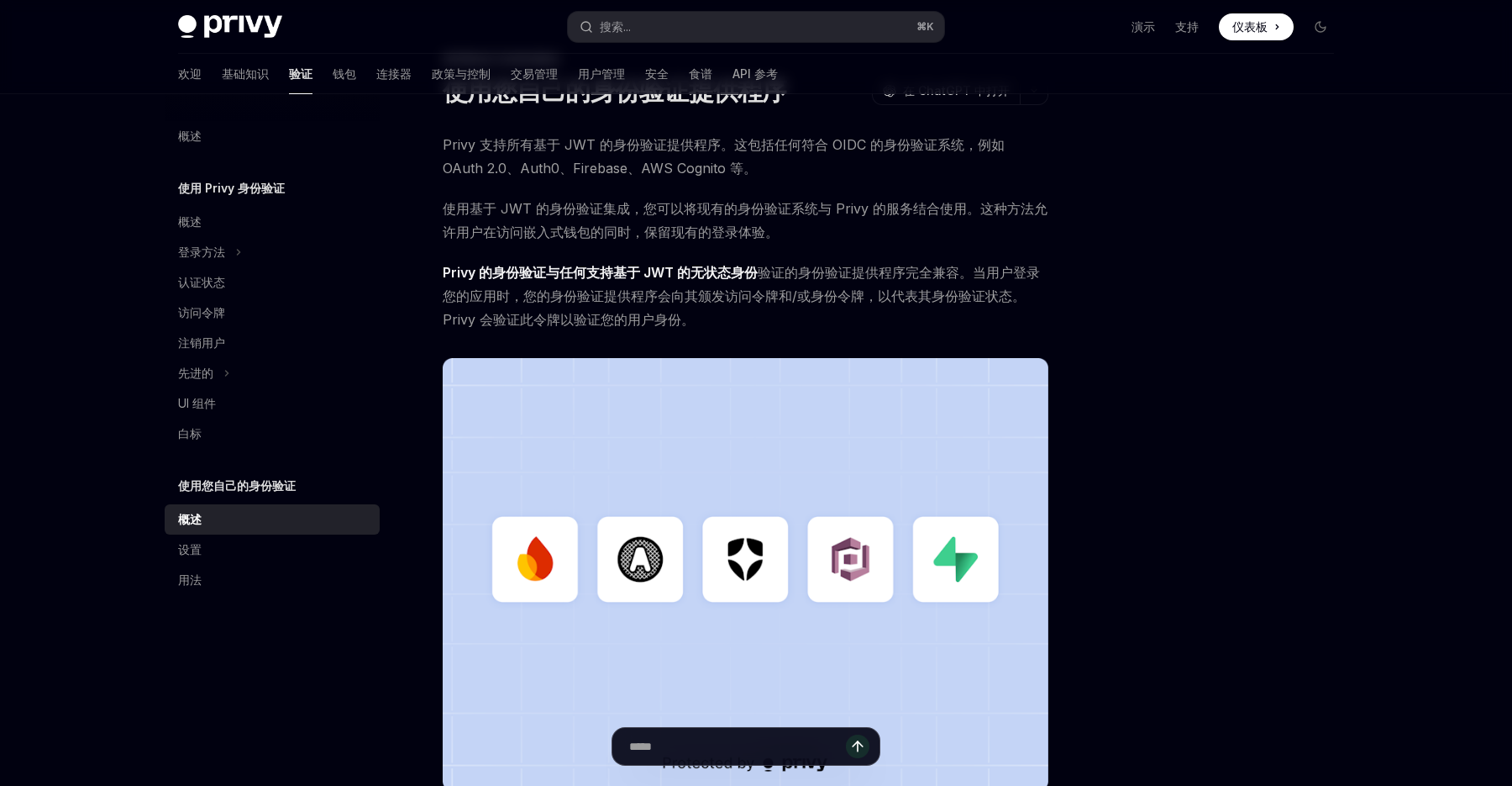
click at [605, 273] on font "Privy 的身份验证与任何支持基于 JWT 的" at bounding box center [567, 272] width 248 height 17
click at [216, 552] on div "设置" at bounding box center [274, 549] width 191 height 20
type textarea "*"
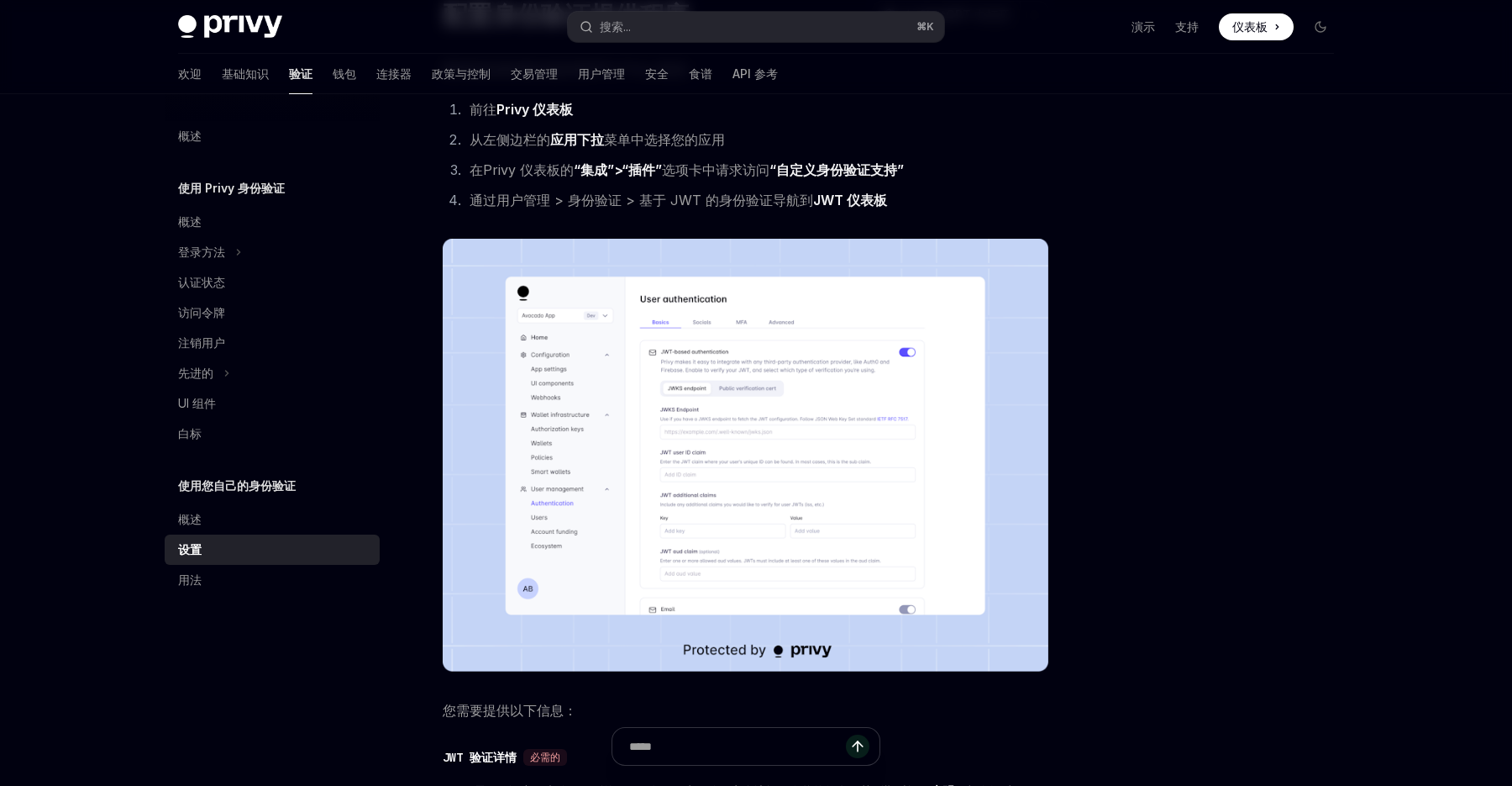
scroll to position [173, 0]
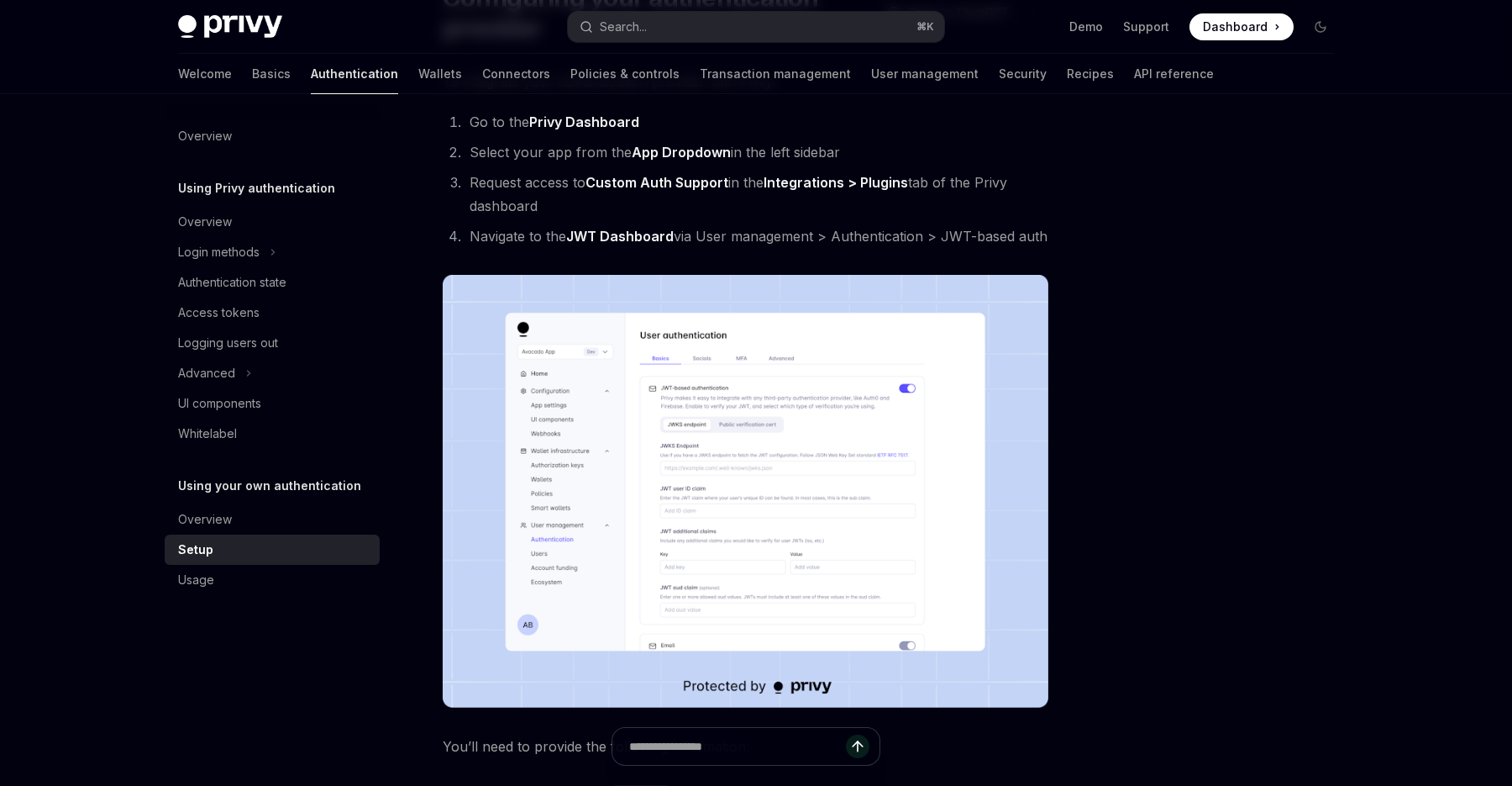
click at [1187, 204] on div at bounding box center [1220, 456] width 255 height 658
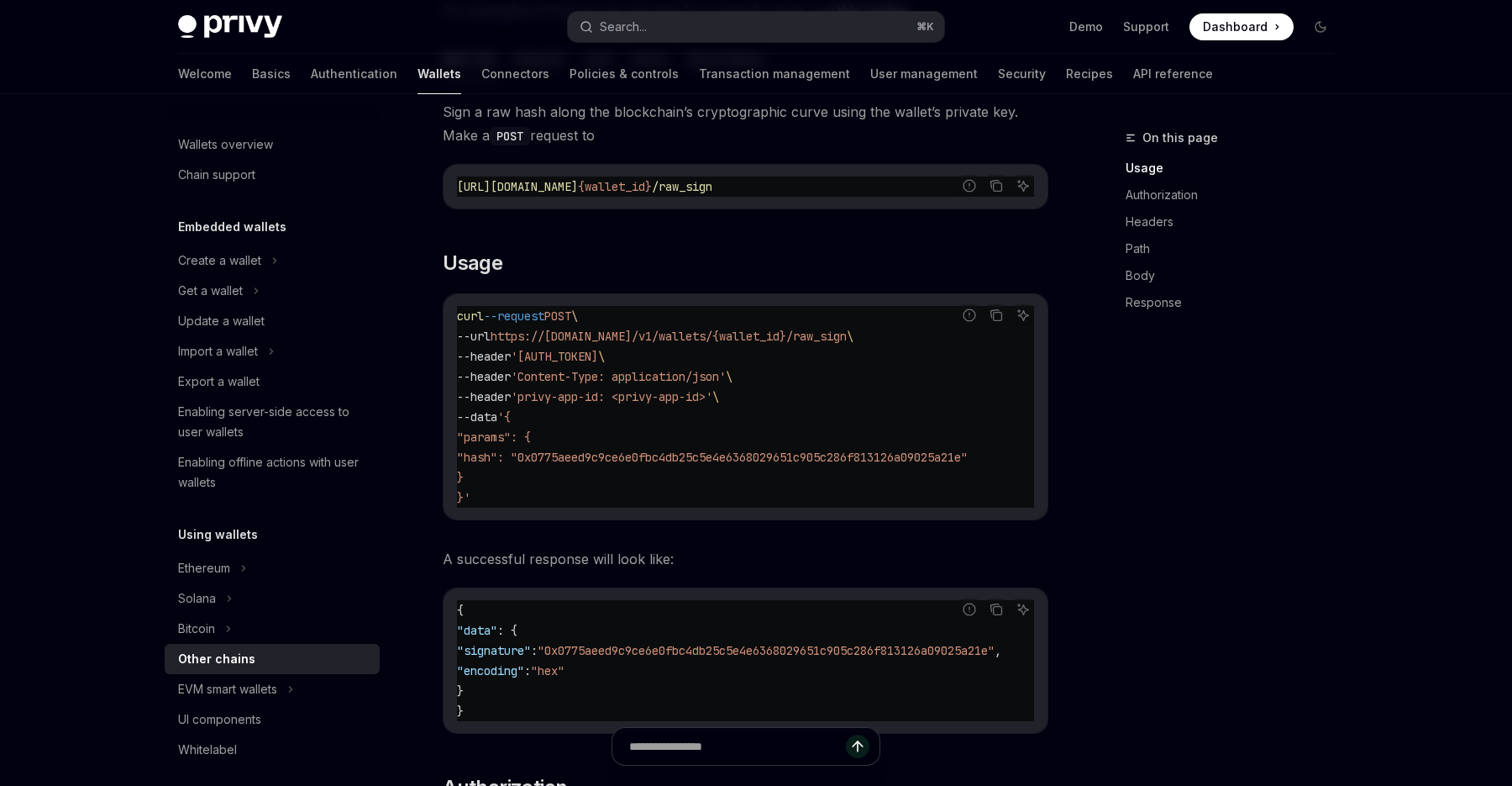
scroll to position [312, 0]
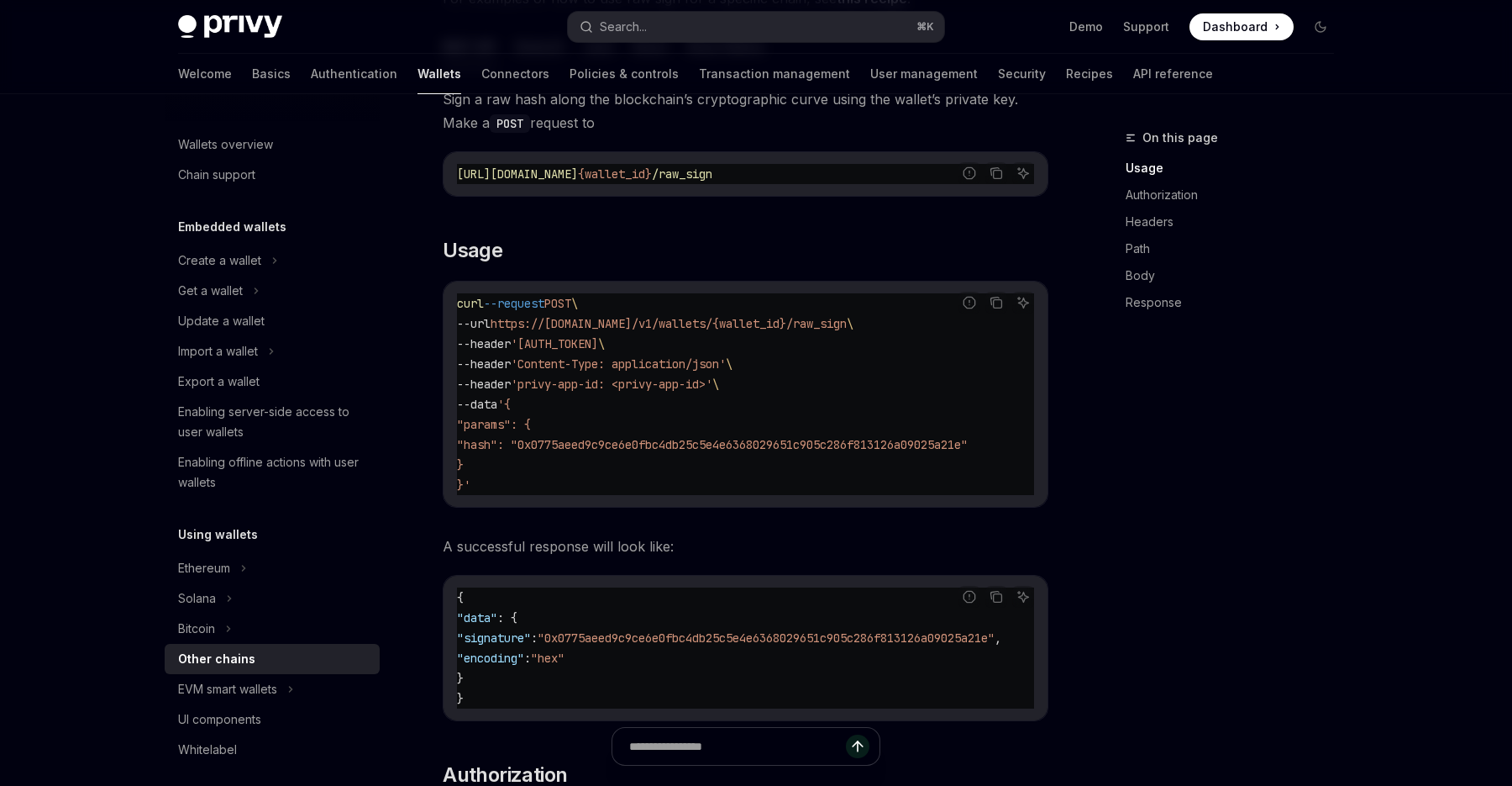
type textarea "*"
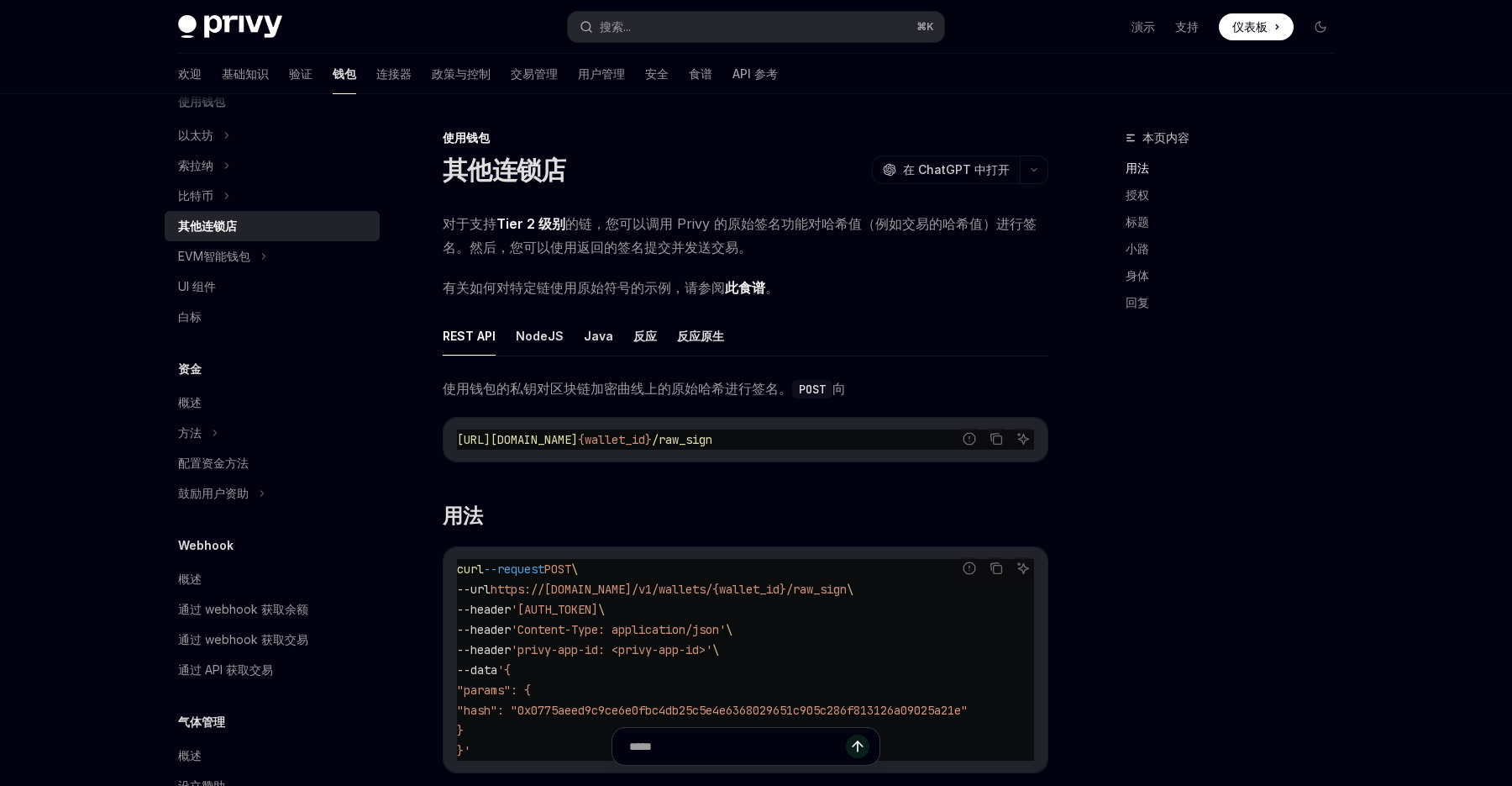
scroll to position [394, 0]
